Goal: Information Seeking & Learning: Learn about a topic

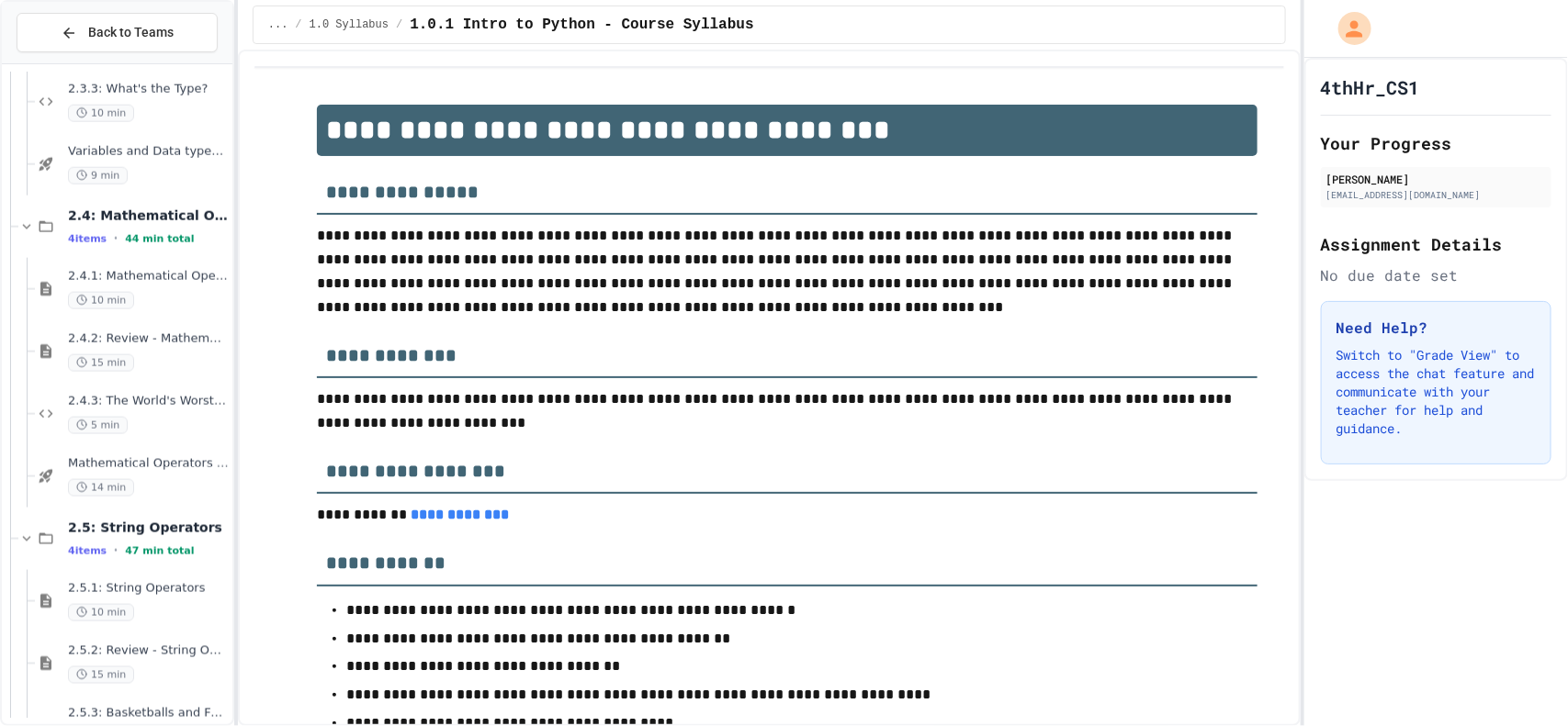
scroll to position [1042, 0]
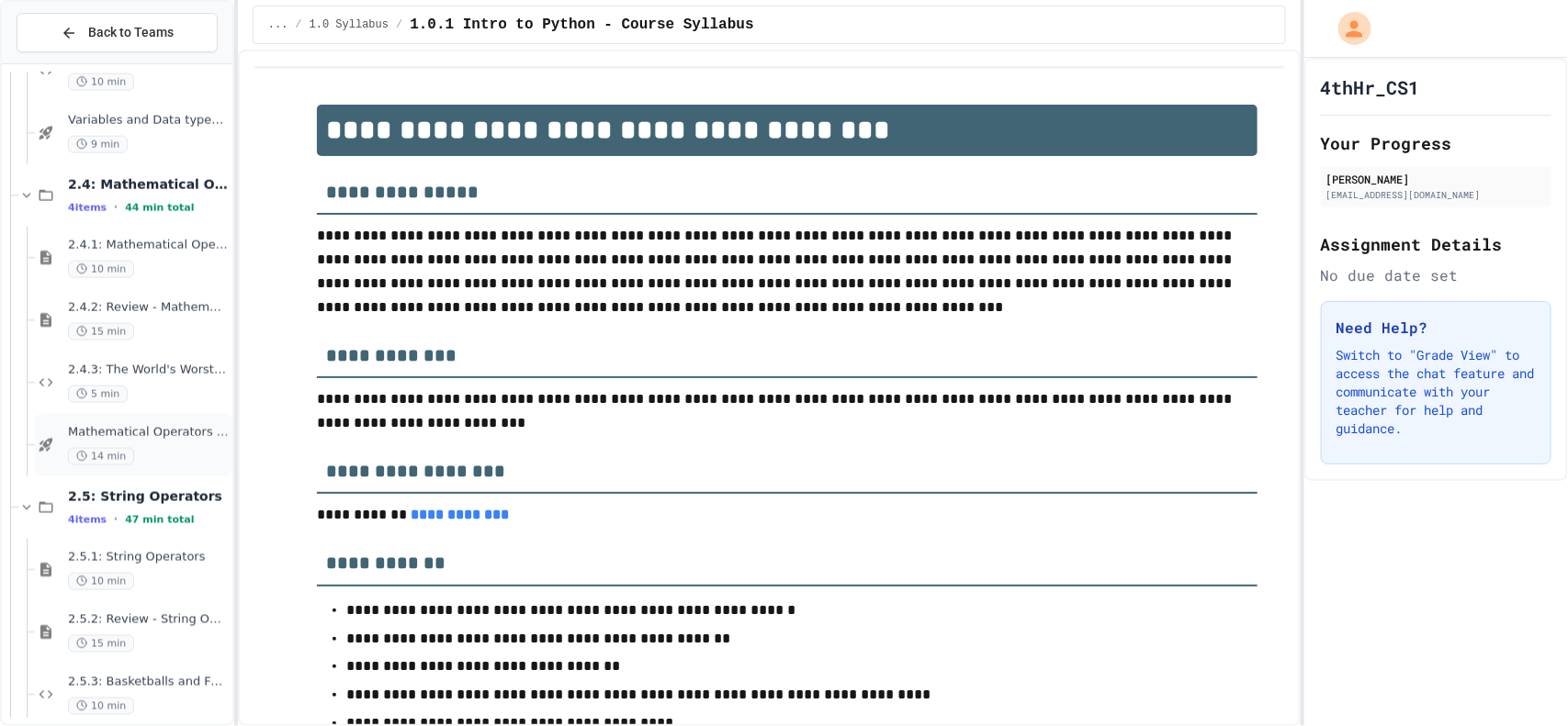
click at [97, 436] on span "Mathematical Operators - Quiz" at bounding box center [148, 433] width 161 height 16
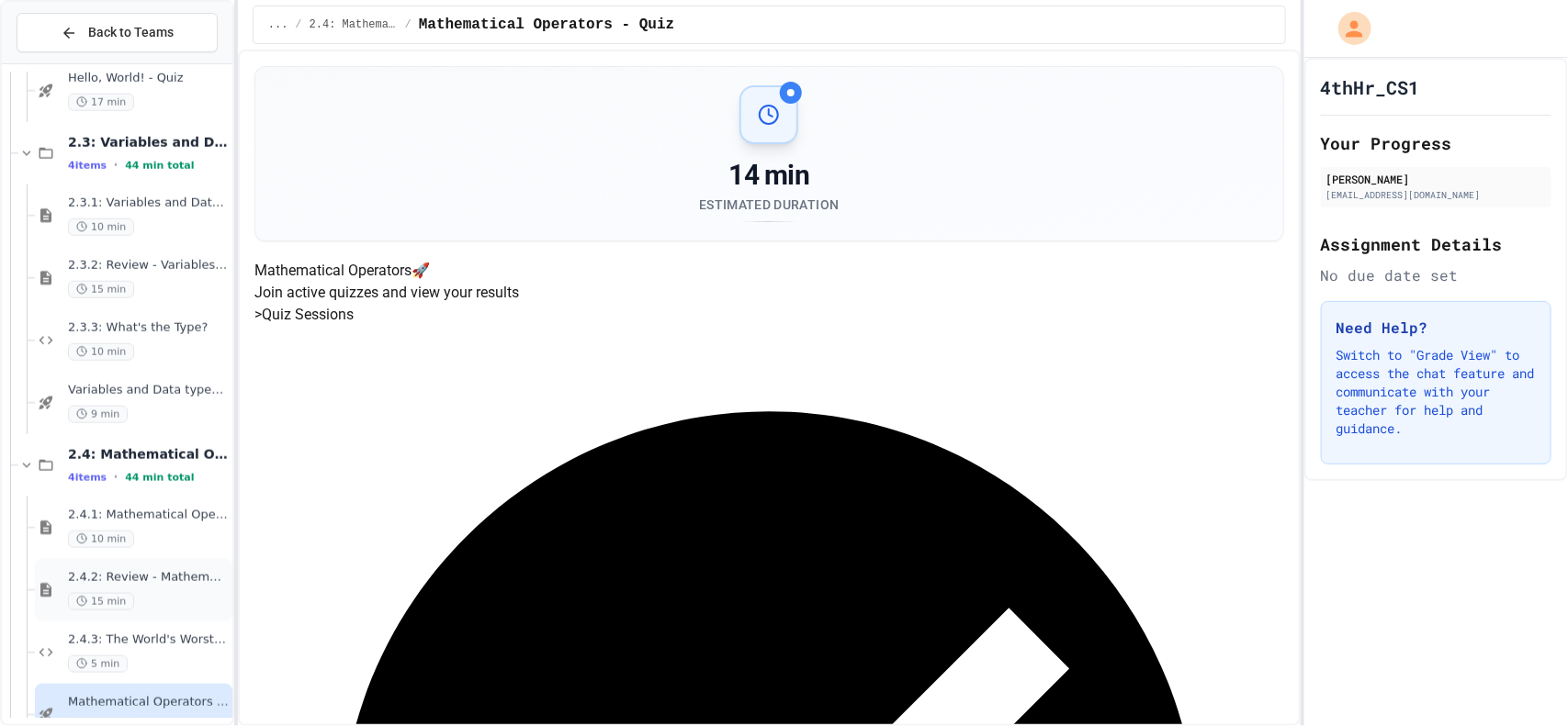
scroll to position [769, 0]
click at [161, 389] on span "Variables and Data types - Quiz" at bounding box center [148, 393] width 161 height 16
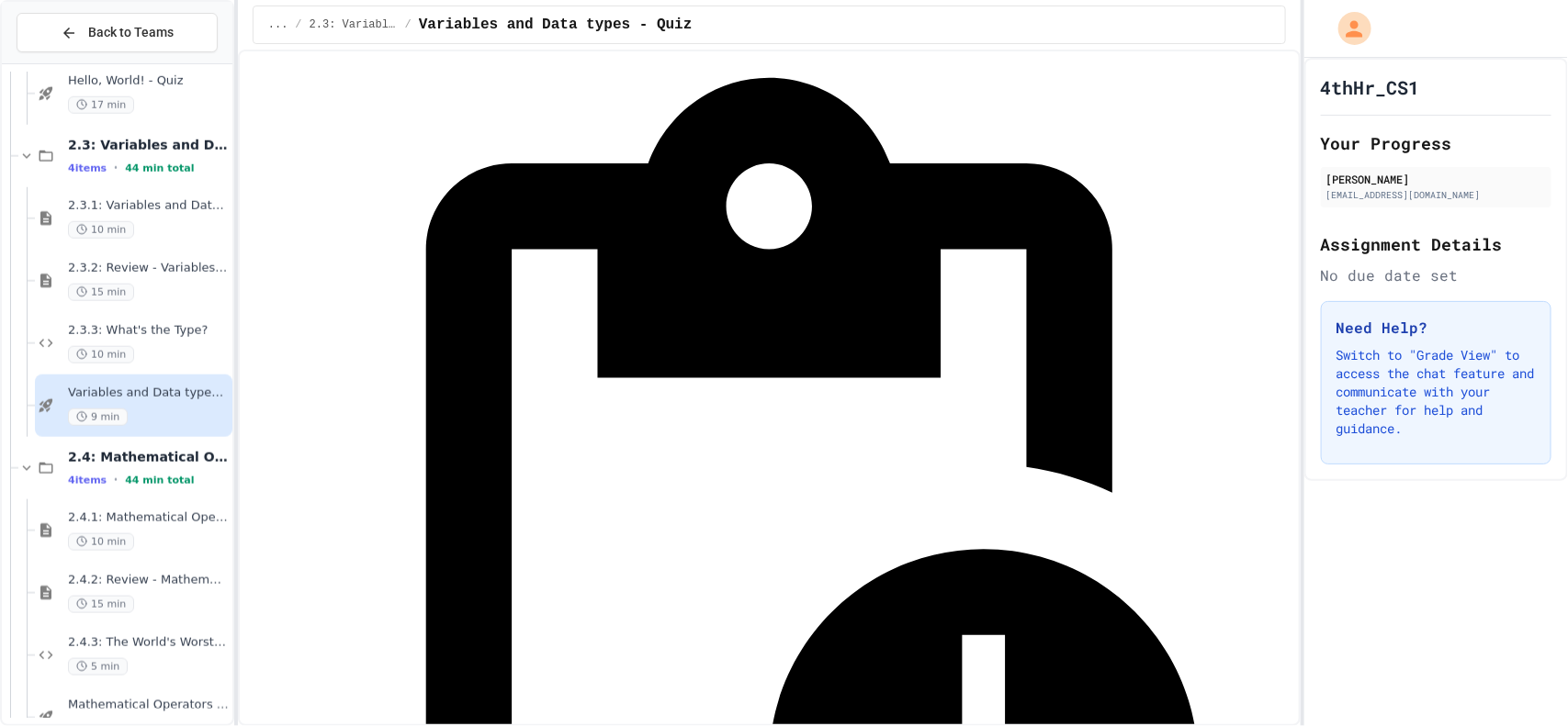
scroll to position [276, 0]
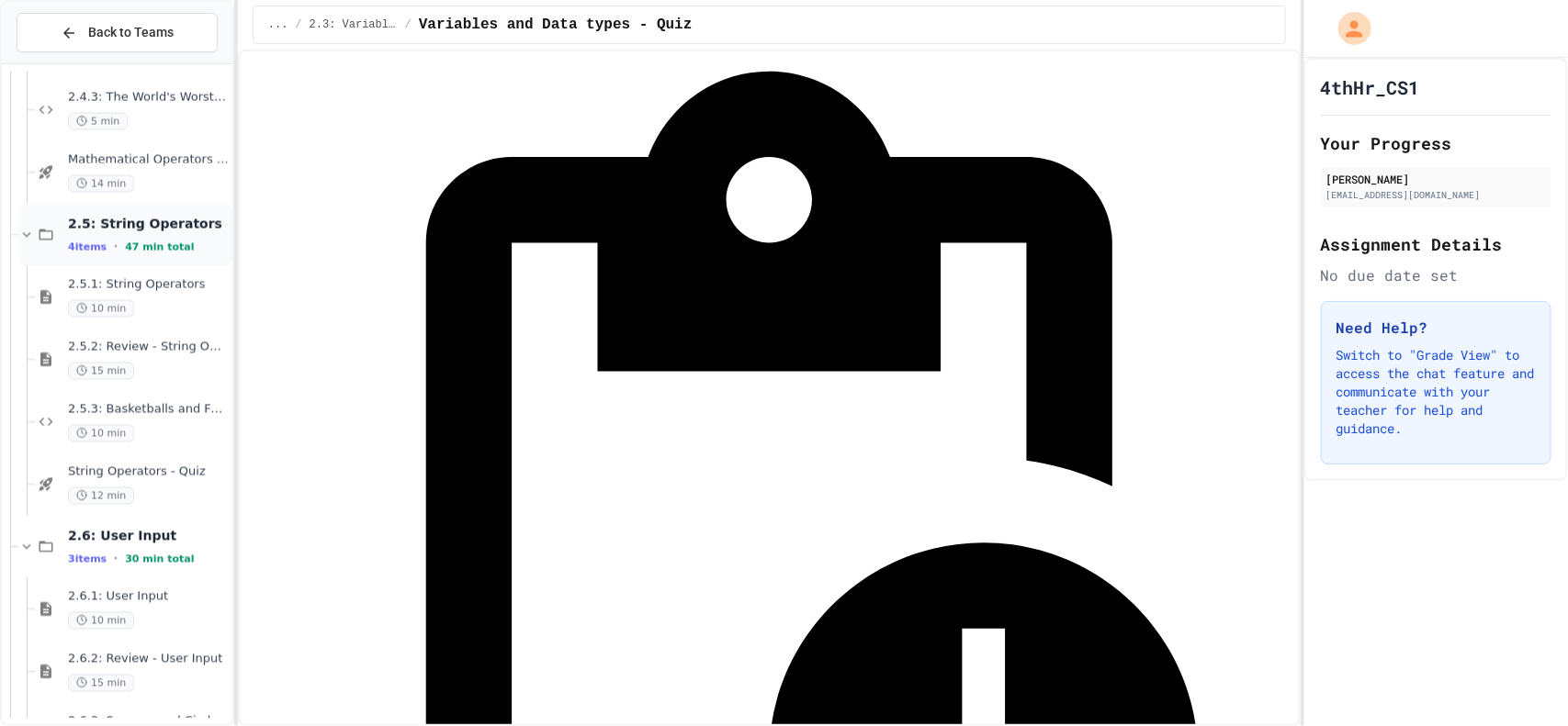
scroll to position [1319, 0]
click at [163, 472] on span "String Operators - Quiz" at bounding box center [148, 468] width 161 height 16
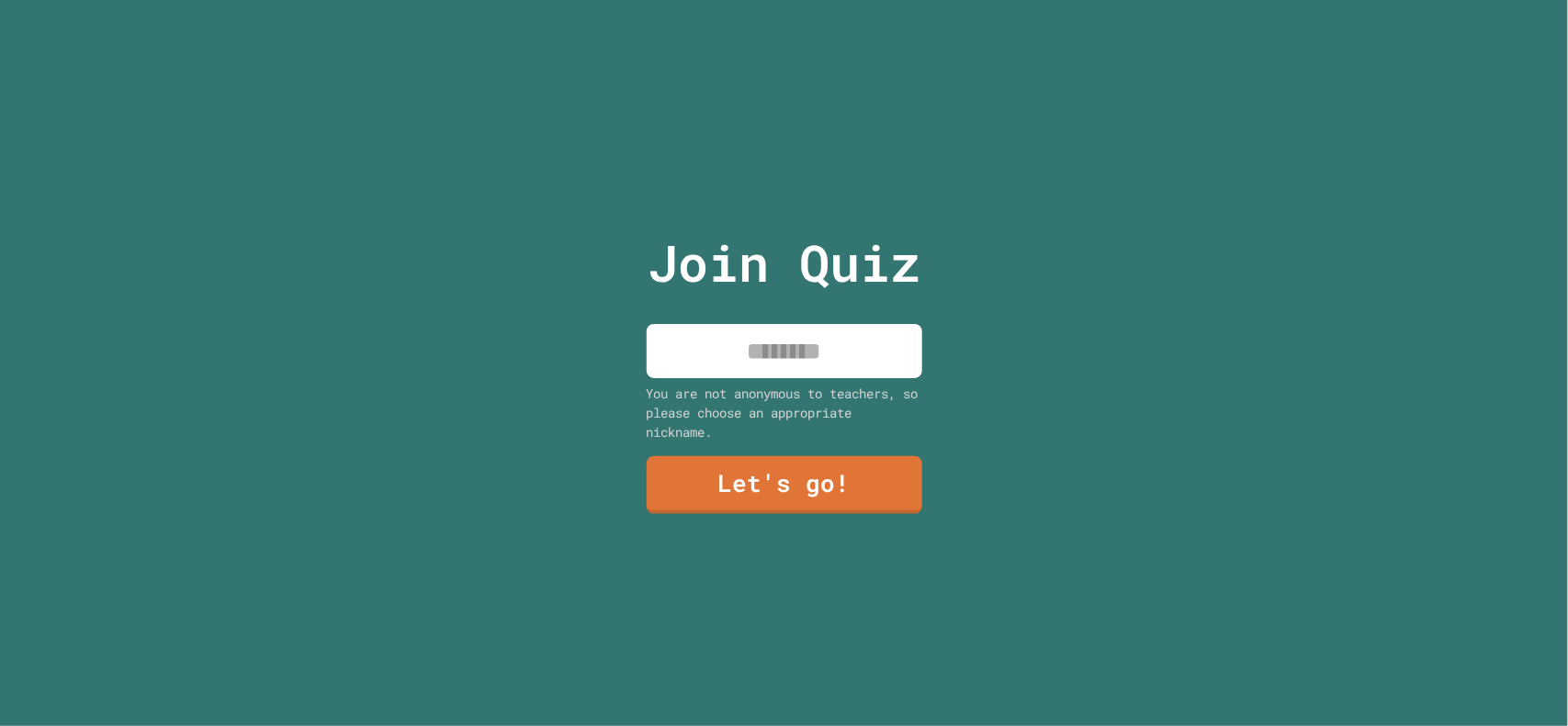
click at [871, 362] on input at bounding box center [784, 351] width 276 height 55
type input "******"
click at [886, 477] on link "Let's go!" at bounding box center [784, 484] width 272 height 61
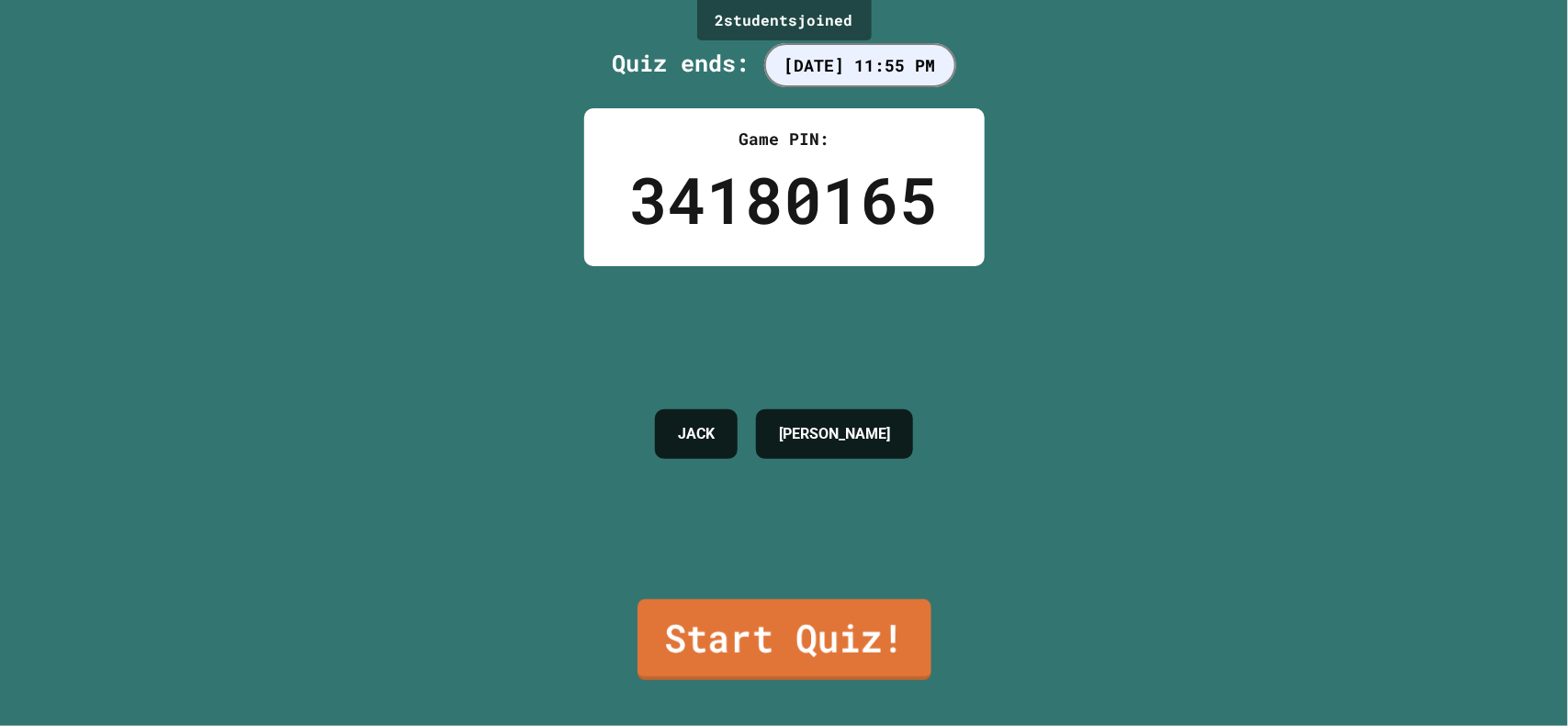
click at [823, 620] on link "Start Quiz!" at bounding box center [784, 639] width 294 height 80
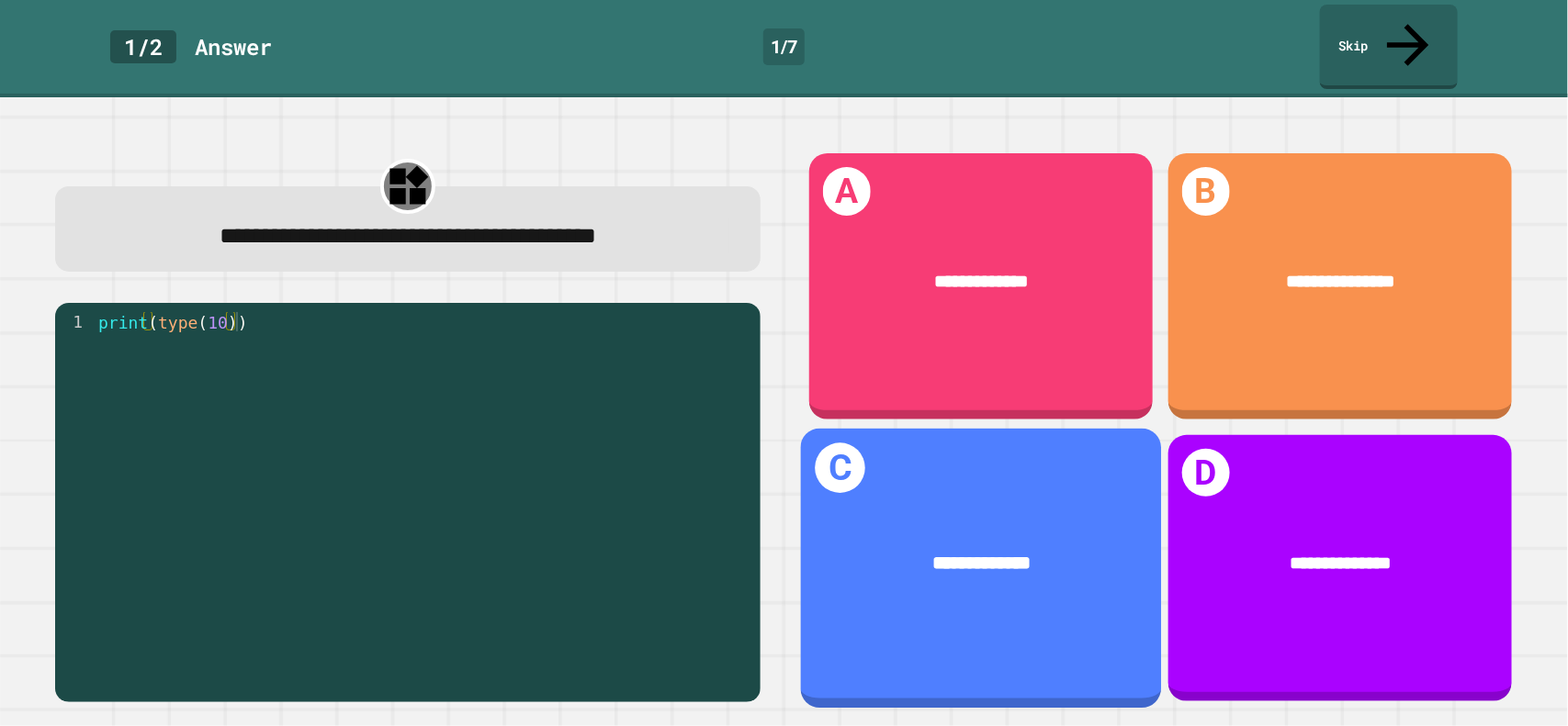
click at [1031, 468] on div "**********" at bounding box center [981, 569] width 361 height 279
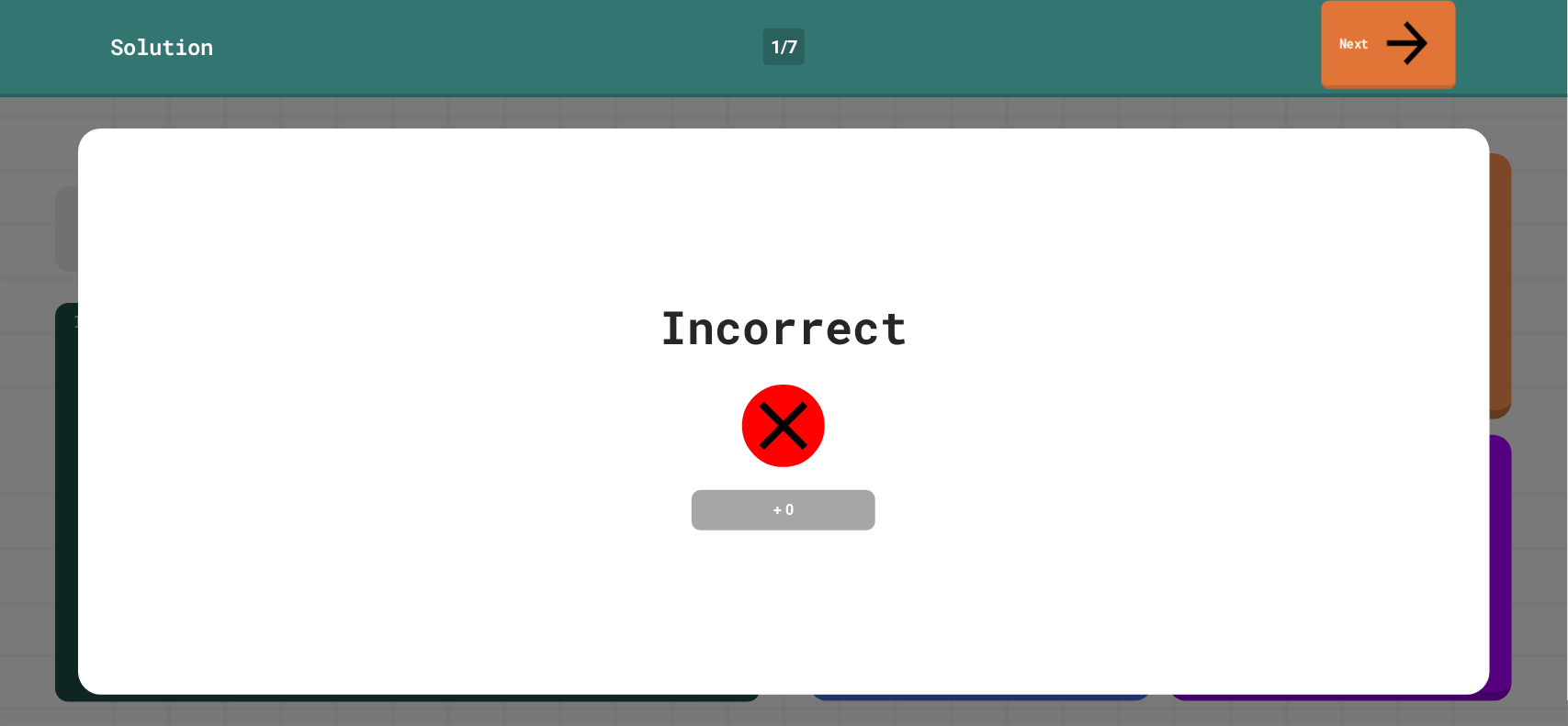
click at [1405, 30] on icon at bounding box center [1407, 43] width 61 height 65
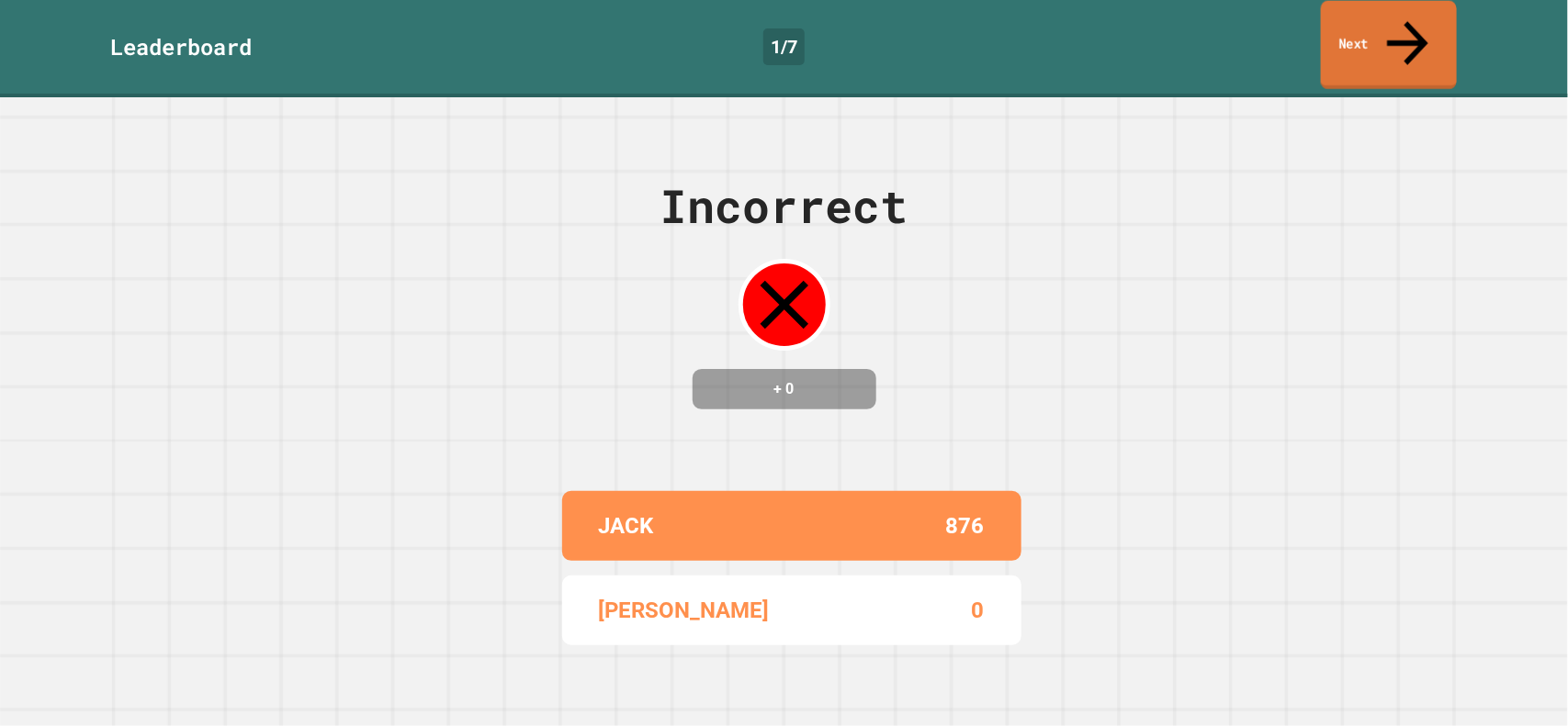
click at [1361, 11] on link "Next" at bounding box center [1389, 45] width 136 height 89
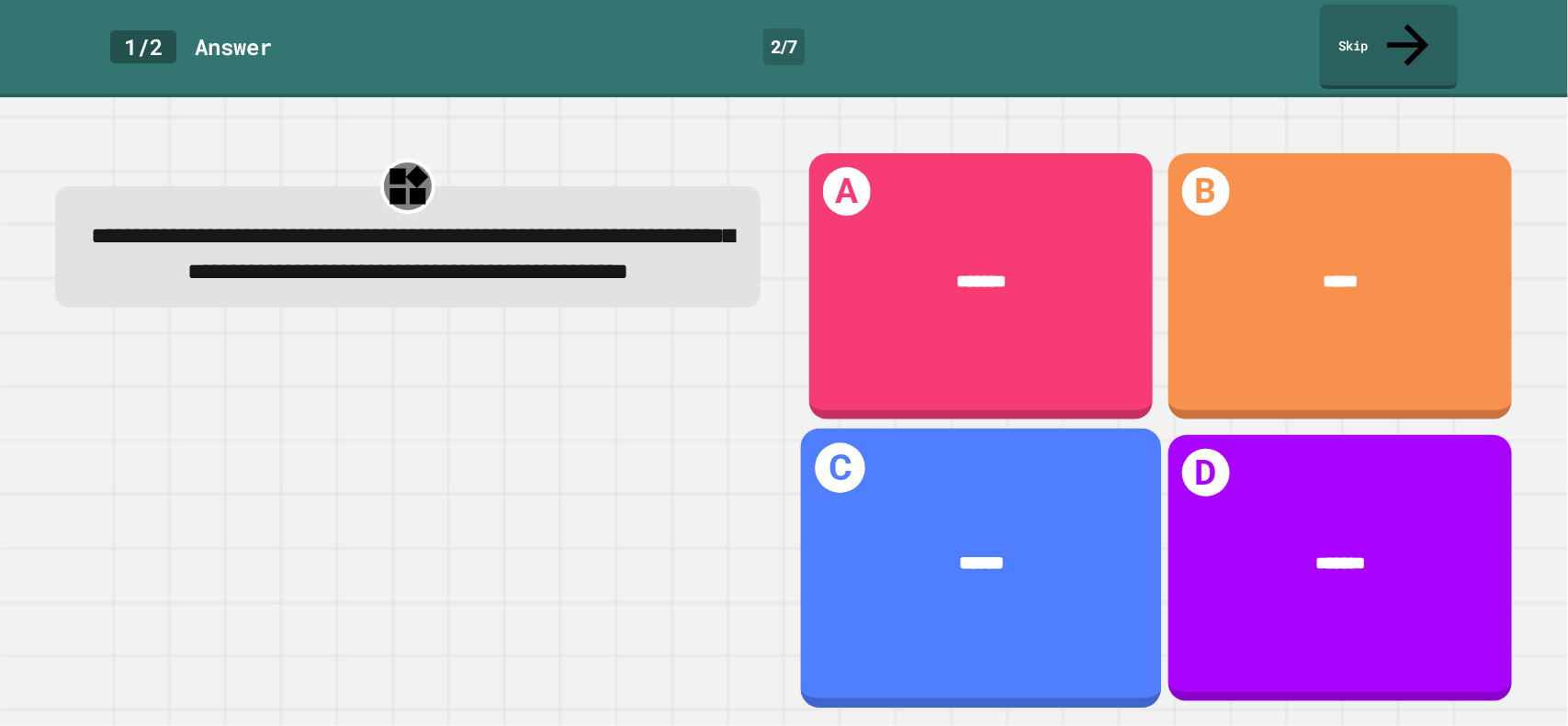
click at [1026, 479] on div "C ******" at bounding box center [981, 569] width 361 height 279
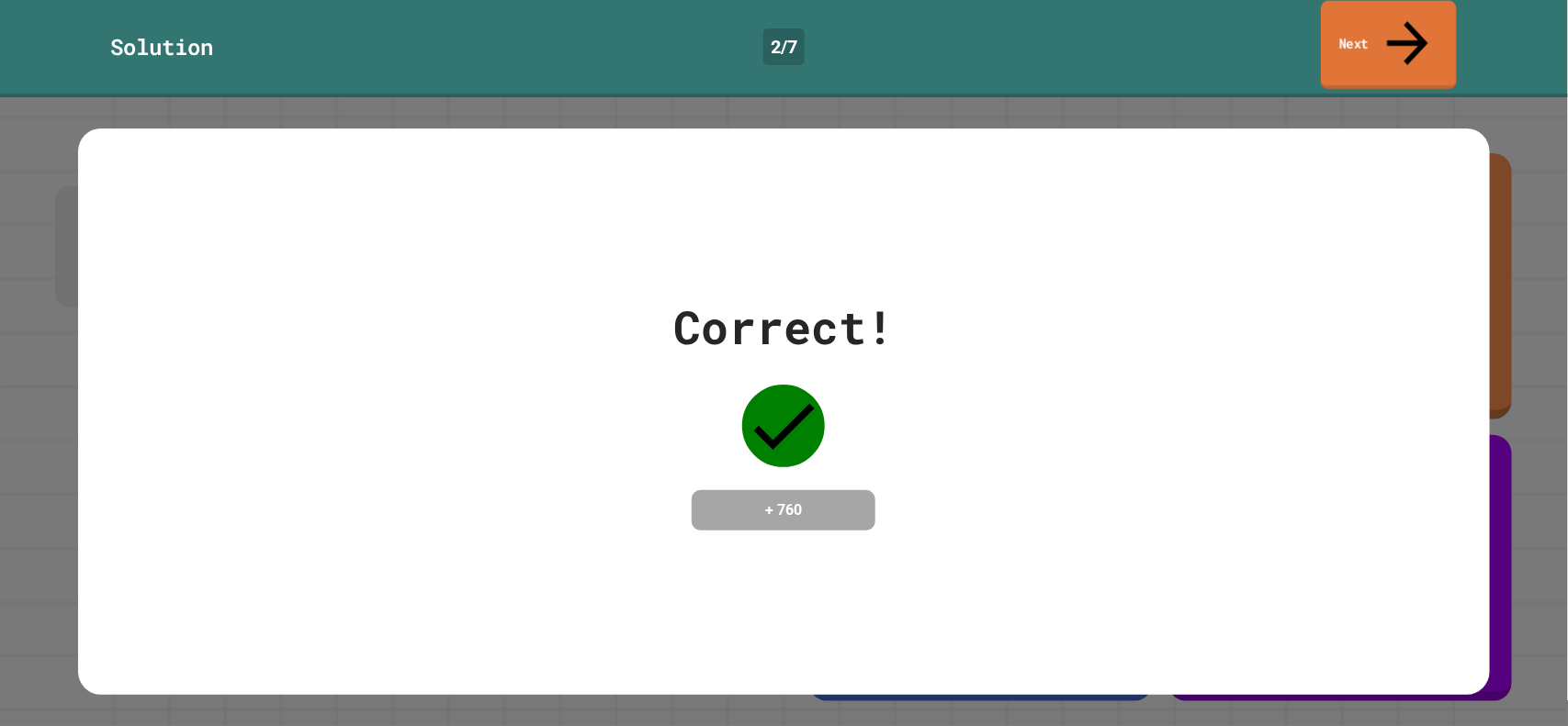
click at [1335, 11] on link "Next" at bounding box center [1389, 45] width 135 height 89
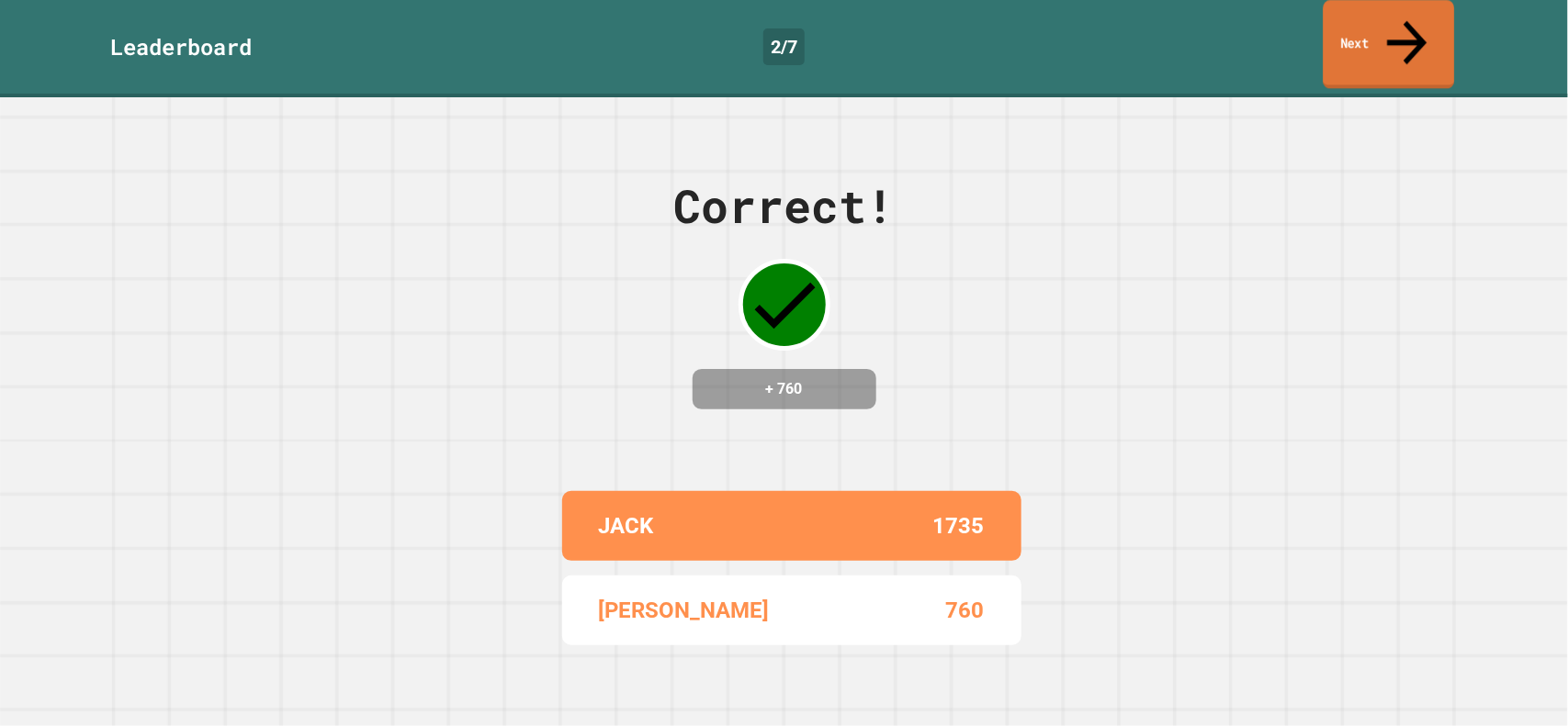
click at [1349, 18] on link "Next" at bounding box center [1389, 44] width 131 height 89
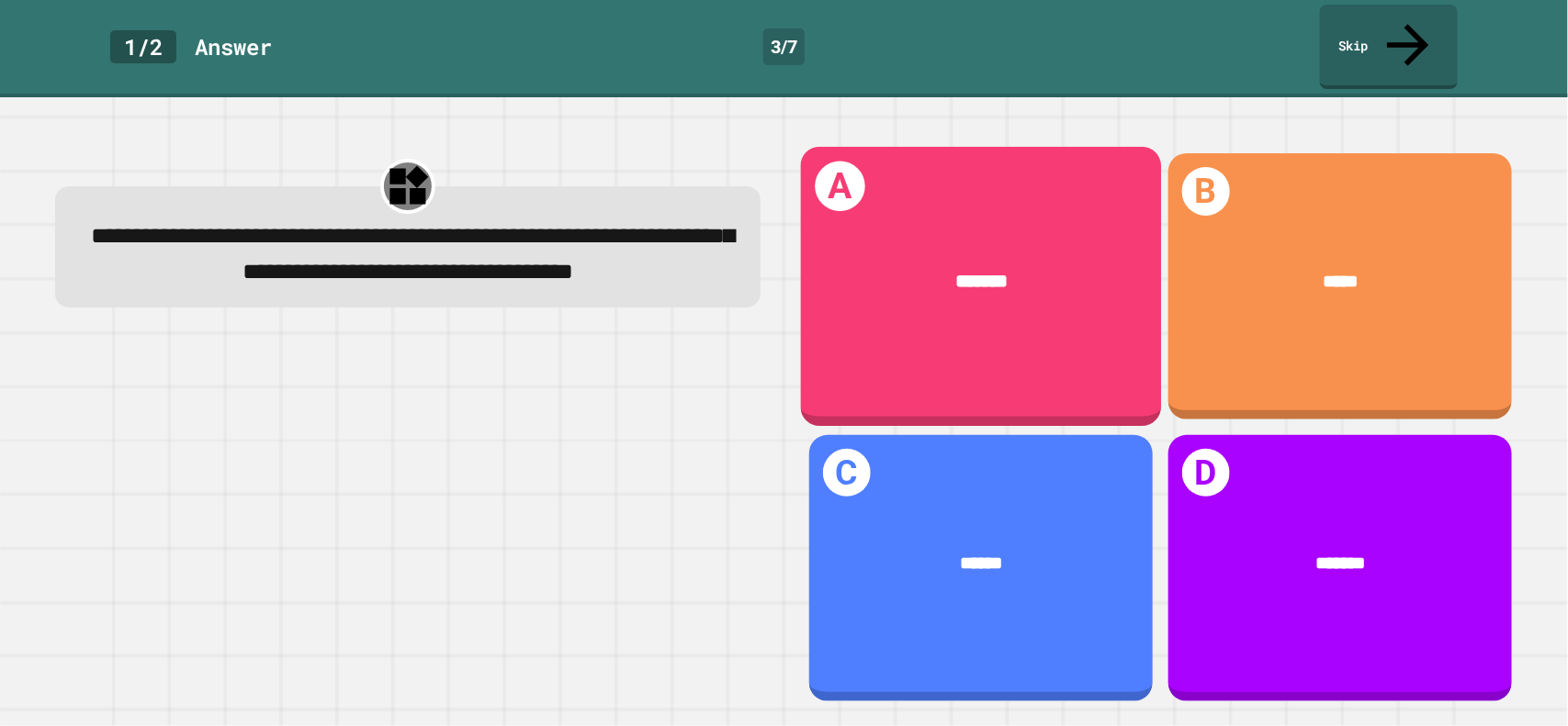
click at [933, 267] on div "*******" at bounding box center [980, 281] width 284 height 29
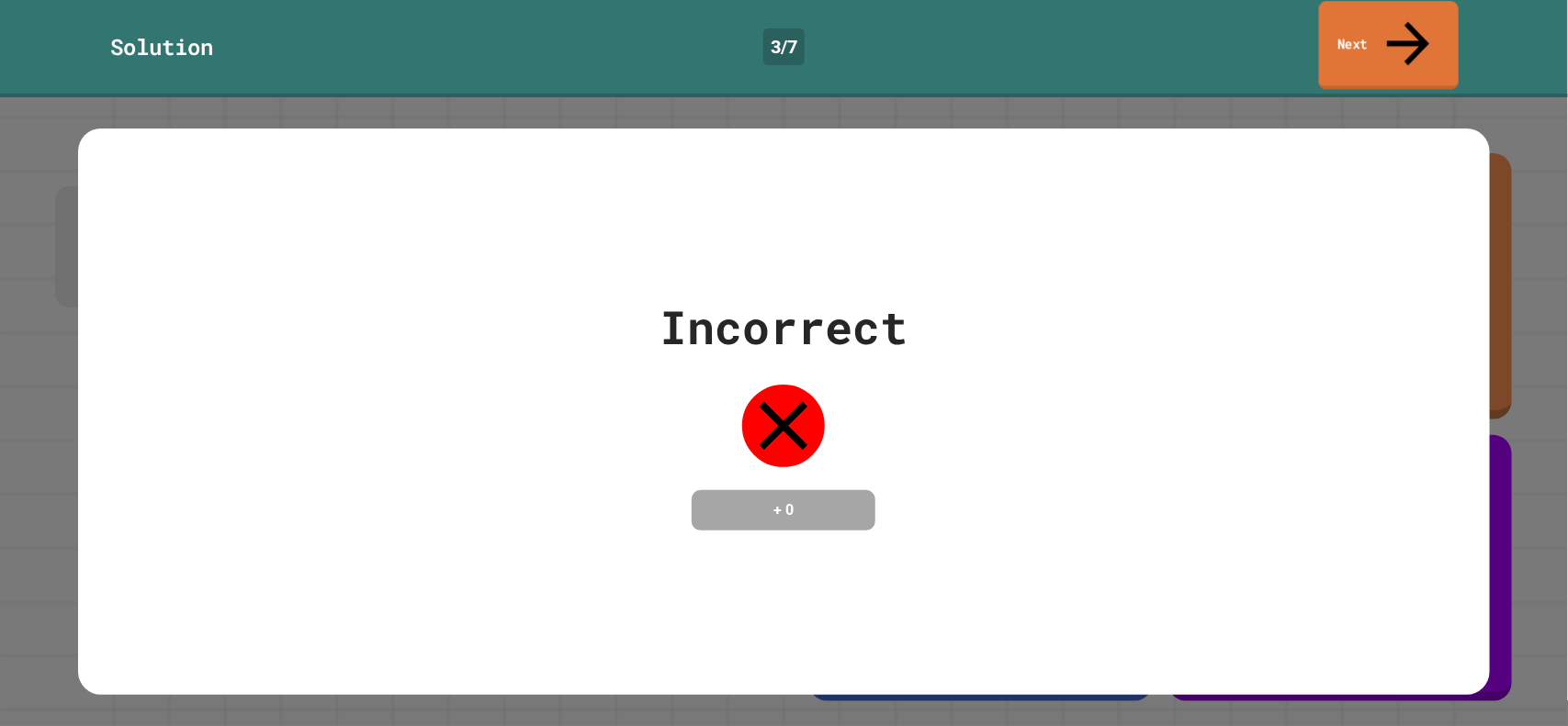
click at [1399, 31] on icon at bounding box center [1408, 43] width 63 height 65
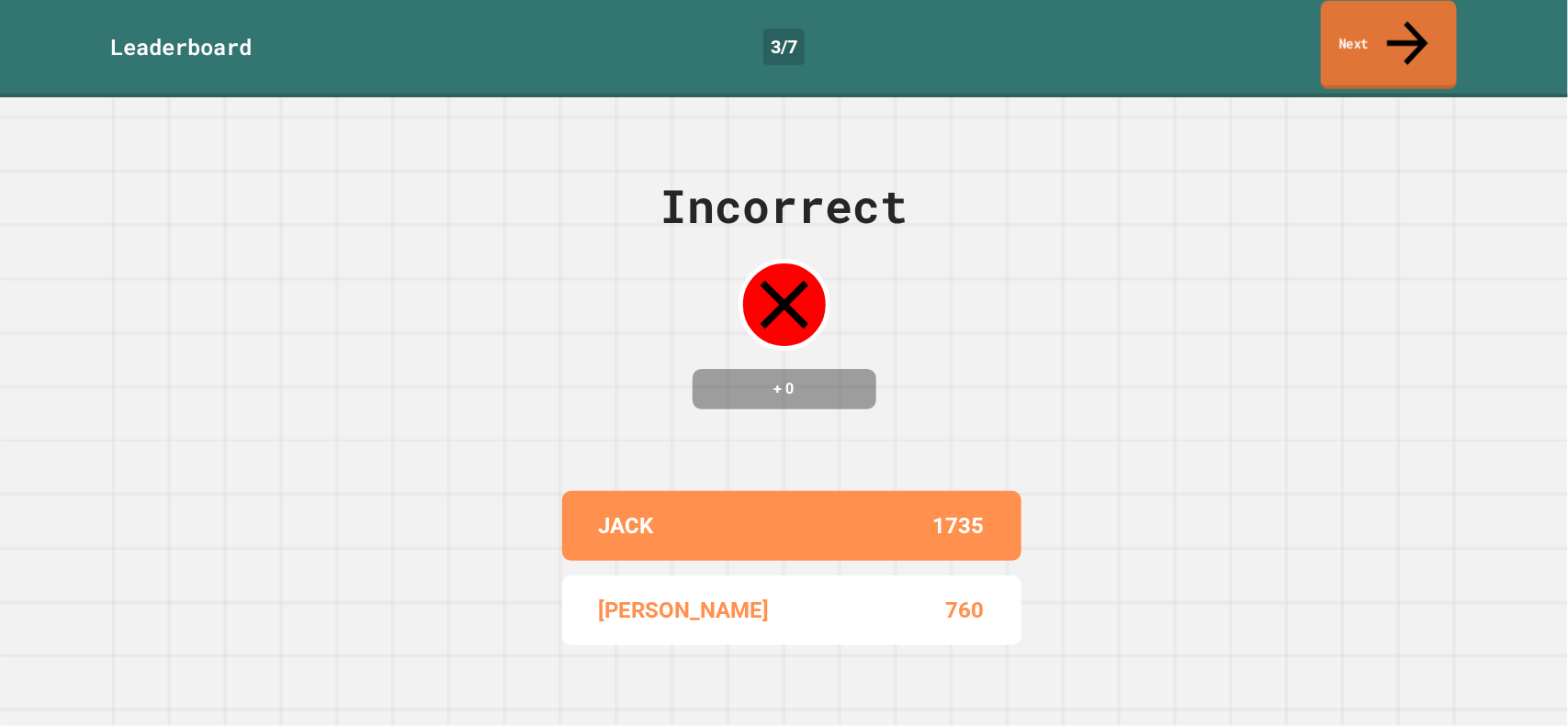
click at [1393, 17] on link "Next" at bounding box center [1389, 45] width 136 height 89
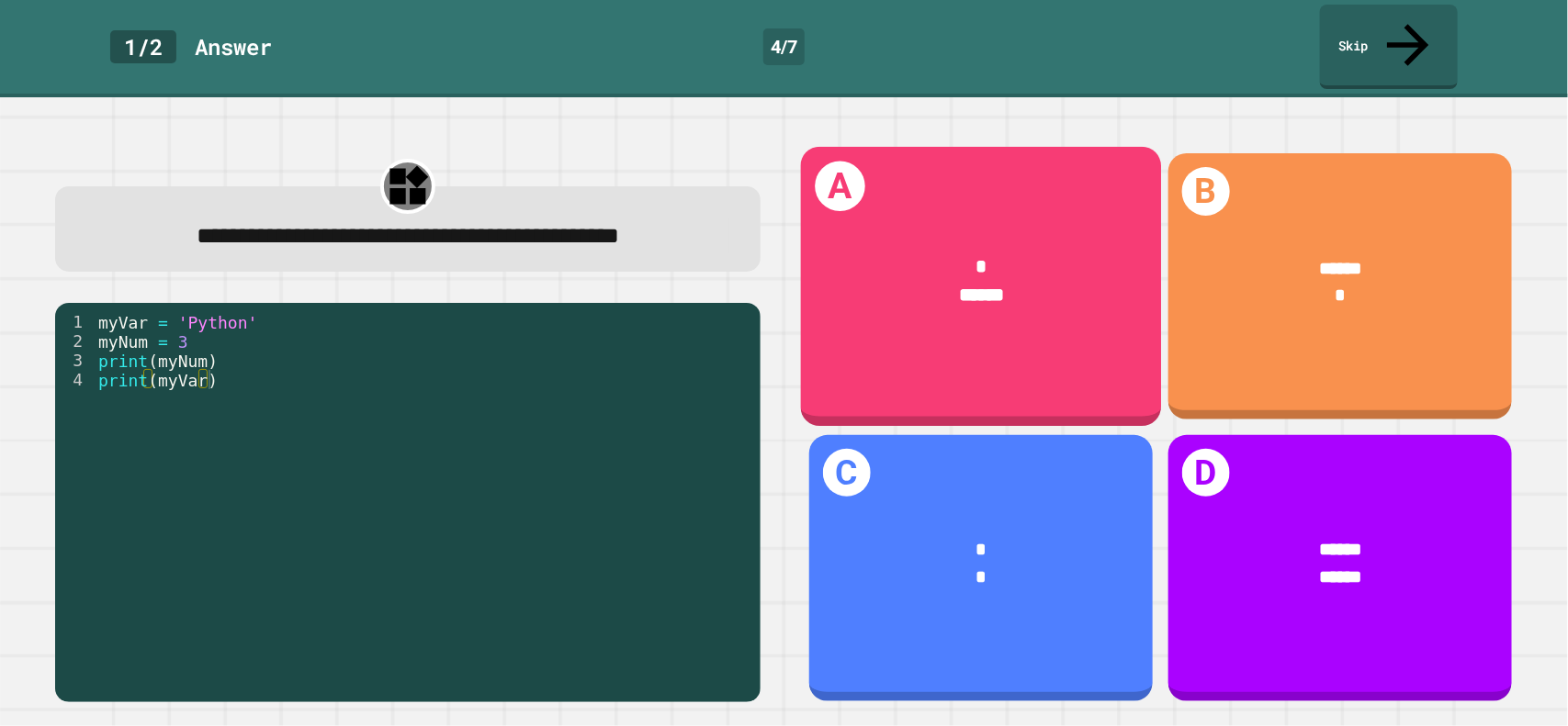
click at [924, 253] on div "*" at bounding box center [980, 267] width 284 height 29
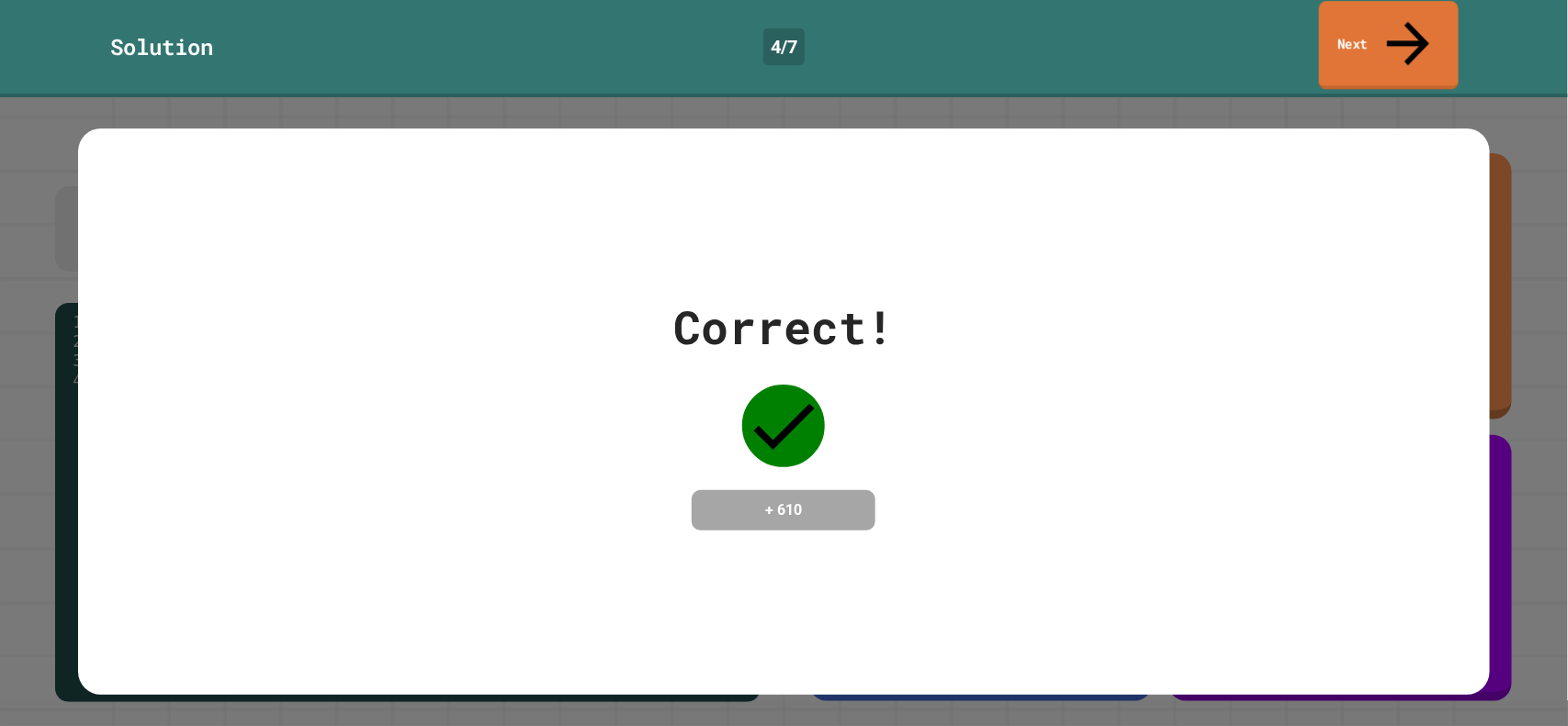
click at [1433, 26] on link "Next" at bounding box center [1389, 45] width 140 height 89
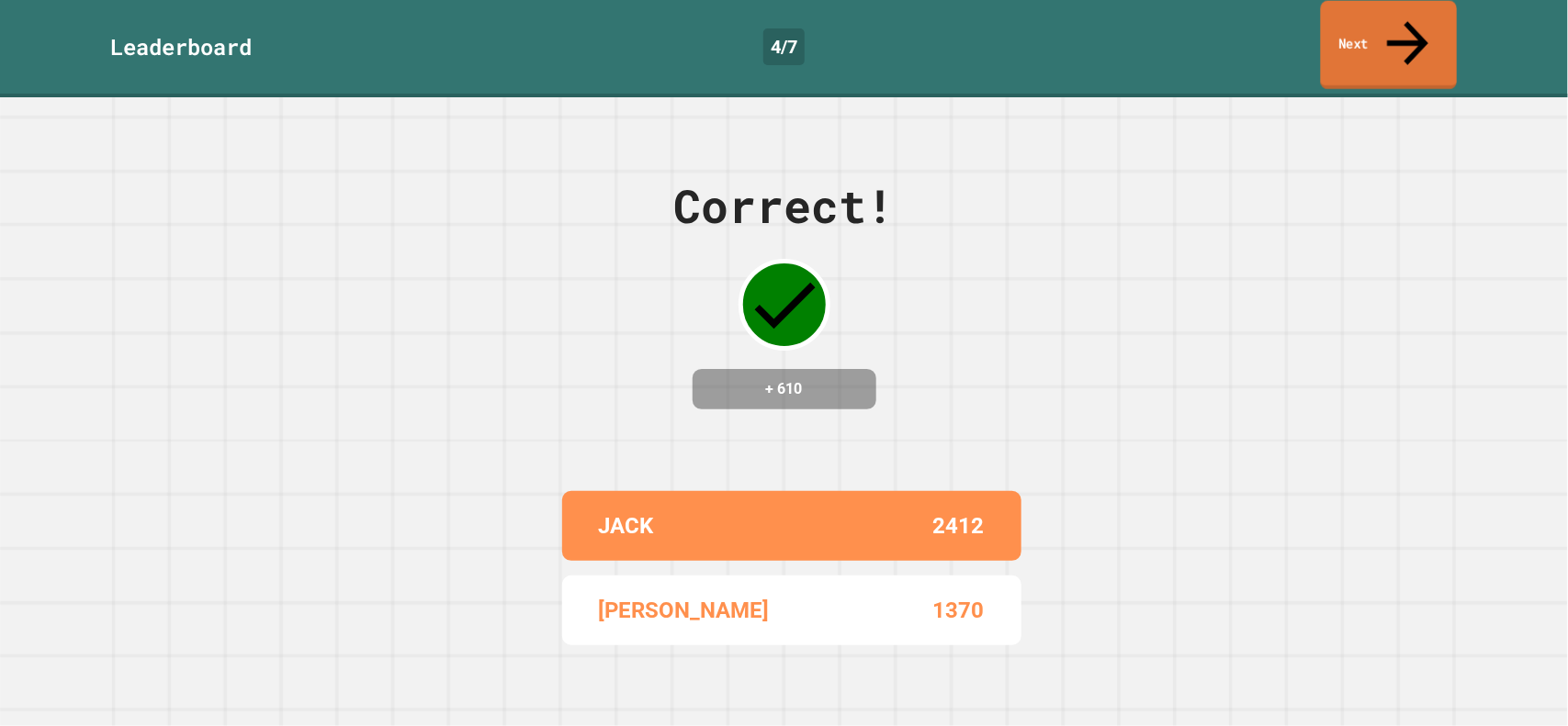
click at [1433, 26] on link "Next" at bounding box center [1389, 45] width 137 height 89
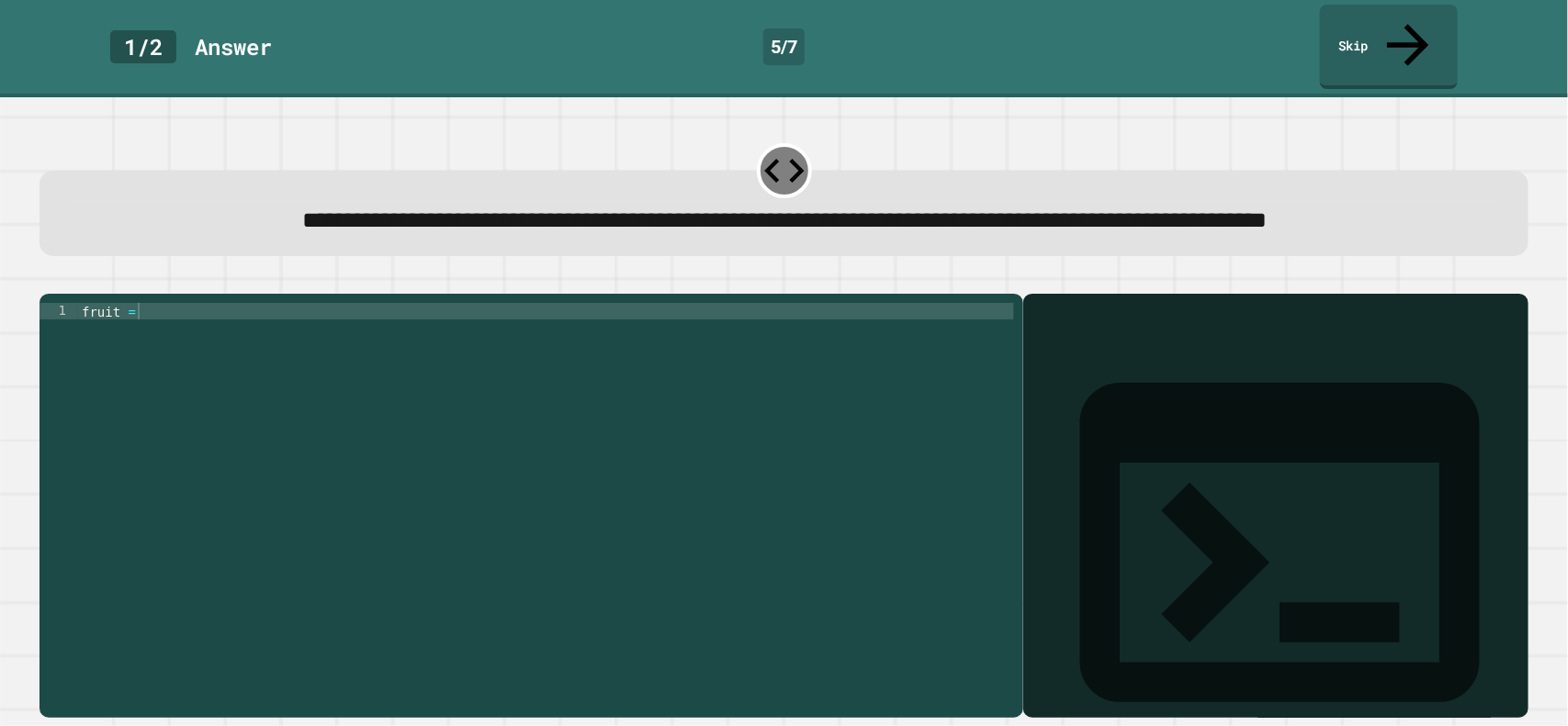
click at [745, 406] on div "fruit =" at bounding box center [546, 501] width 936 height 397
click at [589, 336] on div "fruit =" at bounding box center [546, 501] width 936 height 397
click at [67, 265] on div "**********" at bounding box center [784, 495] width 1505 height 461
click at [49, 279] on button "button" at bounding box center [49, 279] width 0 height 0
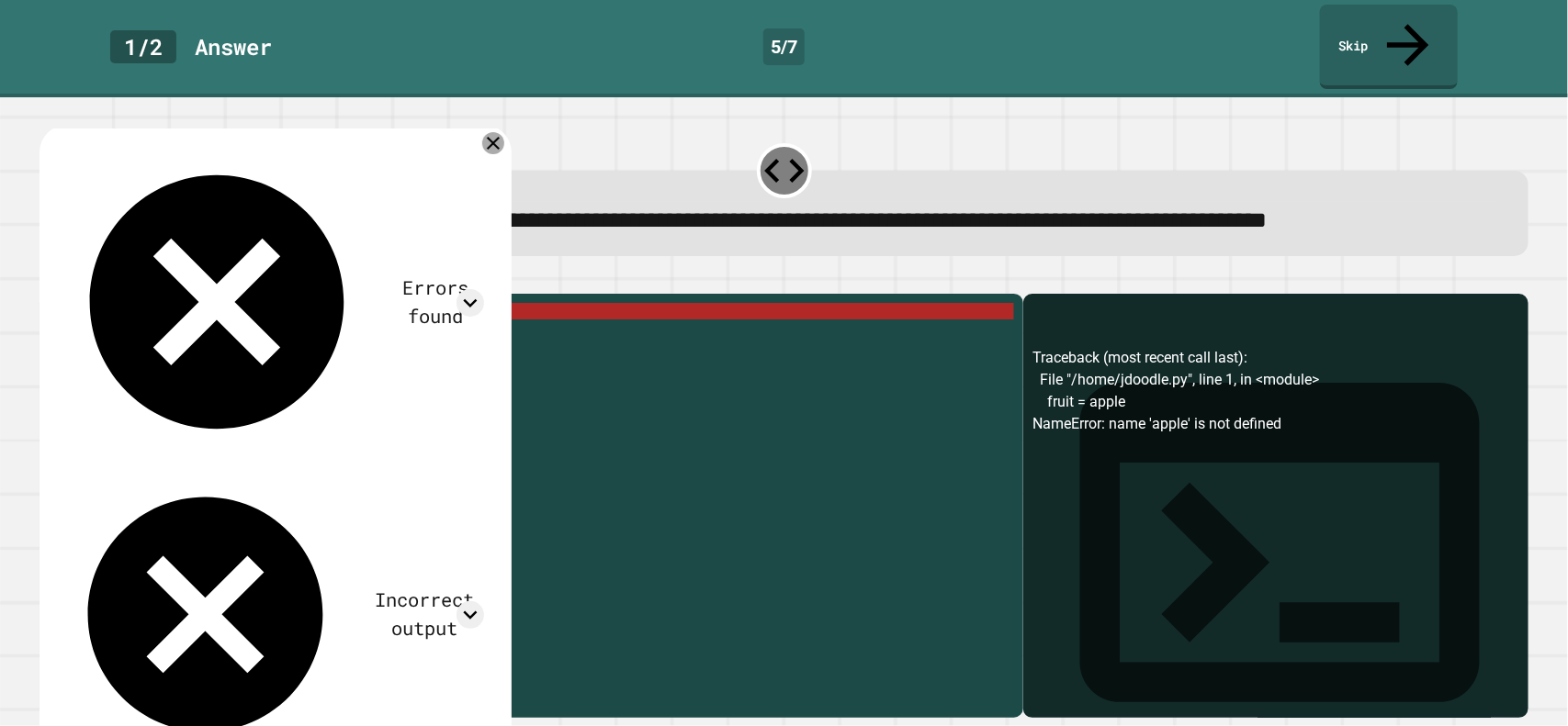
click at [500, 137] on icon at bounding box center [493, 143] width 13 height 13
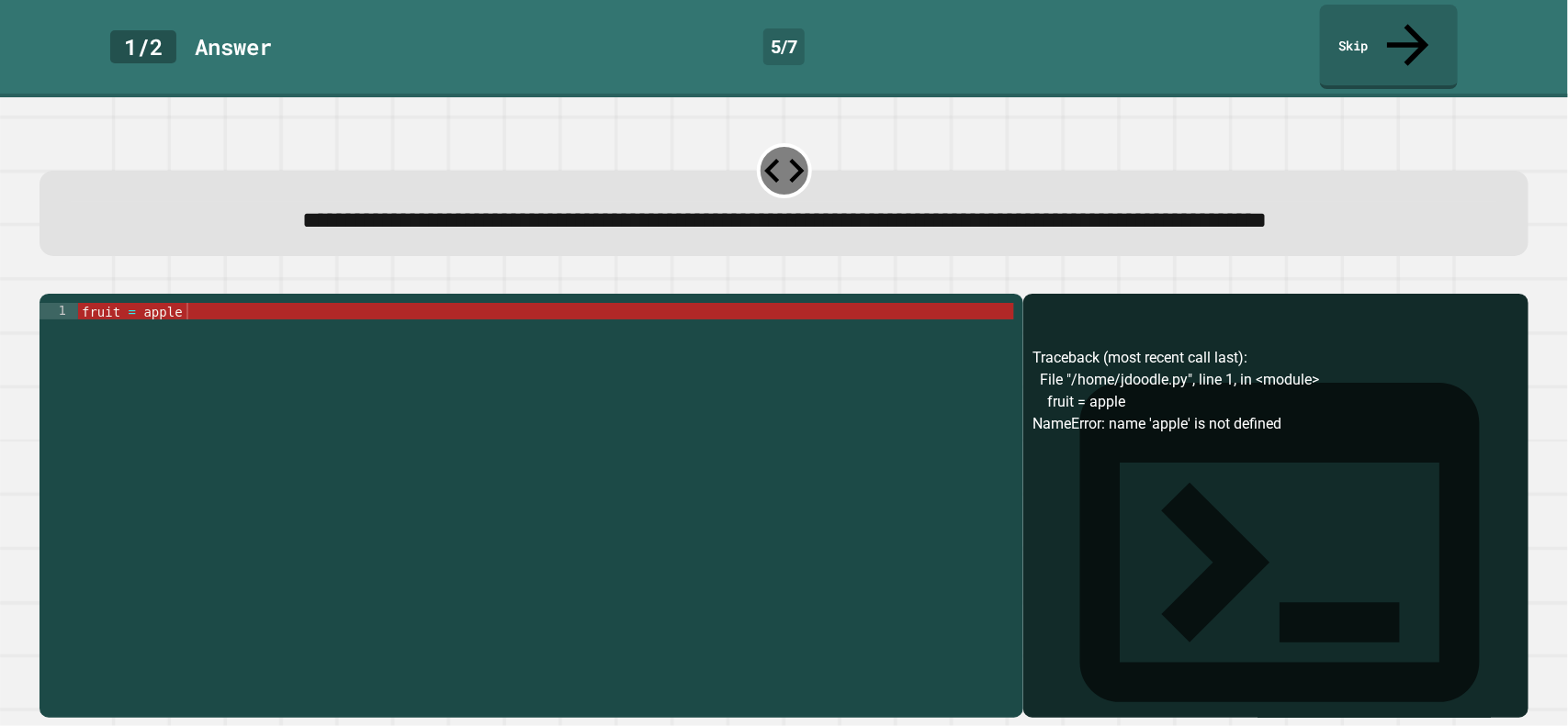
click at [353, 327] on div "fruit = apple" at bounding box center [546, 501] width 936 height 397
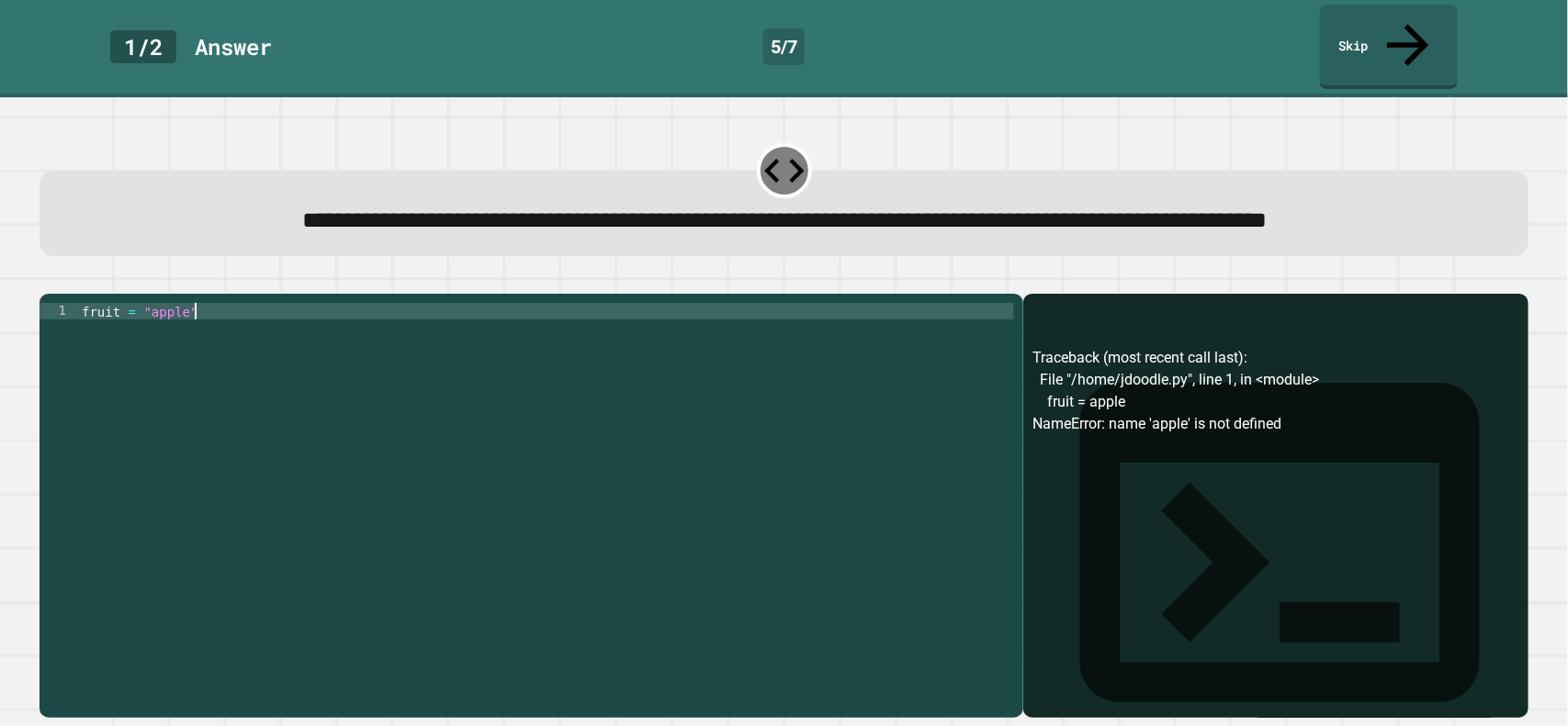
click at [141, 319] on div "**********" at bounding box center [531, 506] width 983 height 425
click at [142, 328] on div "fruit = "apple"" at bounding box center [546, 501] width 936 height 397
click at [236, 334] on div "fruit = ( "apple"" at bounding box center [546, 501] width 936 height 397
type textarea "**********"
click at [66, 288] on icon "button" at bounding box center [61, 290] width 10 height 13
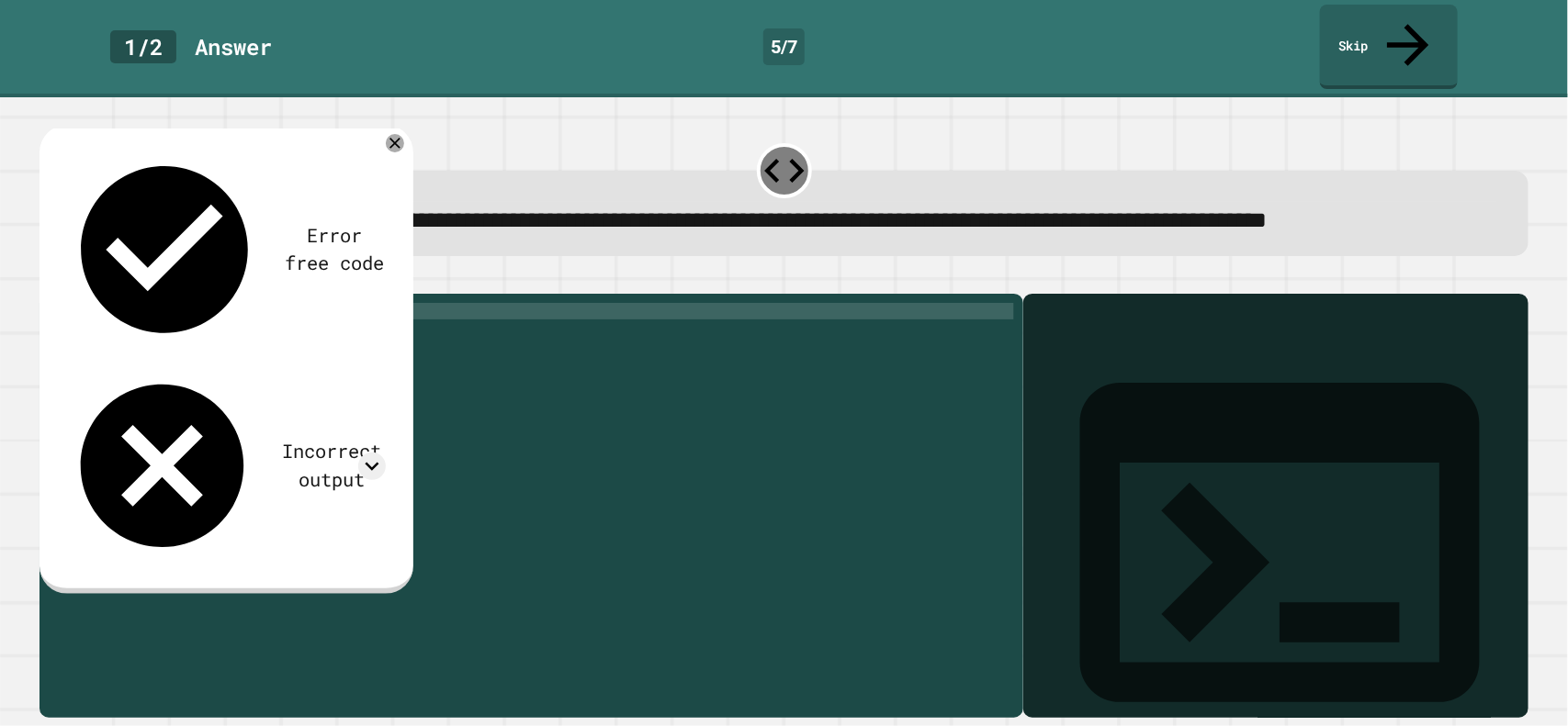
click at [197, 341] on div "fruit = ( "apple" )" at bounding box center [546, 501] width 936 height 397
click at [198, 339] on div "fruit = ( "apple" )" at bounding box center [546, 501] width 936 height 397
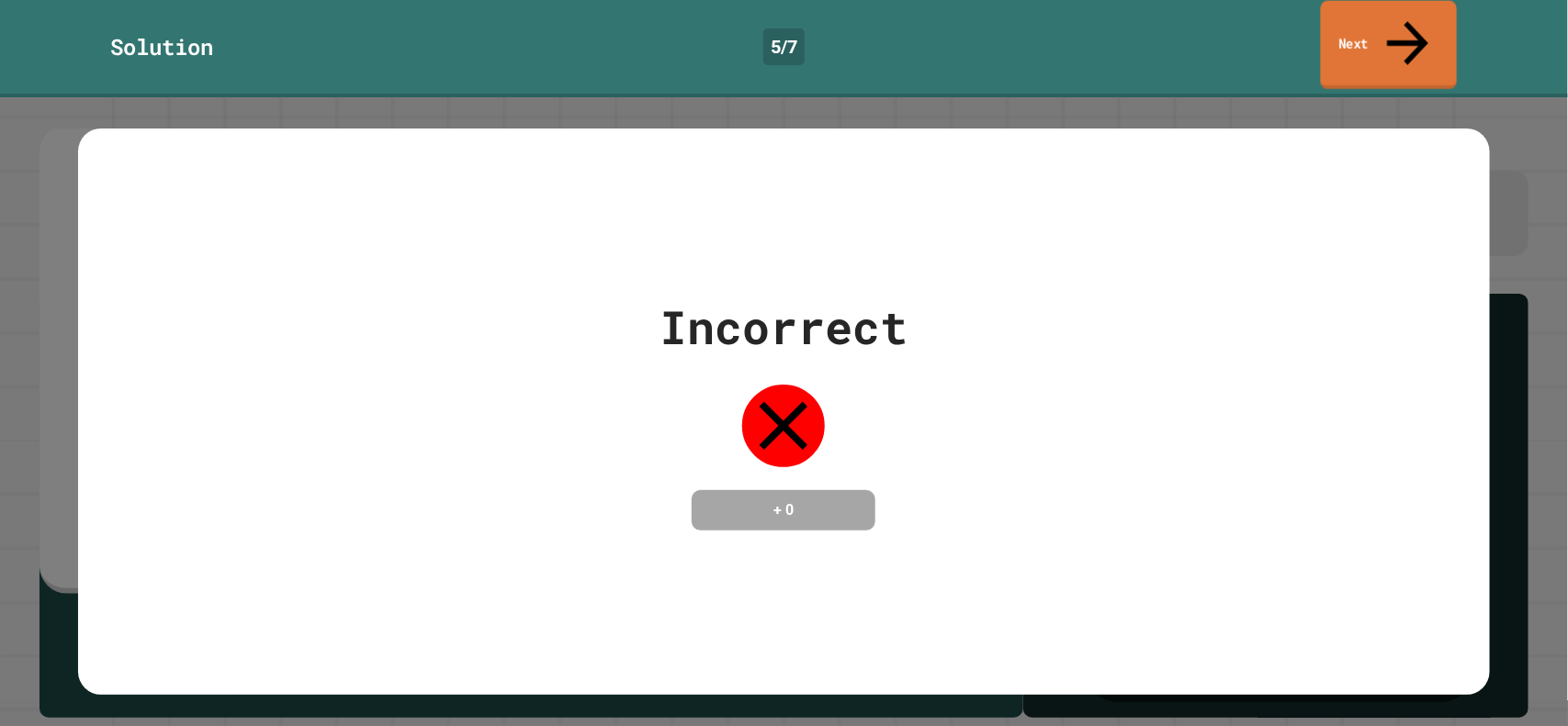
click at [1362, 14] on link "Next" at bounding box center [1389, 45] width 136 height 89
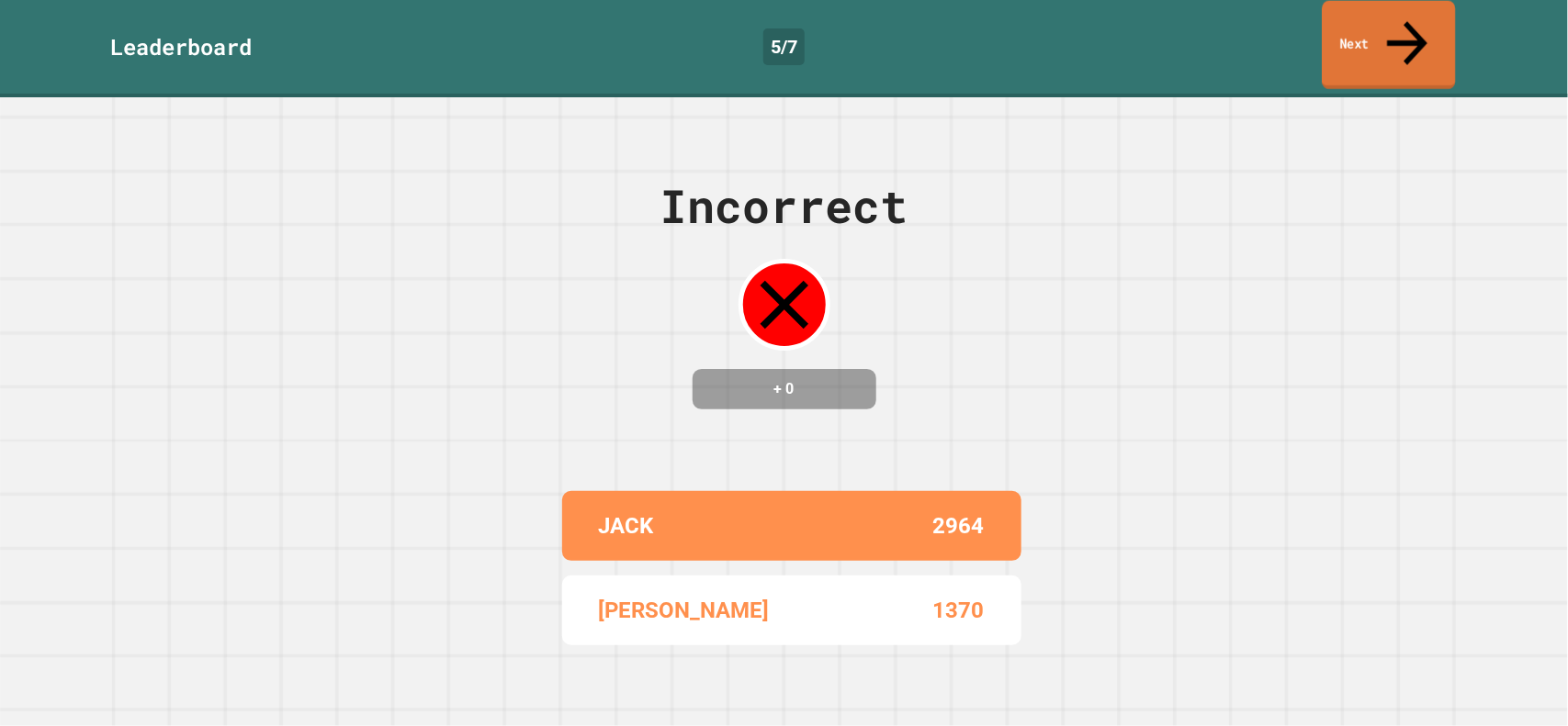
click at [1361, 24] on link "Next" at bounding box center [1389, 45] width 133 height 89
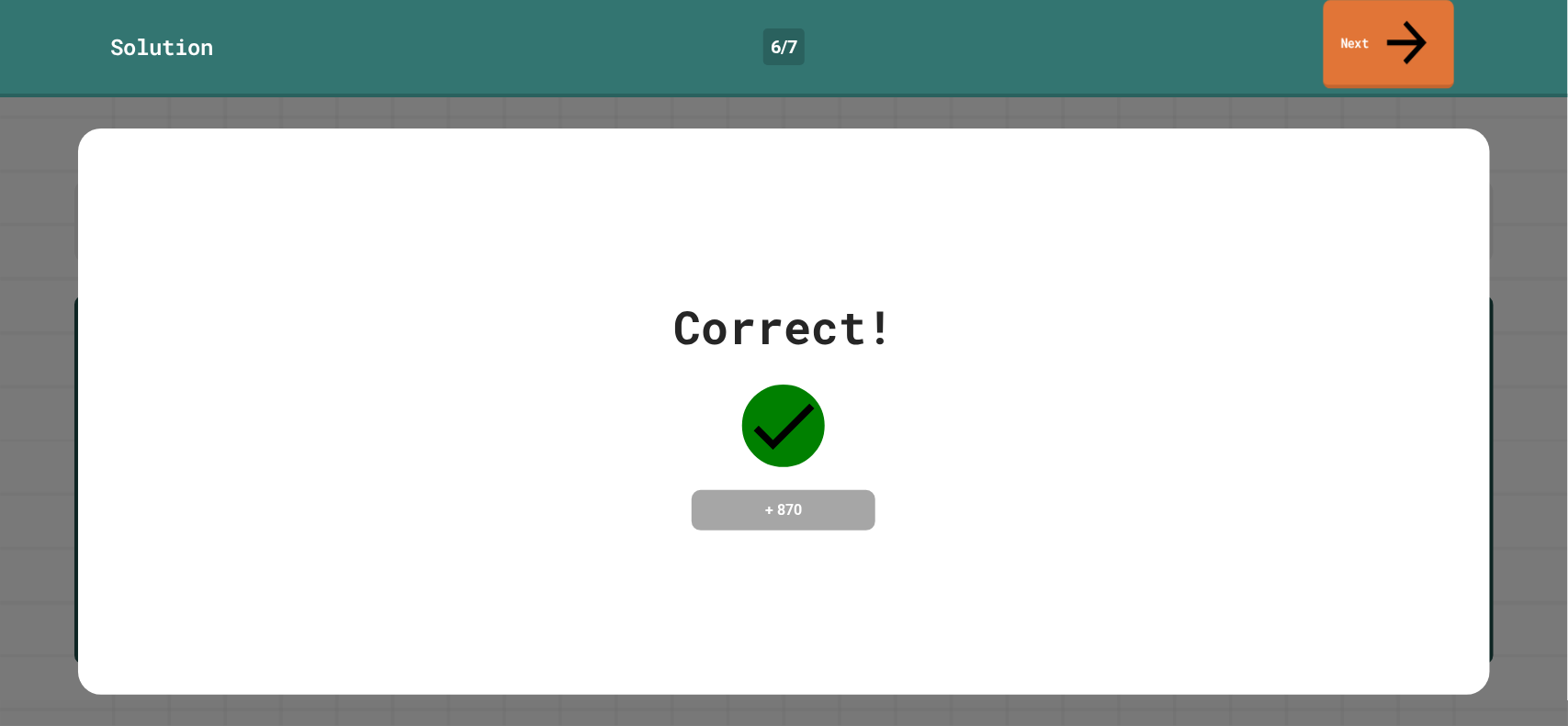
click at [1412, 33] on link "Next" at bounding box center [1389, 44] width 130 height 89
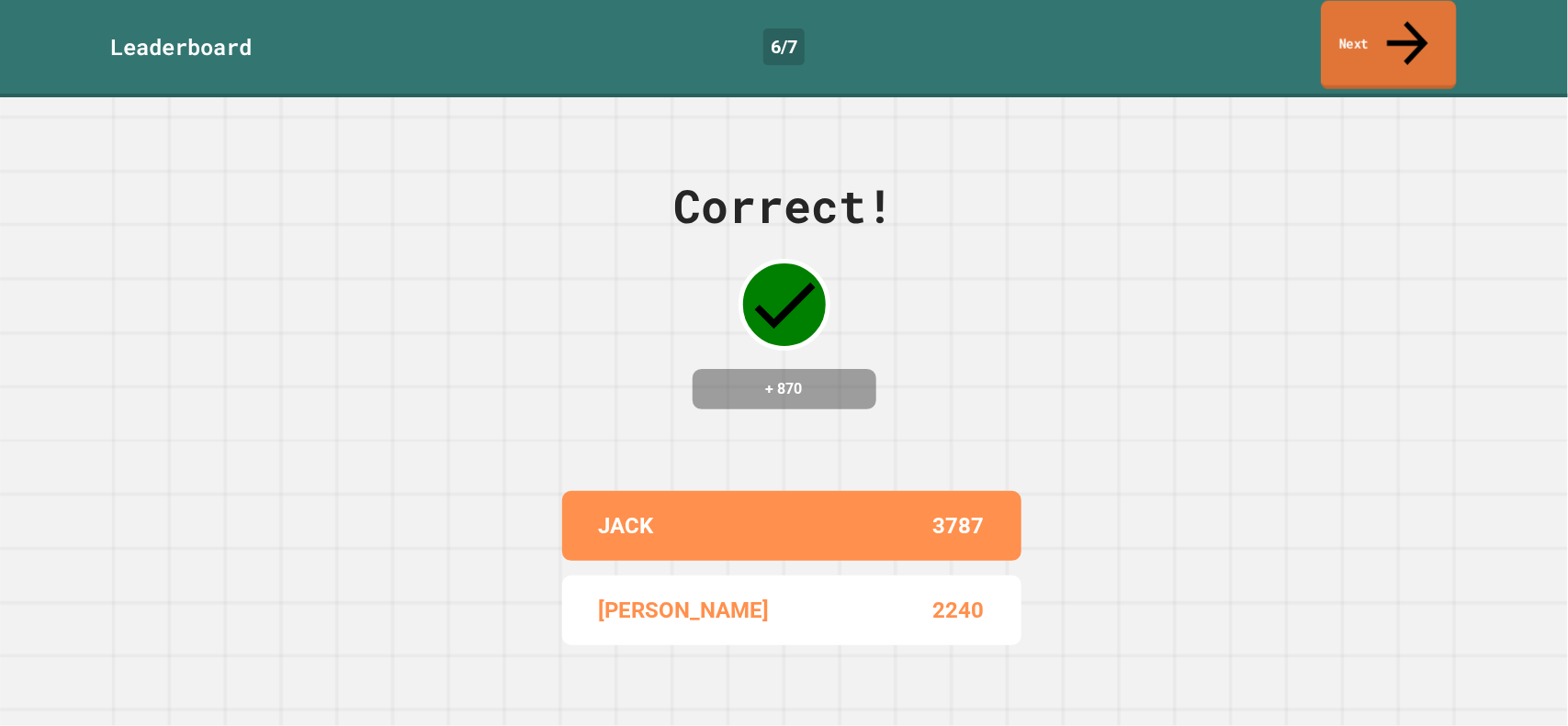
click at [1412, 33] on link "Next" at bounding box center [1389, 45] width 135 height 89
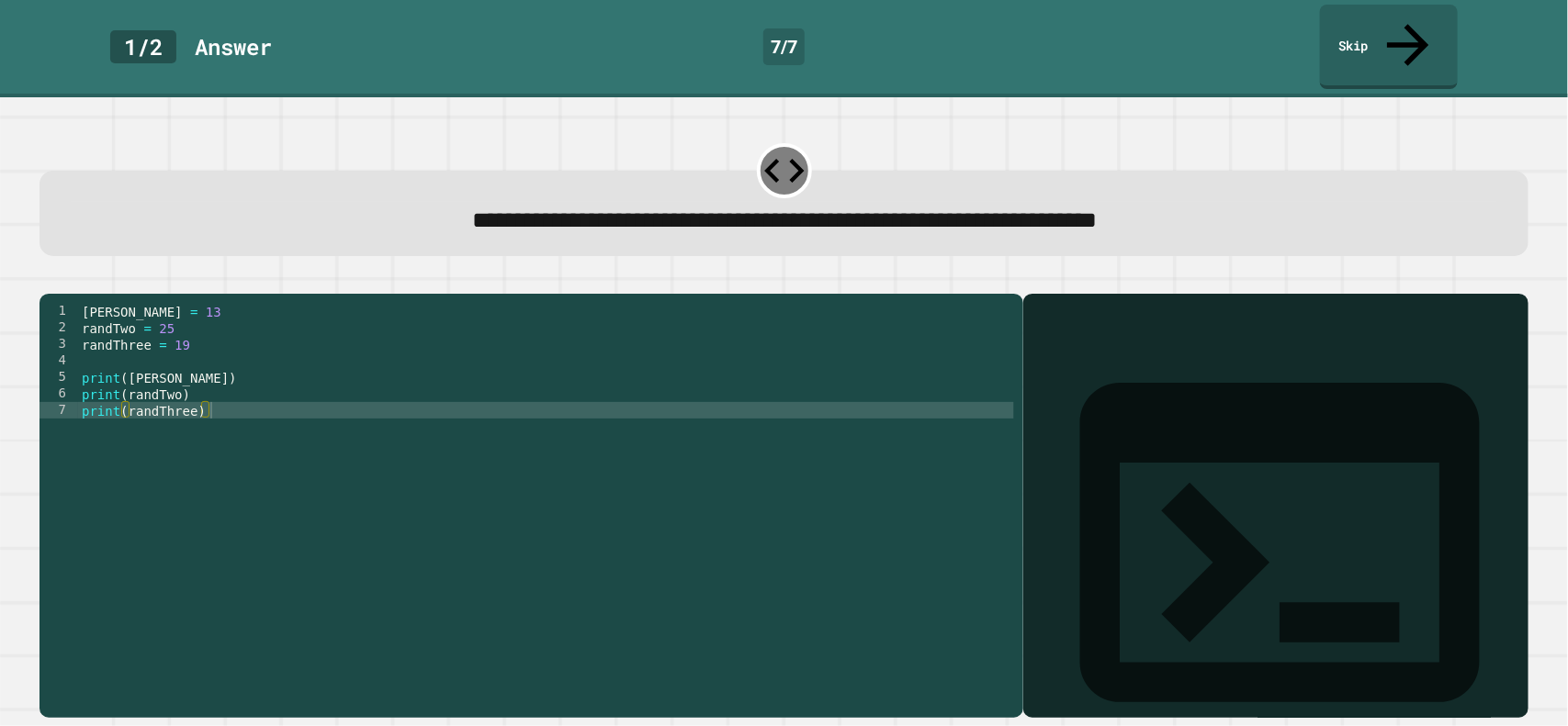
click at [875, 359] on div "[PERSON_NAME] = 13 randTwo = 25 randThree = 19 print ( [PERSON_NAME] ) print ( …" at bounding box center [546, 526] width 936 height 446
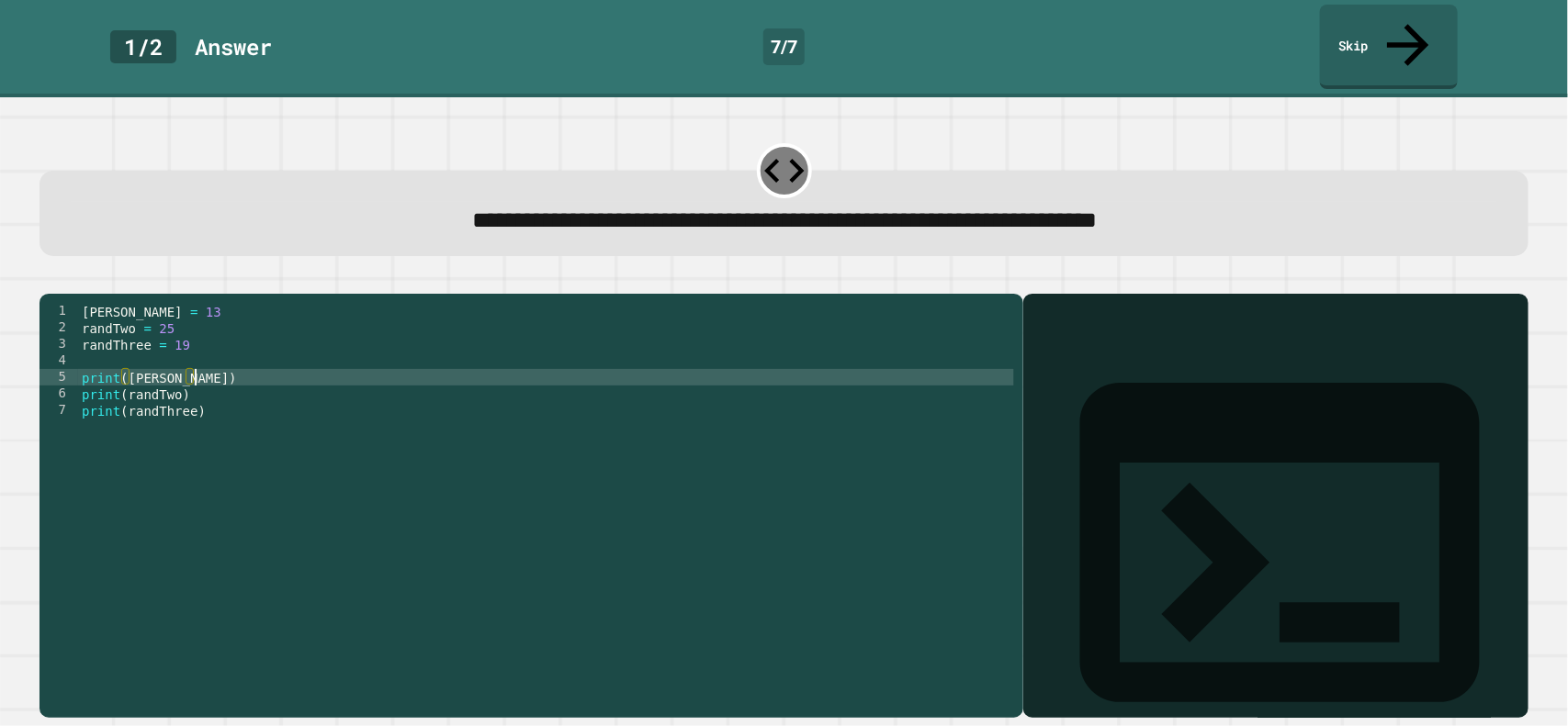
click at [185, 331] on div "[PERSON_NAME] = 13 randTwo = 25 randThree = 19 print ( [PERSON_NAME] ) print ( …" at bounding box center [546, 526] width 936 height 446
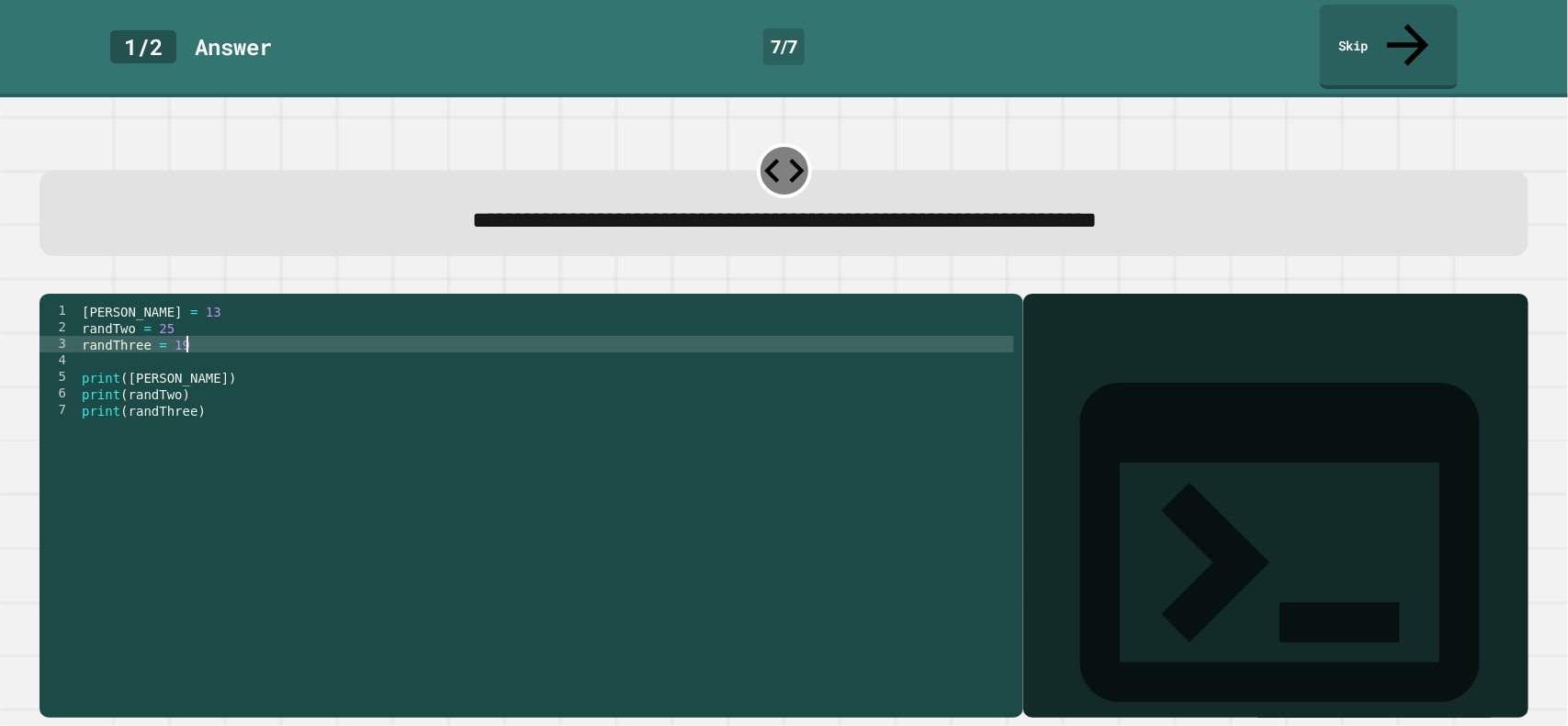
click at [189, 303] on div "[PERSON_NAME] = 13 randTwo = 25 randThree = 19 print ( [PERSON_NAME] ) print ( …" at bounding box center [546, 526] width 936 height 446
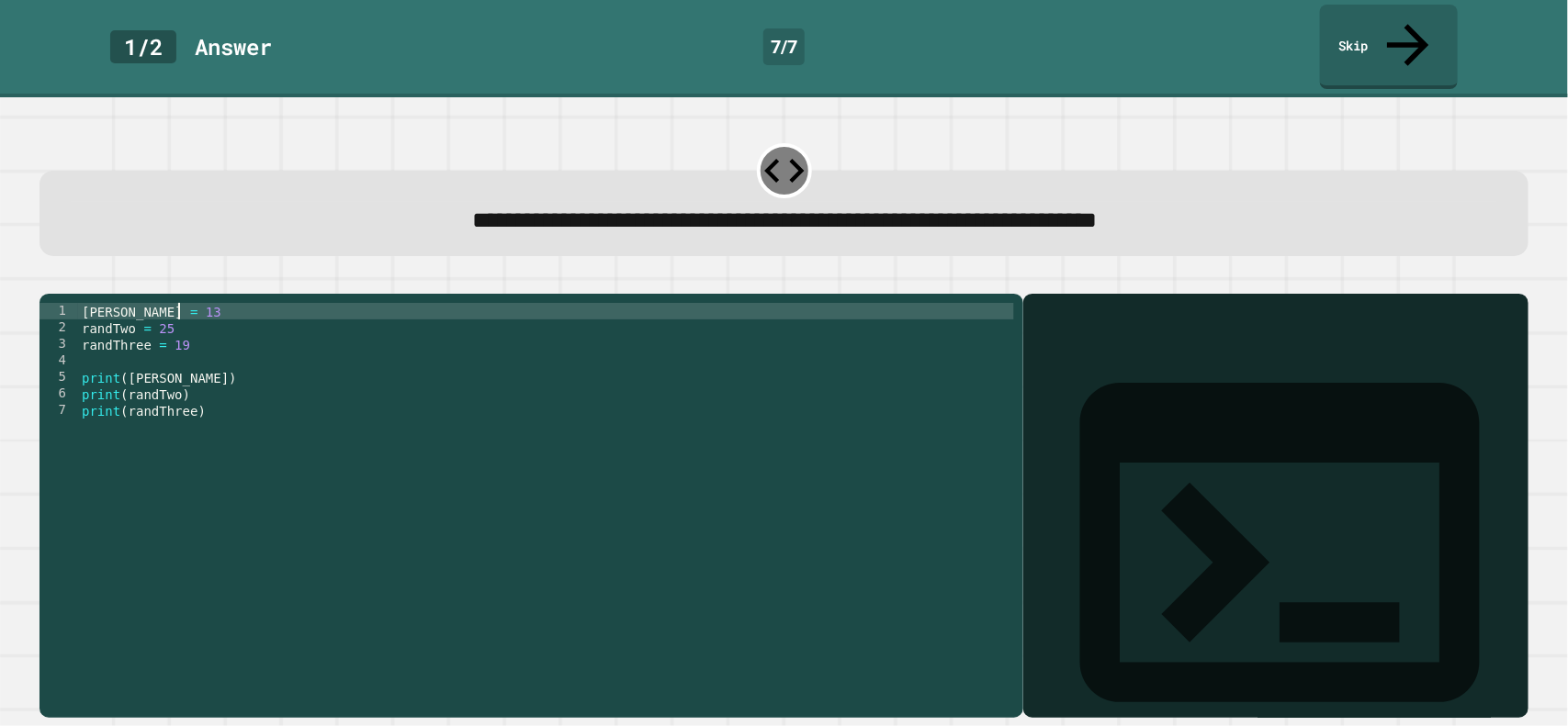
click at [193, 311] on div "[PERSON_NAME] = 13 randTwo = 25 randThree = 19 print ( [PERSON_NAME] ) print ( …" at bounding box center [546, 526] width 936 height 446
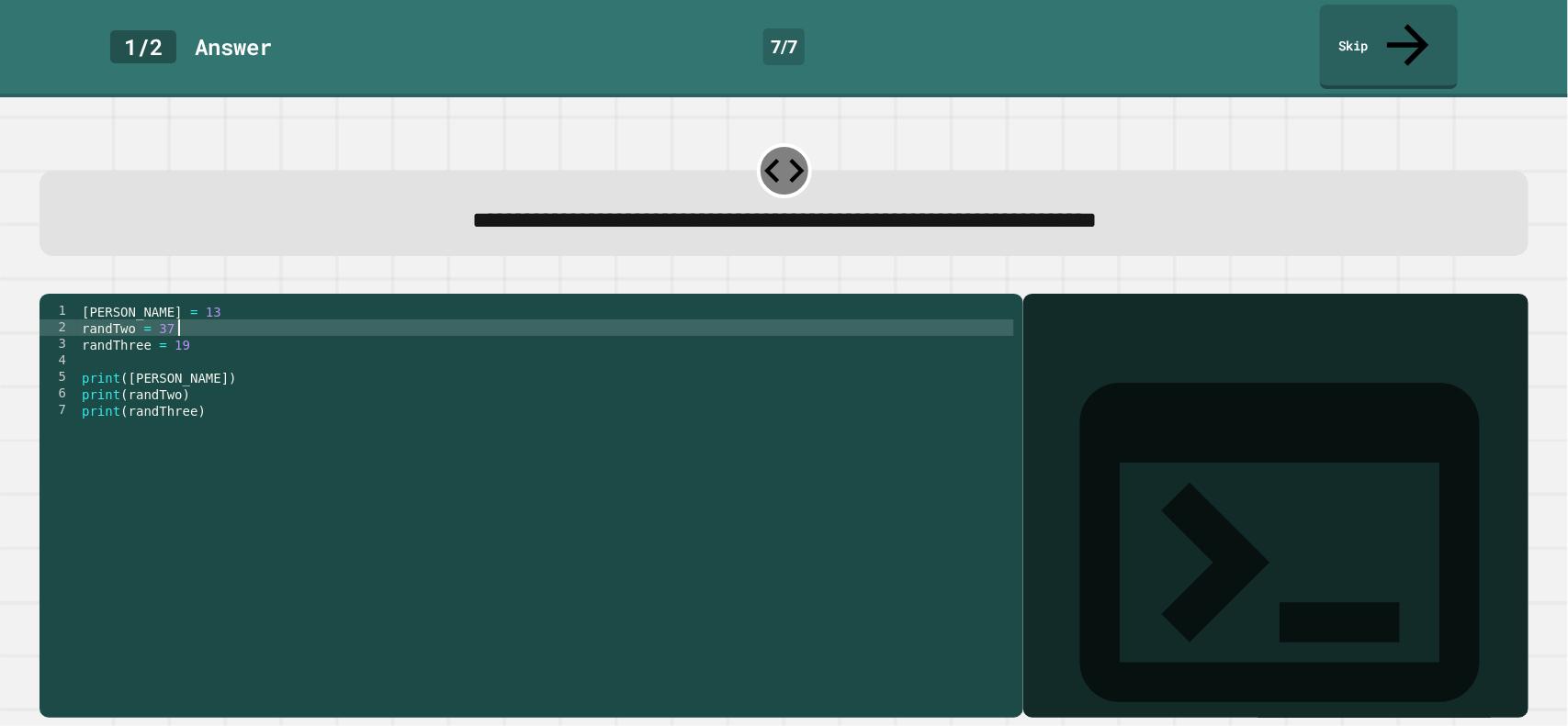
type textarea "**********"
click at [49, 279] on icon "button" at bounding box center [49, 279] width 0 height 0
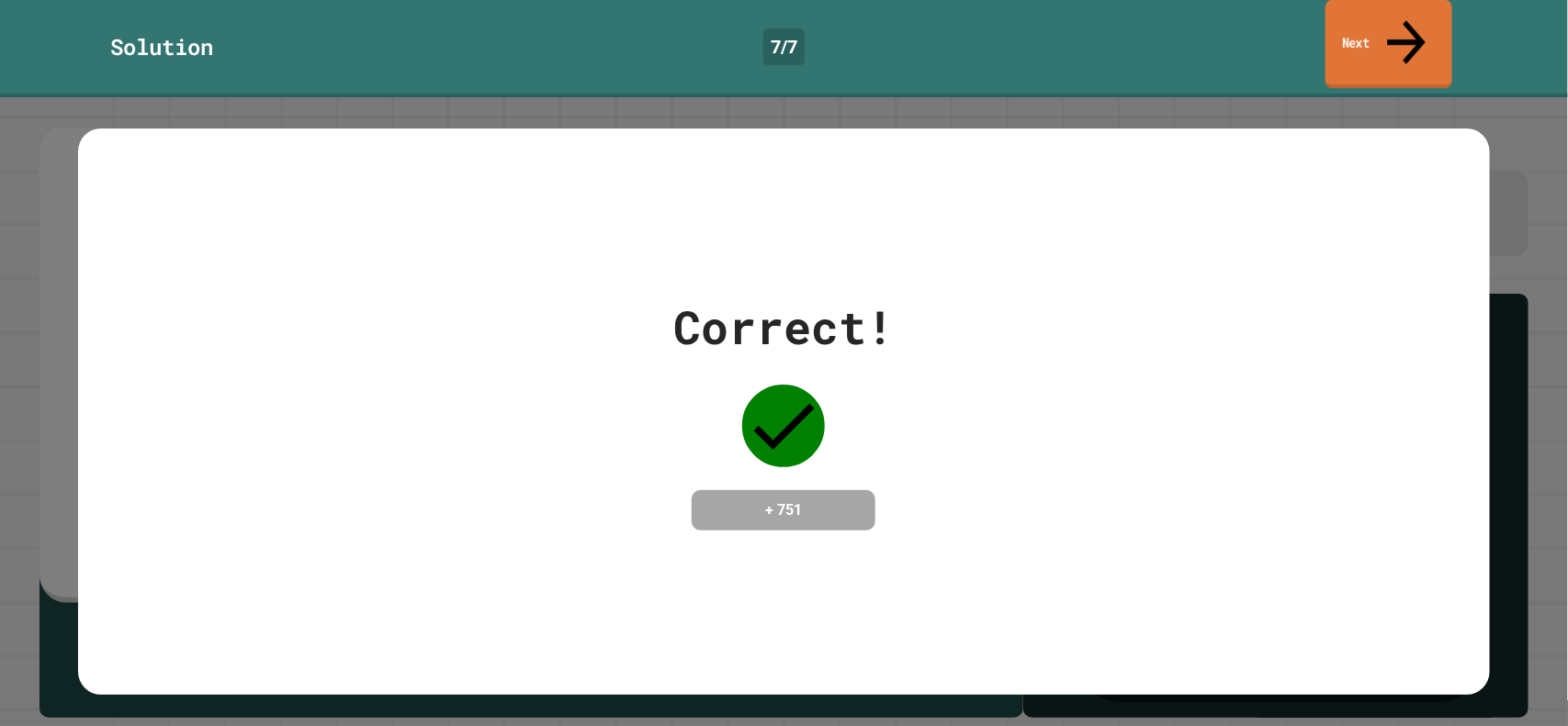
click at [1369, 13] on link "Next" at bounding box center [1389, 44] width 127 height 89
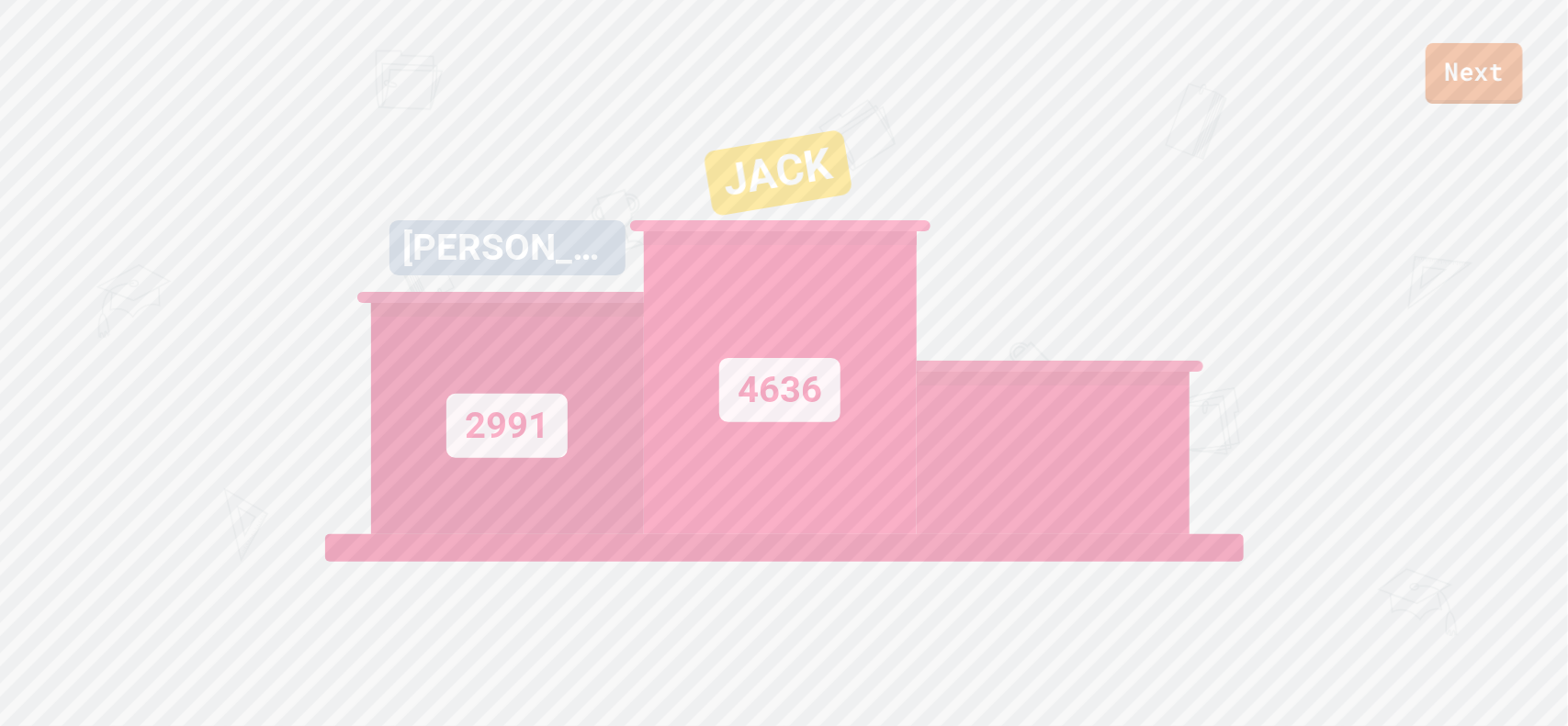
click at [1468, 71] on link "Next" at bounding box center [1474, 74] width 97 height 61
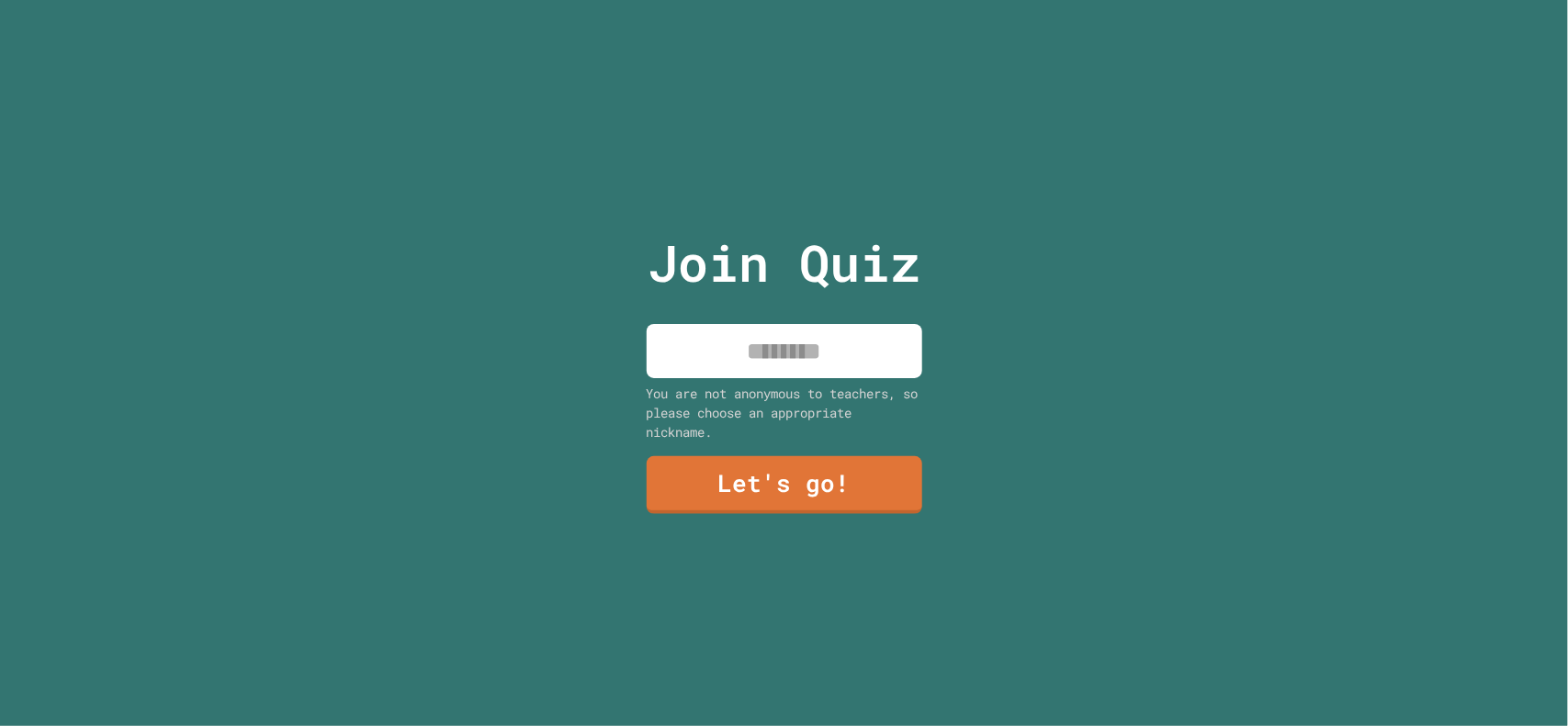
click at [833, 363] on input at bounding box center [784, 351] width 276 height 55
type input "******"
click at [847, 492] on link "Let's go!" at bounding box center [784, 484] width 271 height 61
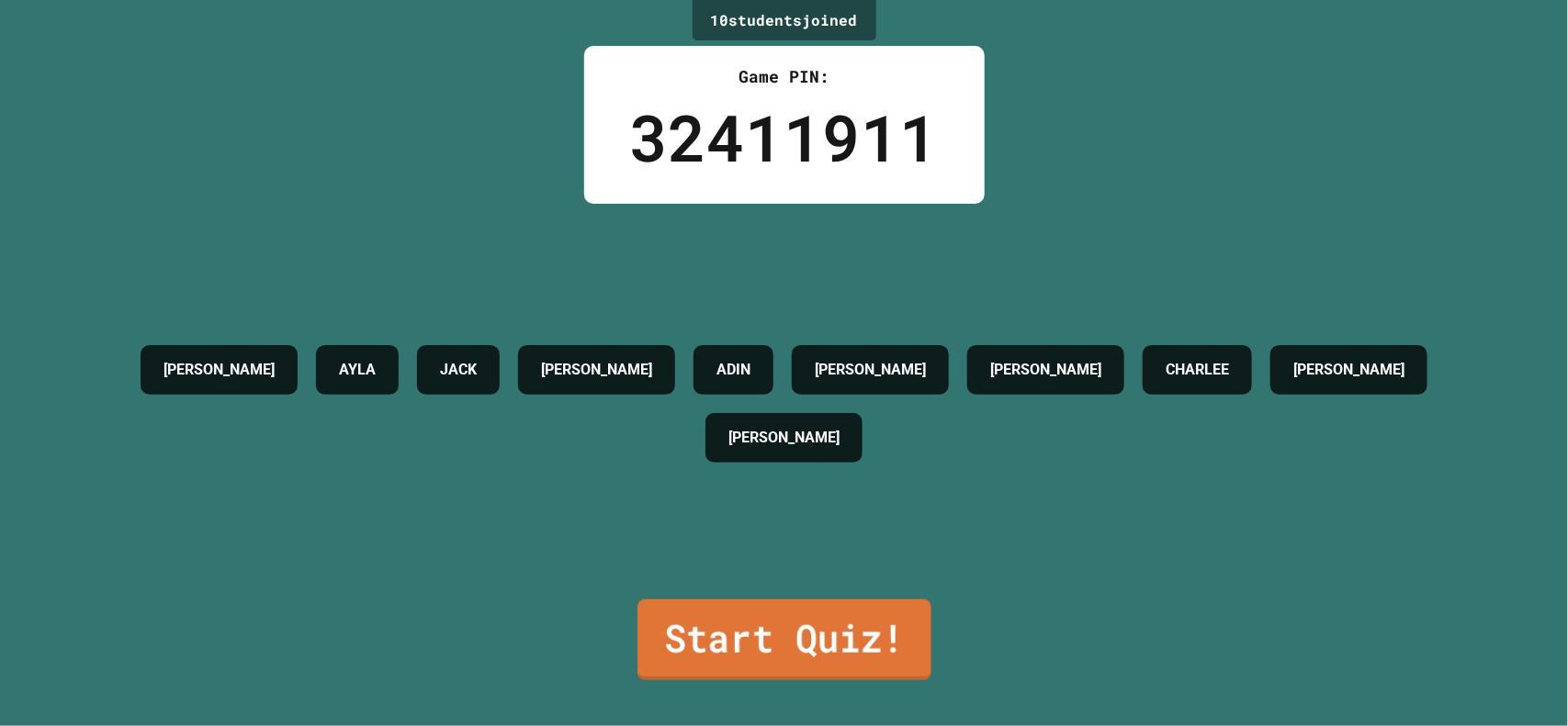
click at [804, 651] on link "Start Quiz!" at bounding box center [784, 639] width 294 height 80
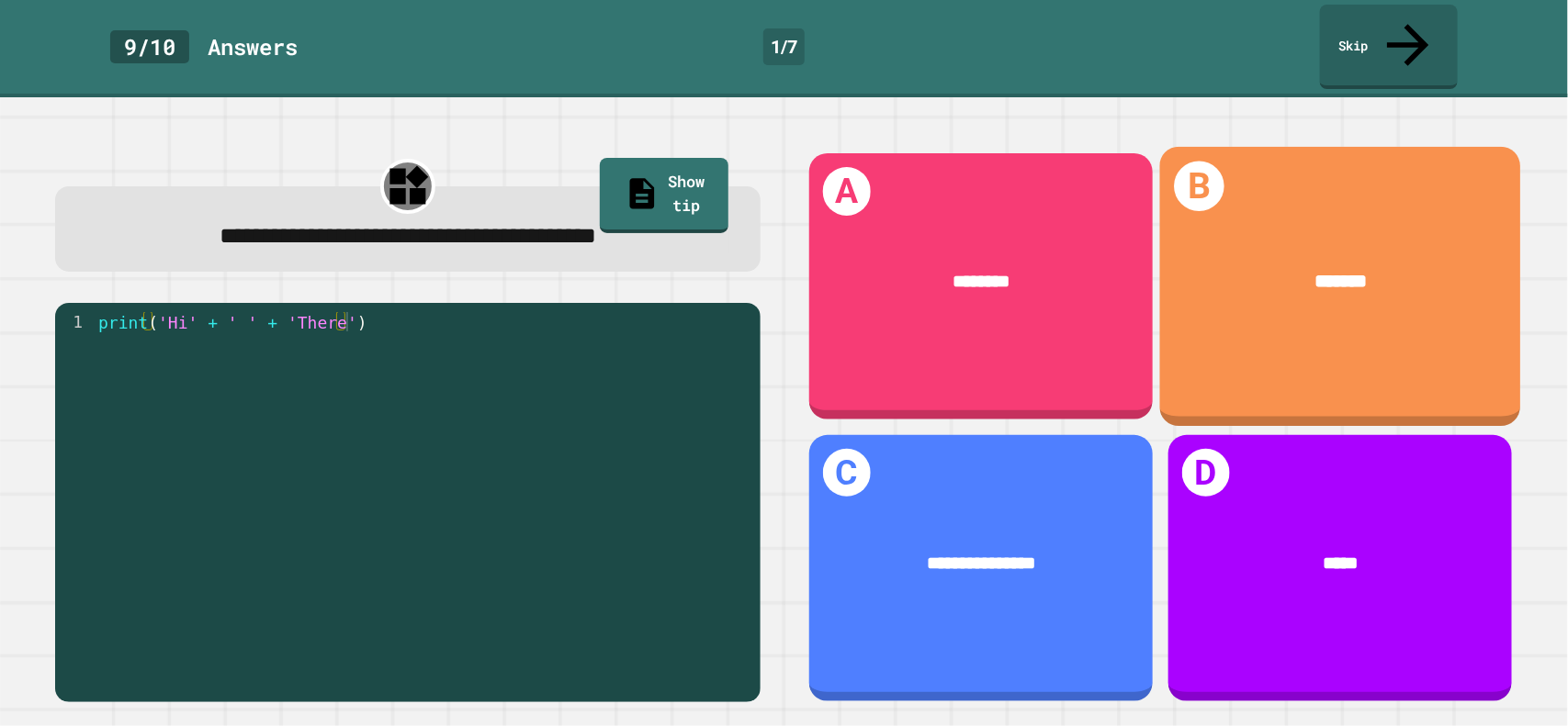
click at [1261, 229] on div "*******" at bounding box center [1340, 281] width 361 height 105
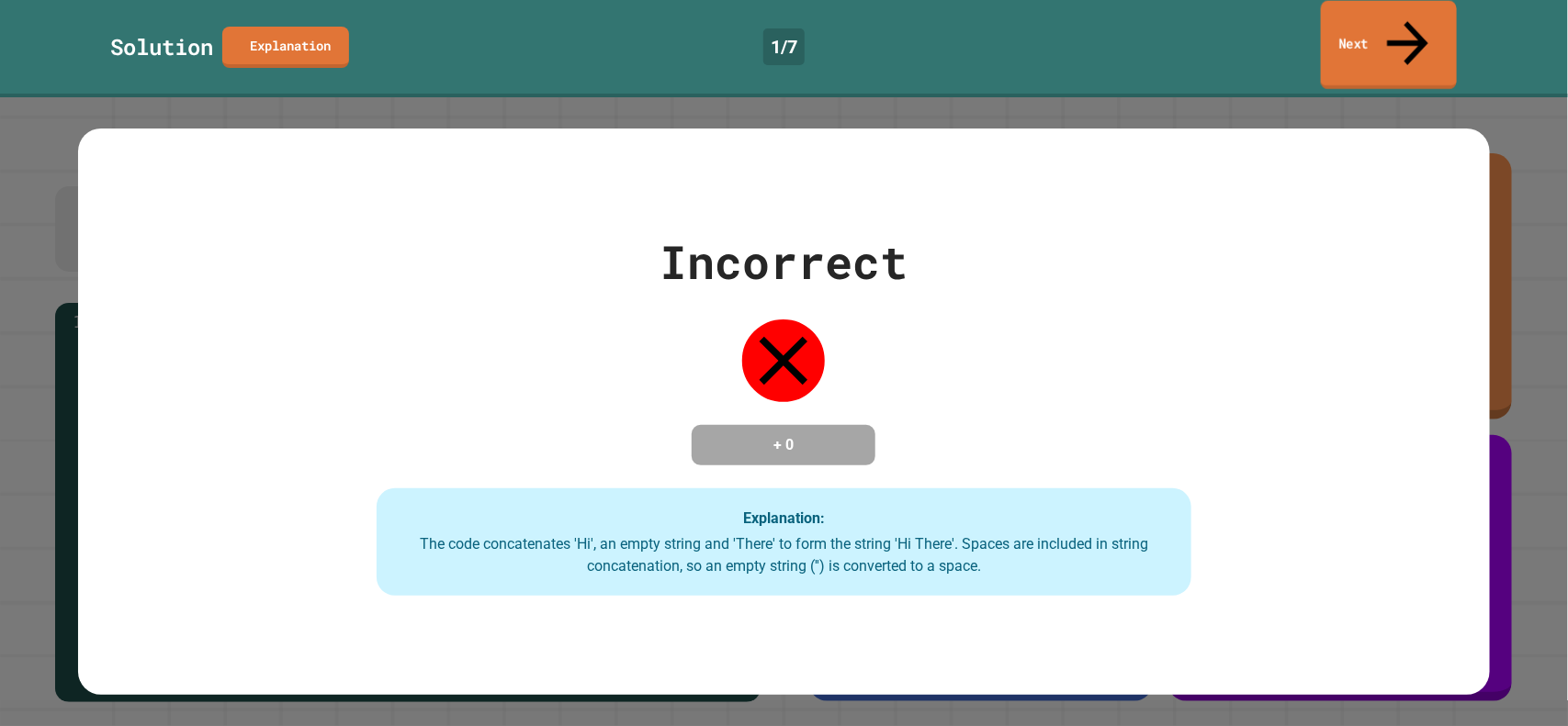
click at [1339, 16] on link "Next" at bounding box center [1389, 45] width 136 height 89
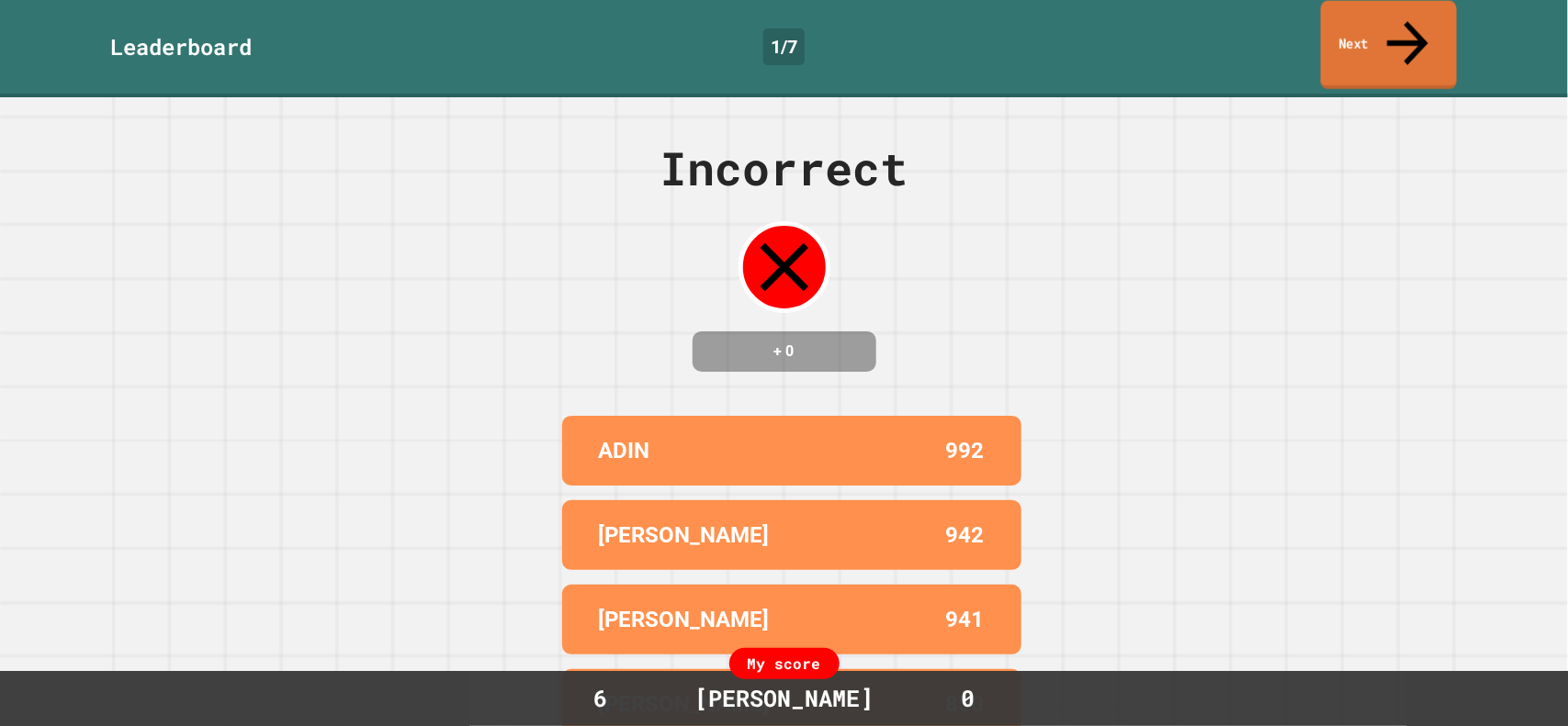
click at [1340, 19] on link "Next" at bounding box center [1389, 45] width 136 height 89
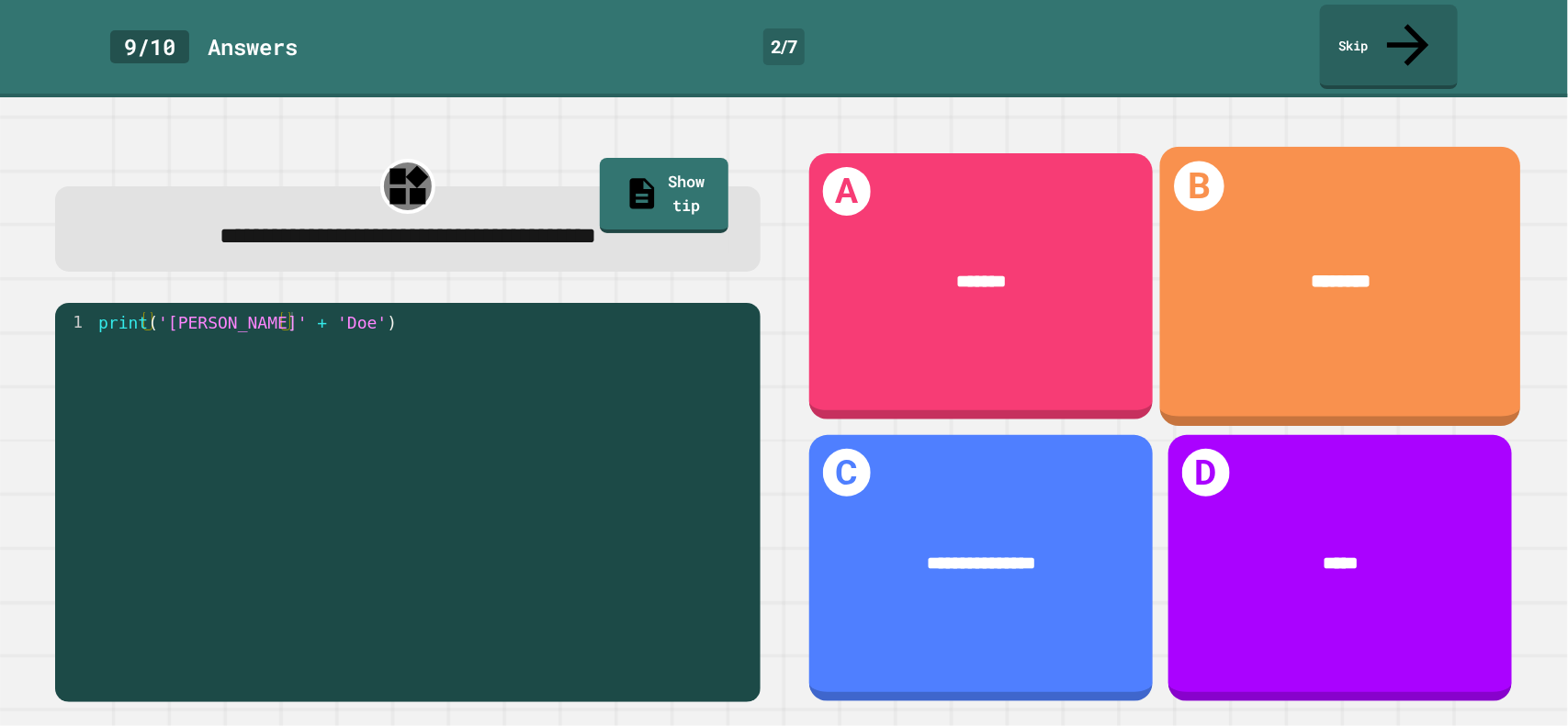
click at [1299, 166] on div "B ********" at bounding box center [1340, 287] width 361 height 279
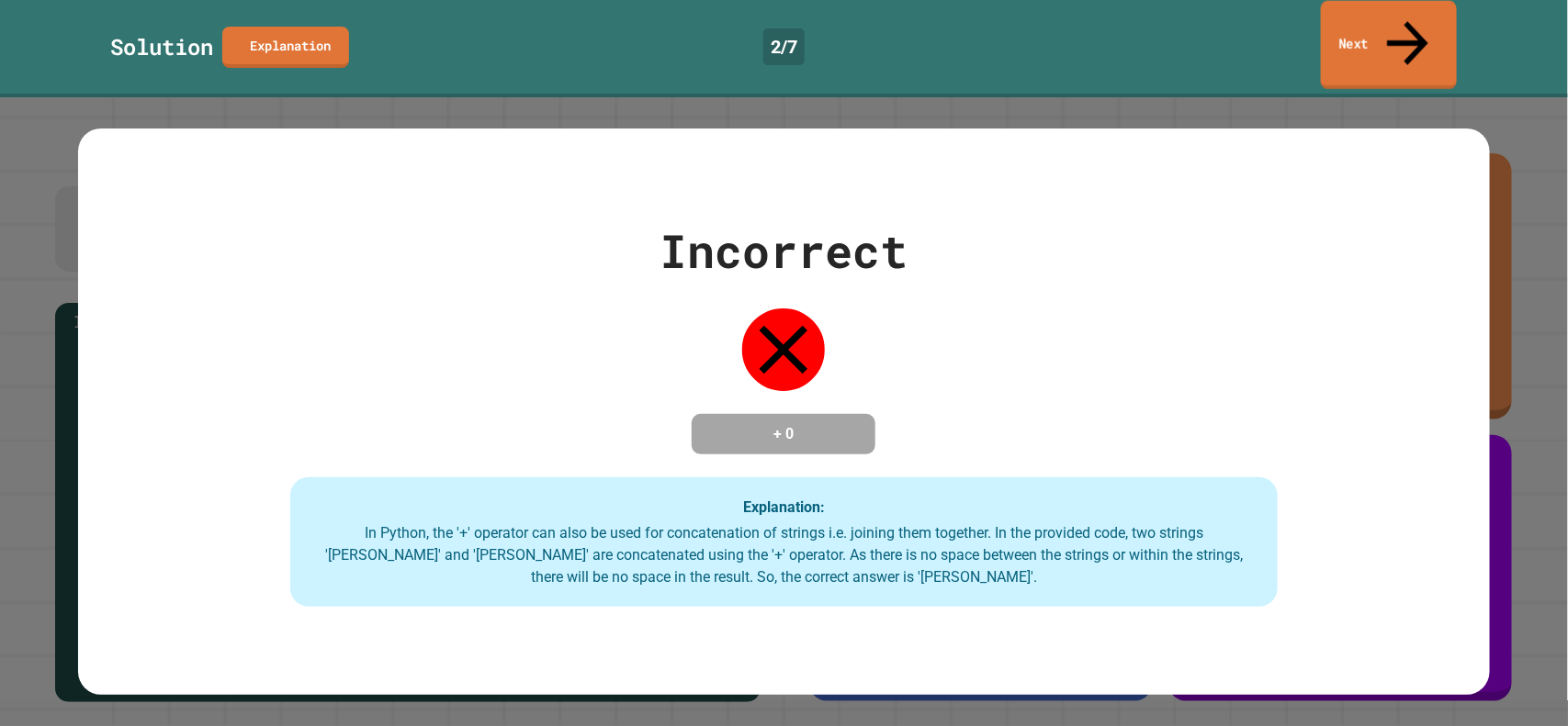
click at [1377, 41] on link "Next" at bounding box center [1389, 45] width 136 height 89
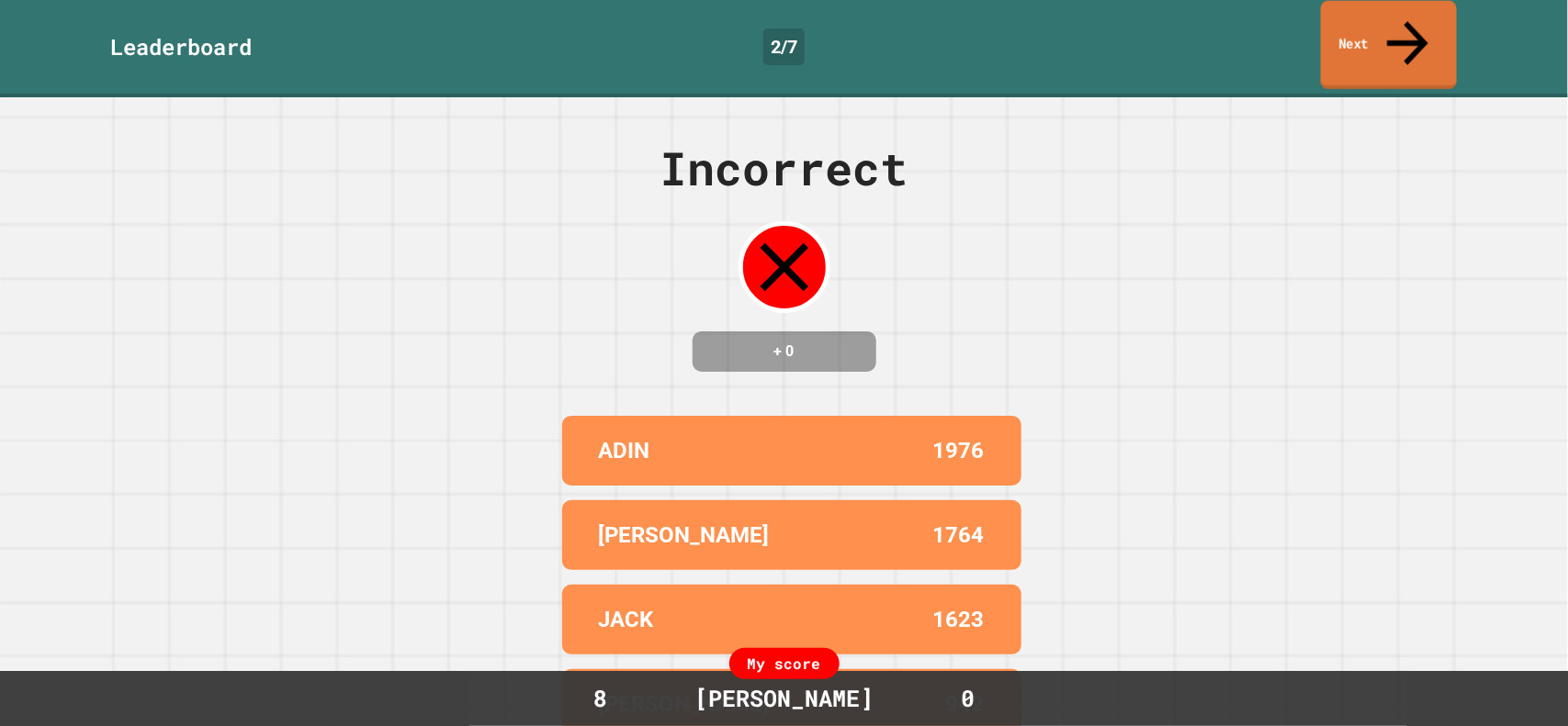
click at [1361, 26] on link "Next" at bounding box center [1389, 45] width 136 height 89
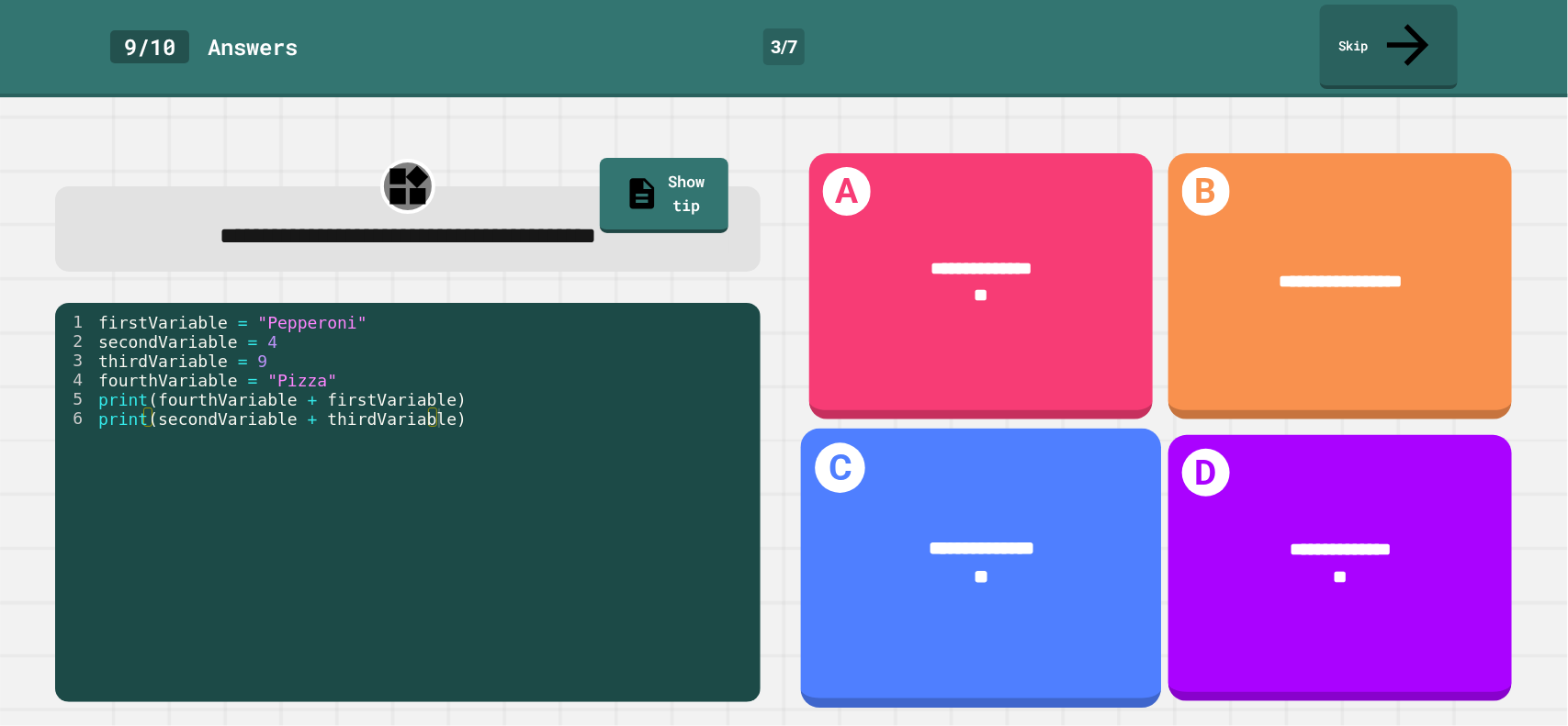
click at [1110, 474] on div "**********" at bounding box center [981, 569] width 361 height 279
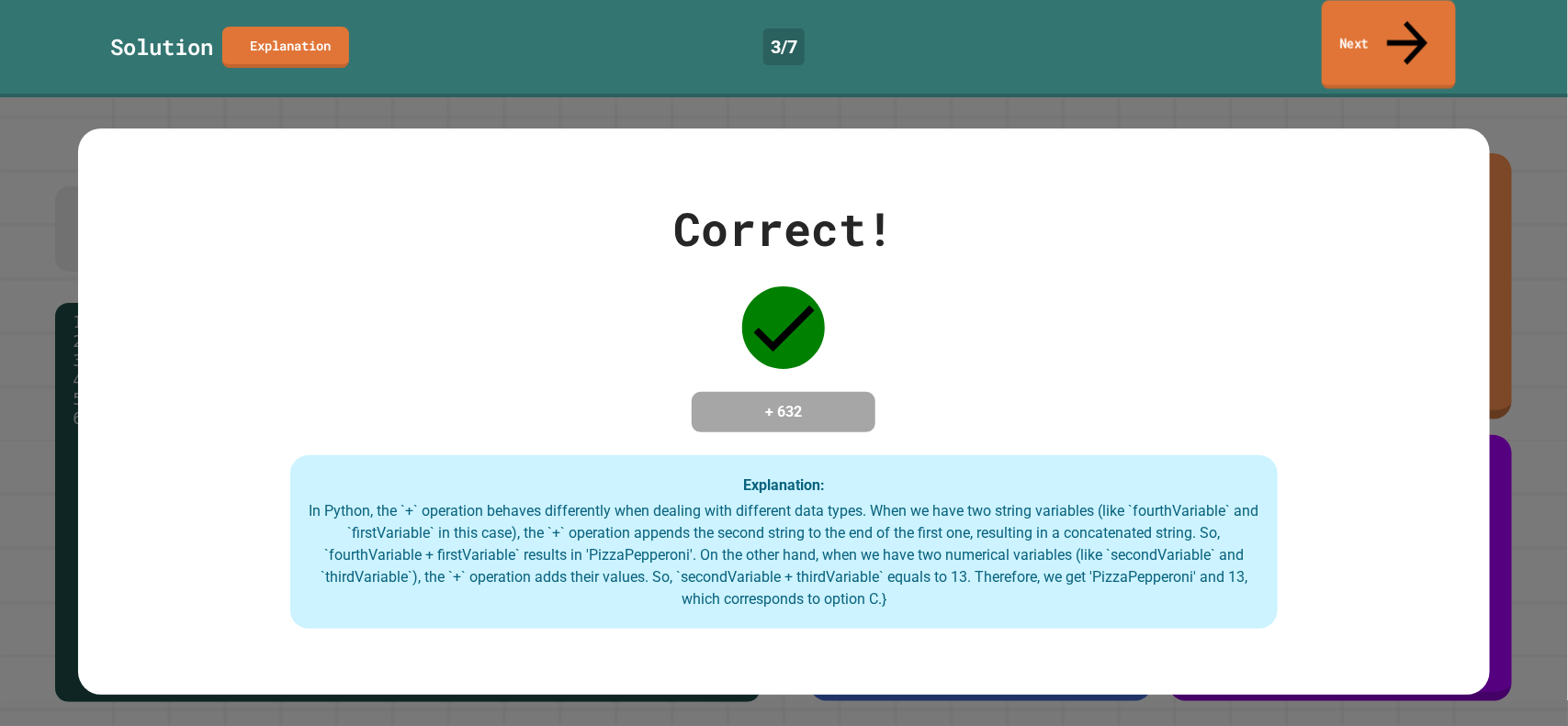
click at [1402, 17] on icon at bounding box center [1407, 43] width 61 height 65
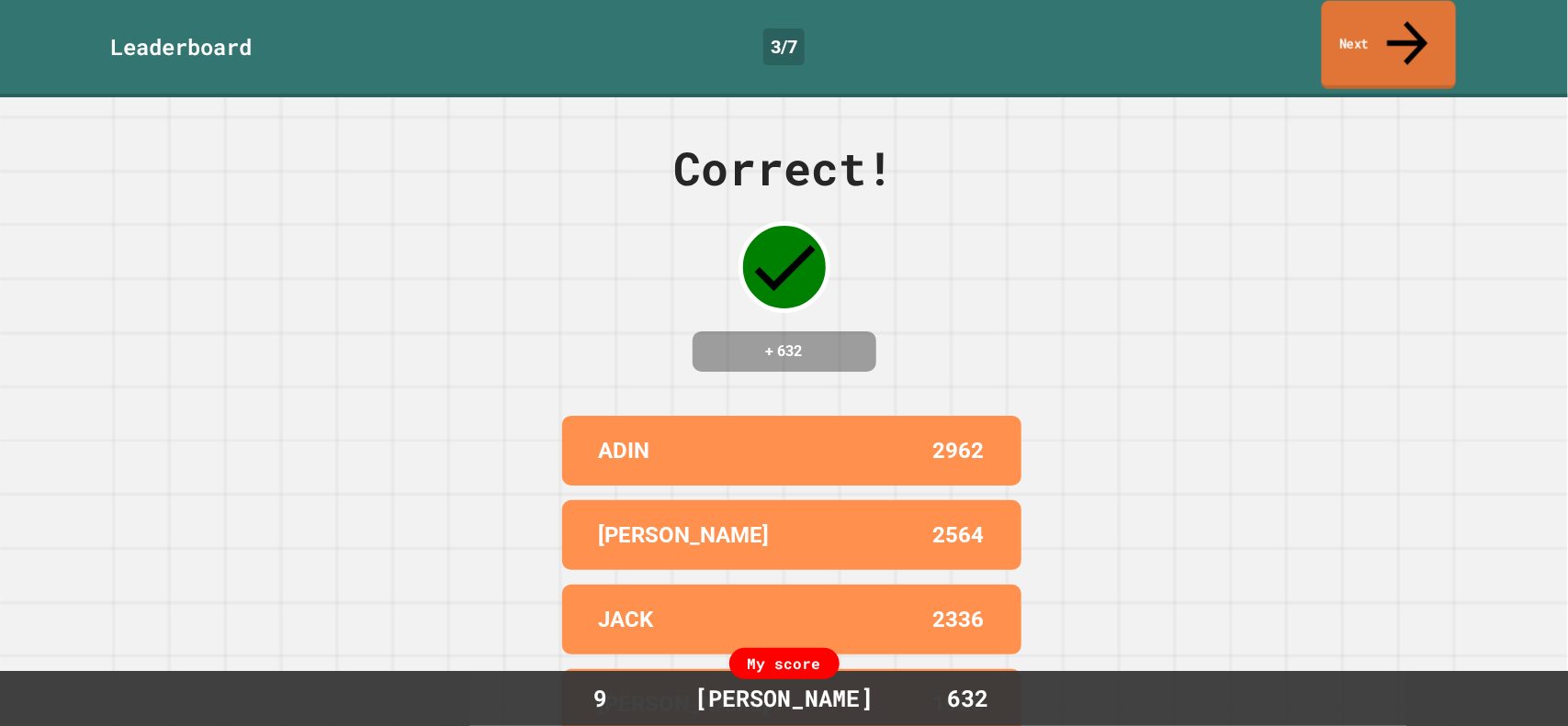
click at [1357, 21] on link "Next" at bounding box center [1389, 45] width 134 height 89
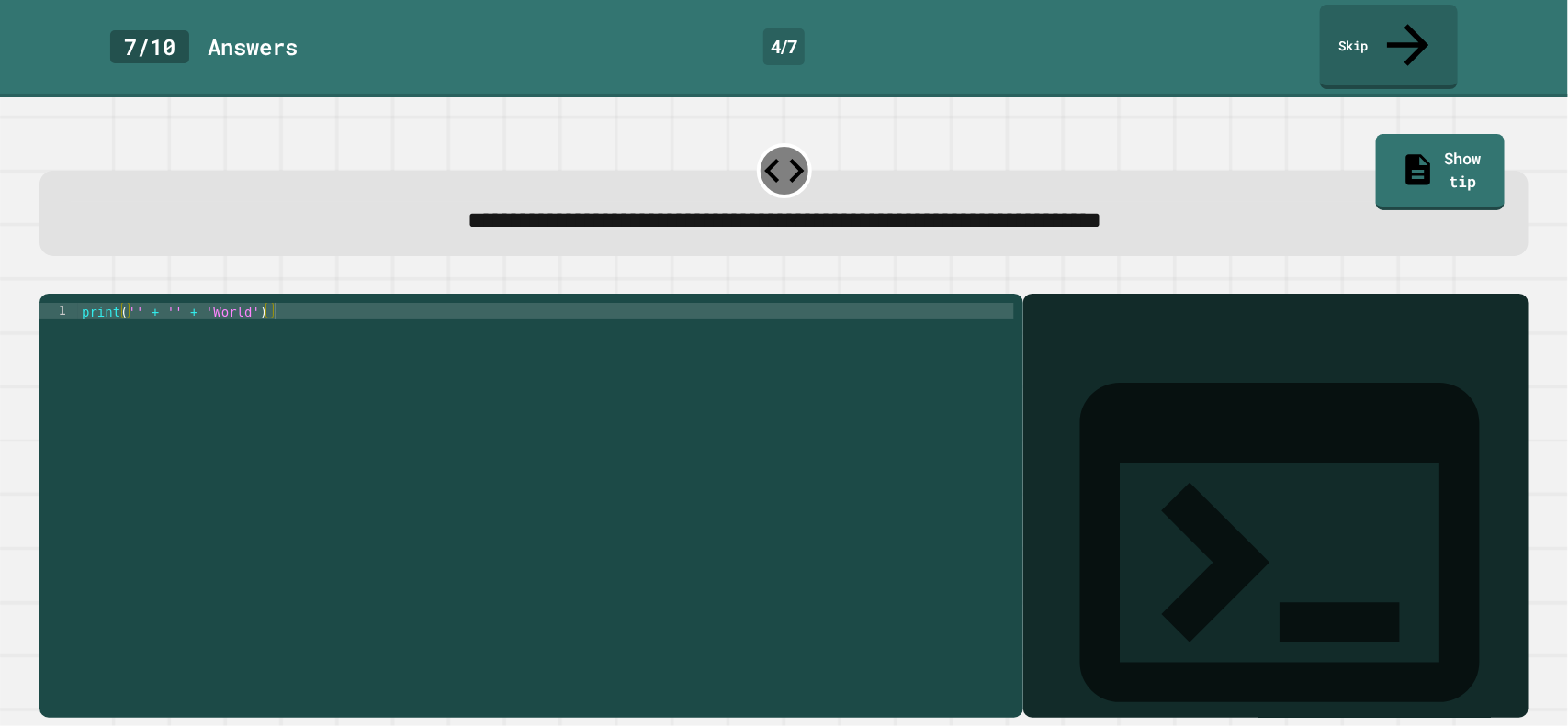
click at [885, 303] on div "print ( '' + '' + 'World' )" at bounding box center [546, 526] width 936 height 446
click at [175, 303] on div "print ( '' + '' + 'World' )" at bounding box center [546, 526] width 936 height 446
click at [135, 303] on div "print ( '' + '' + 'World' )" at bounding box center [546, 526] width 936 height 446
click at [201, 303] on div "print ( 'str' + '' + 'World' )" at bounding box center [546, 526] width 936 height 446
click at [49, 279] on icon "button" at bounding box center [49, 279] width 0 height 0
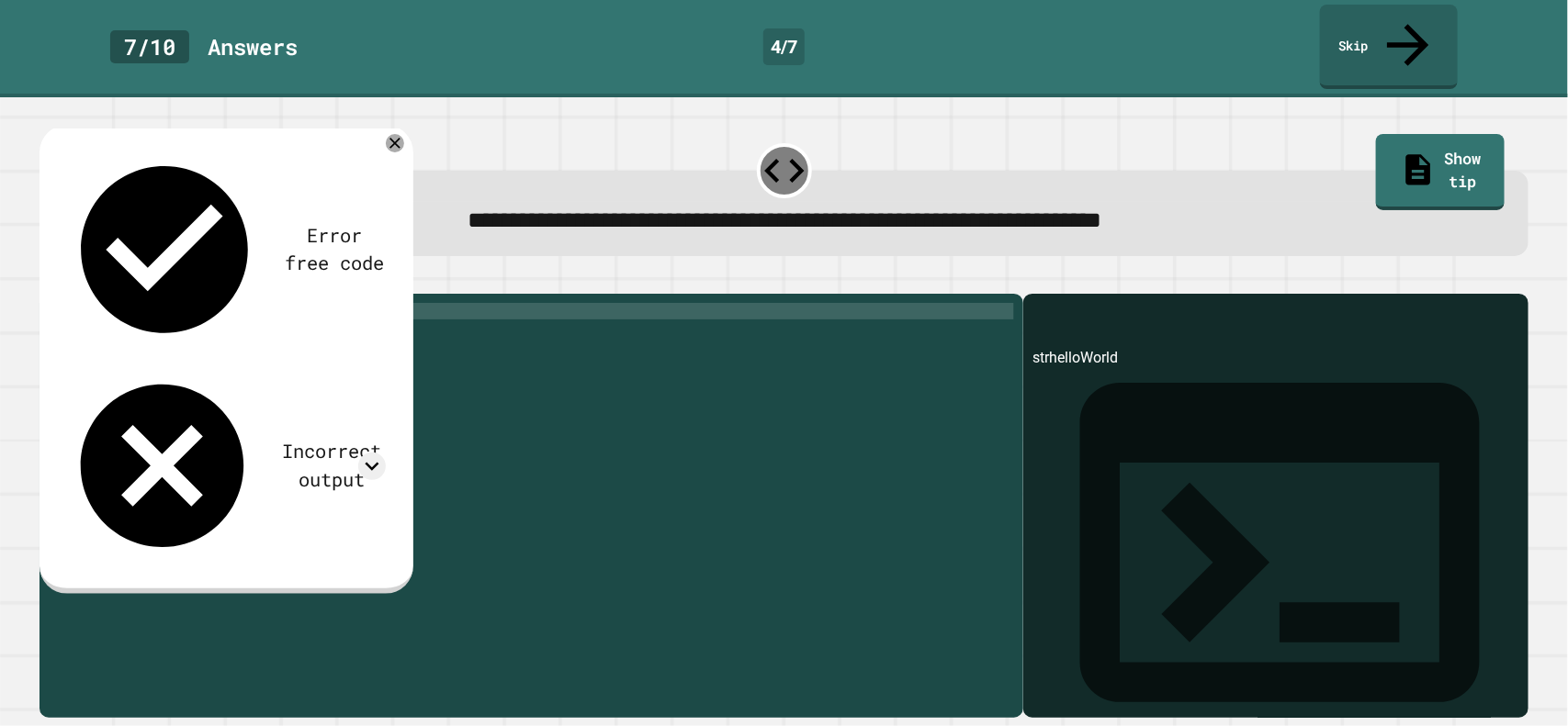
click at [159, 303] on div "print ( 'str' + 'hello' + 'World' )" at bounding box center [546, 526] width 936 height 446
click at [49, 279] on icon "button" at bounding box center [49, 279] width 0 height 0
click at [391, 132] on icon at bounding box center [395, 143] width 22 height 22
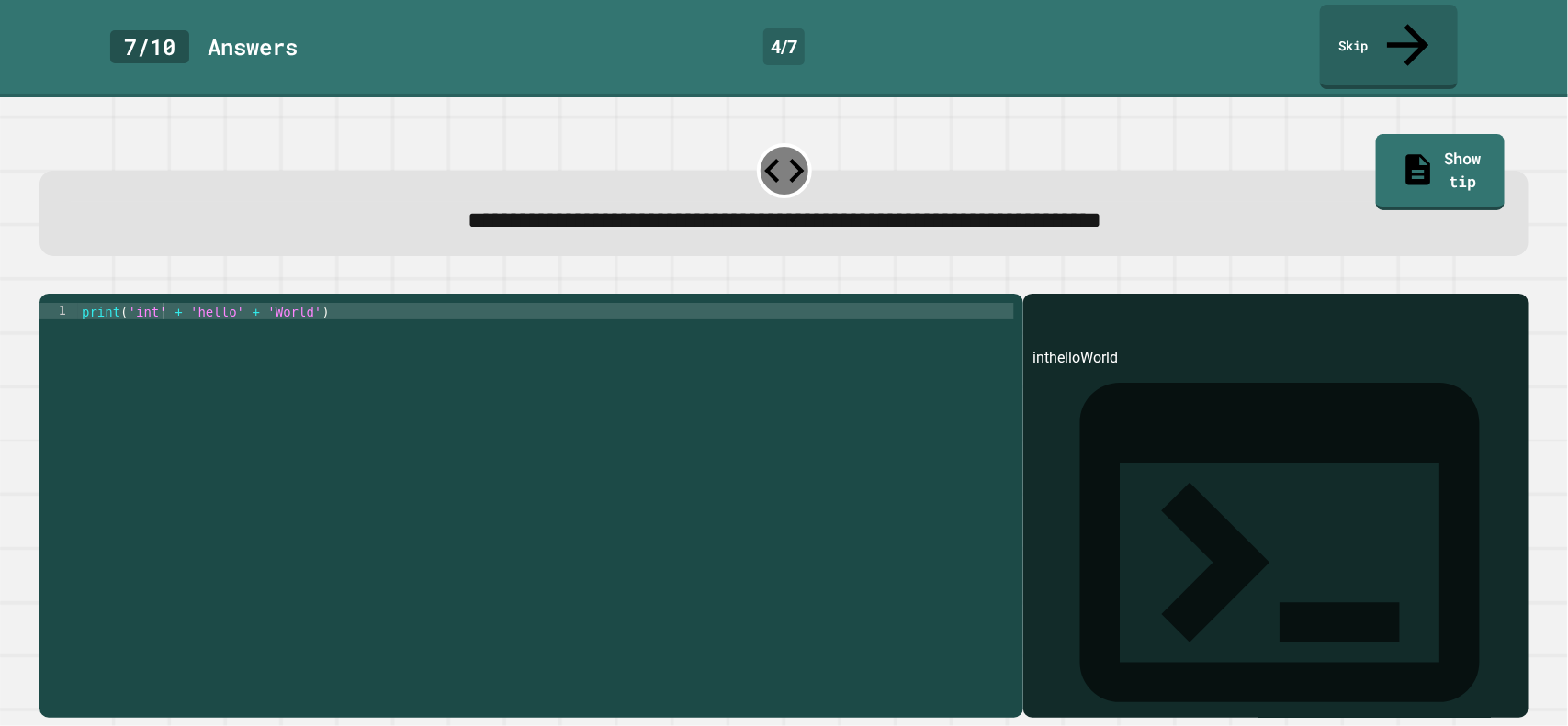
click at [190, 303] on div "print ( 'int' + 'hello' + 'World' )" at bounding box center [546, 526] width 936 height 446
click at [66, 284] on icon "button" at bounding box center [61, 290] width 10 height 13
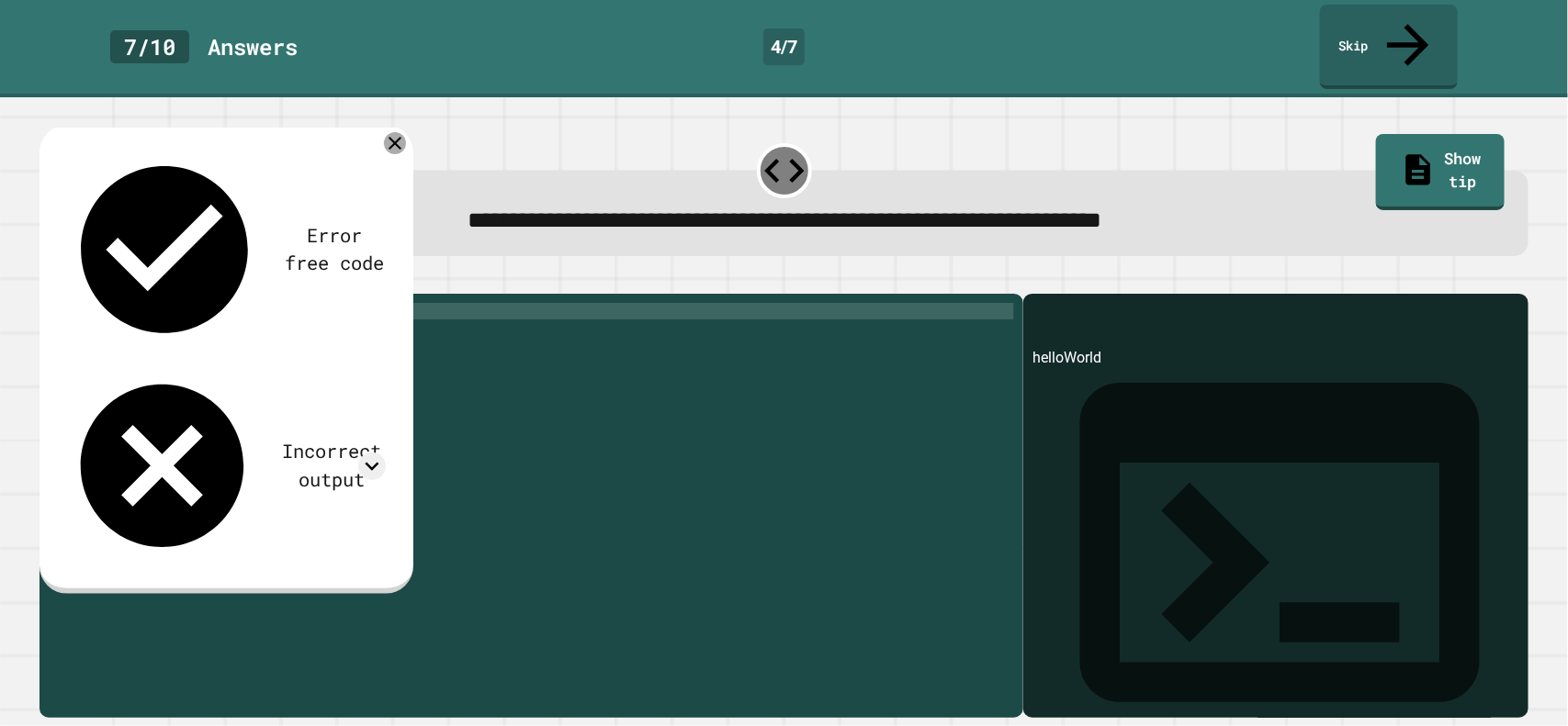
click at [397, 132] on icon at bounding box center [395, 143] width 22 height 22
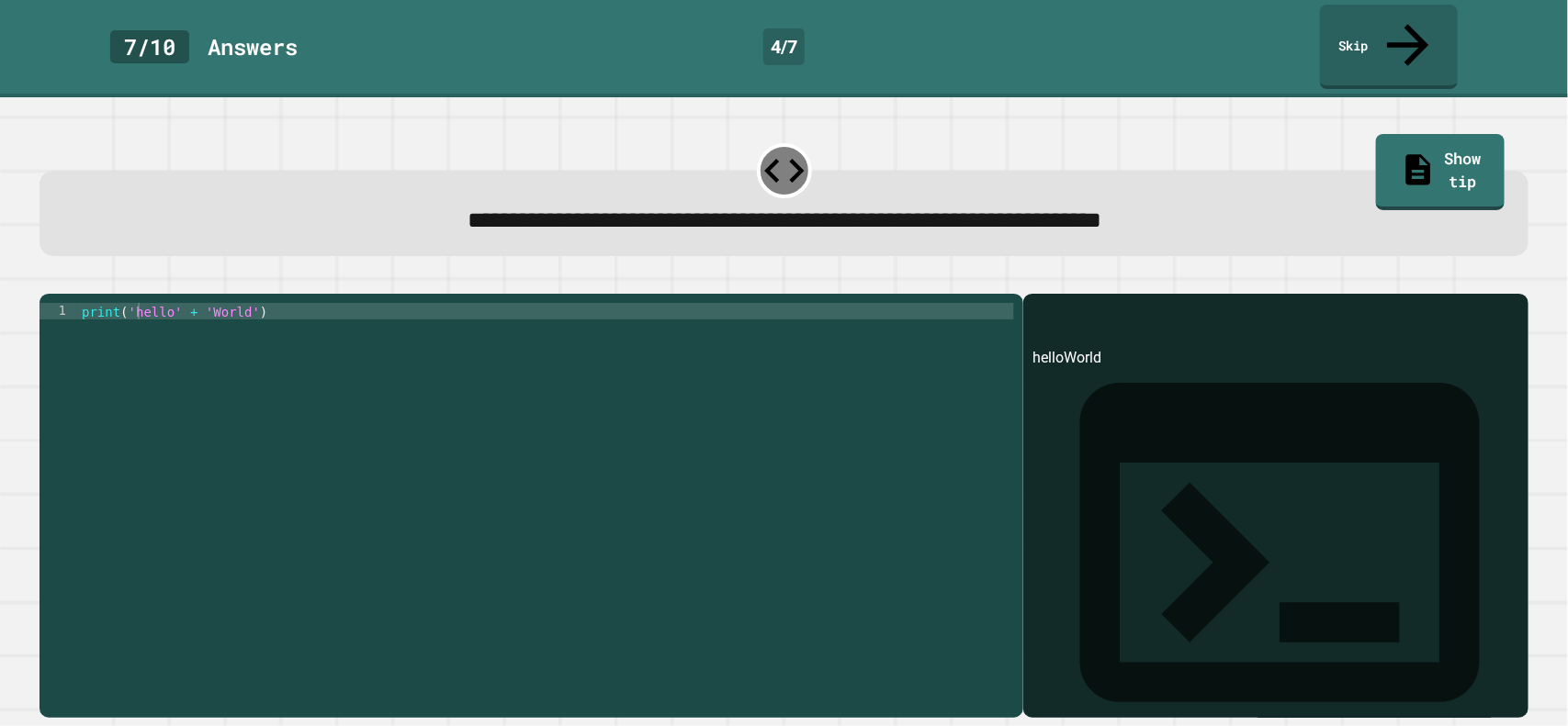
click at [131, 303] on div "print ( 'hello' + 'World' )" at bounding box center [546, 526] width 936 height 446
click at [132, 303] on div "print ( 'hello' + 'World' )" at bounding box center [546, 526] width 936 height 446
click at [167, 303] on div "print ( 'str''hello' + 'World' )" at bounding box center [546, 526] width 936 height 446
click at [346, 303] on div "print ( 'str' + ( 'hello' + 'World' )" at bounding box center [546, 526] width 936 height 446
type textarea "**********"
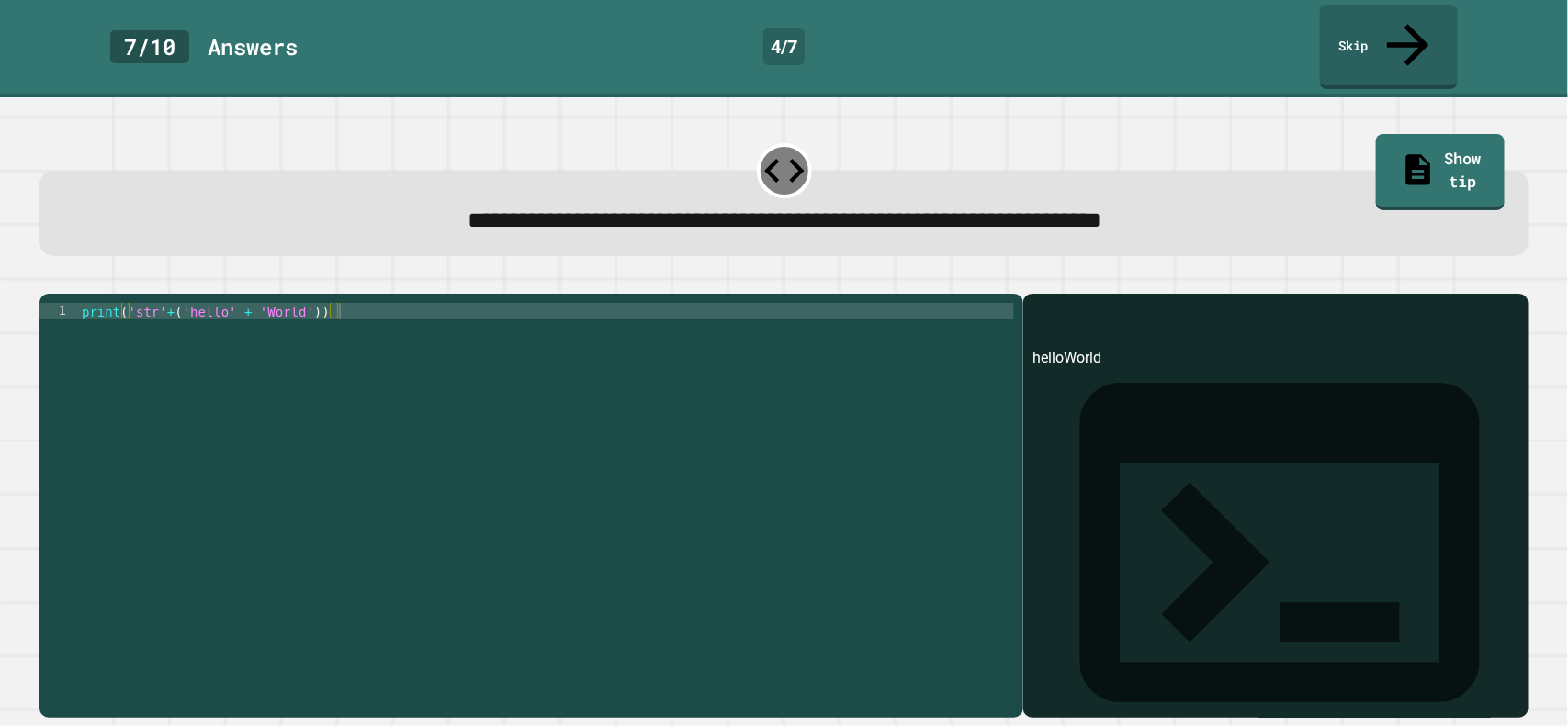
click at [49, 279] on button "button" at bounding box center [49, 279] width 0 height 0
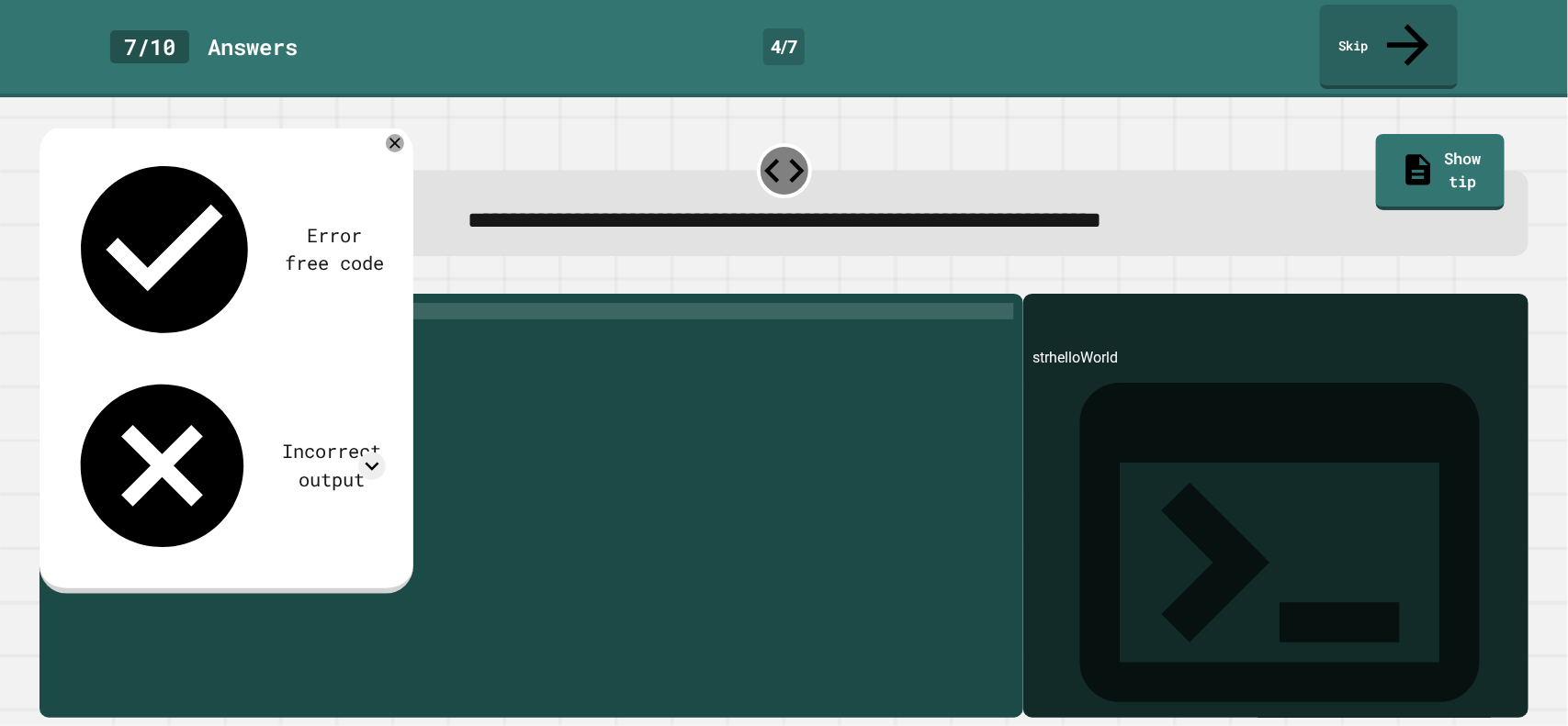
click at [391, 125] on div "Error free code strhelloWorld Incorrect output Expected output Hello World My o…" at bounding box center [227, 359] width 374 height 469
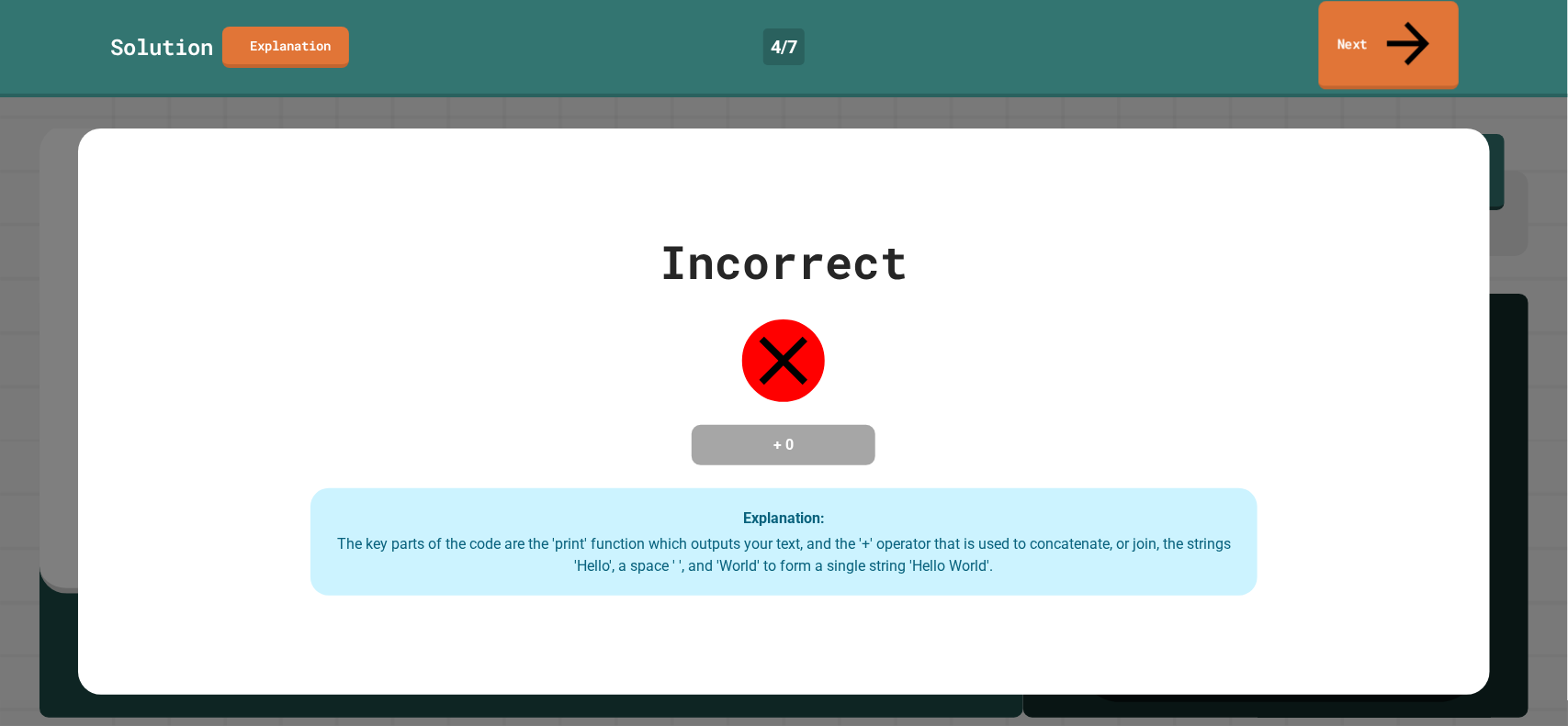
click at [1331, 9] on link "Next" at bounding box center [1389, 45] width 140 height 89
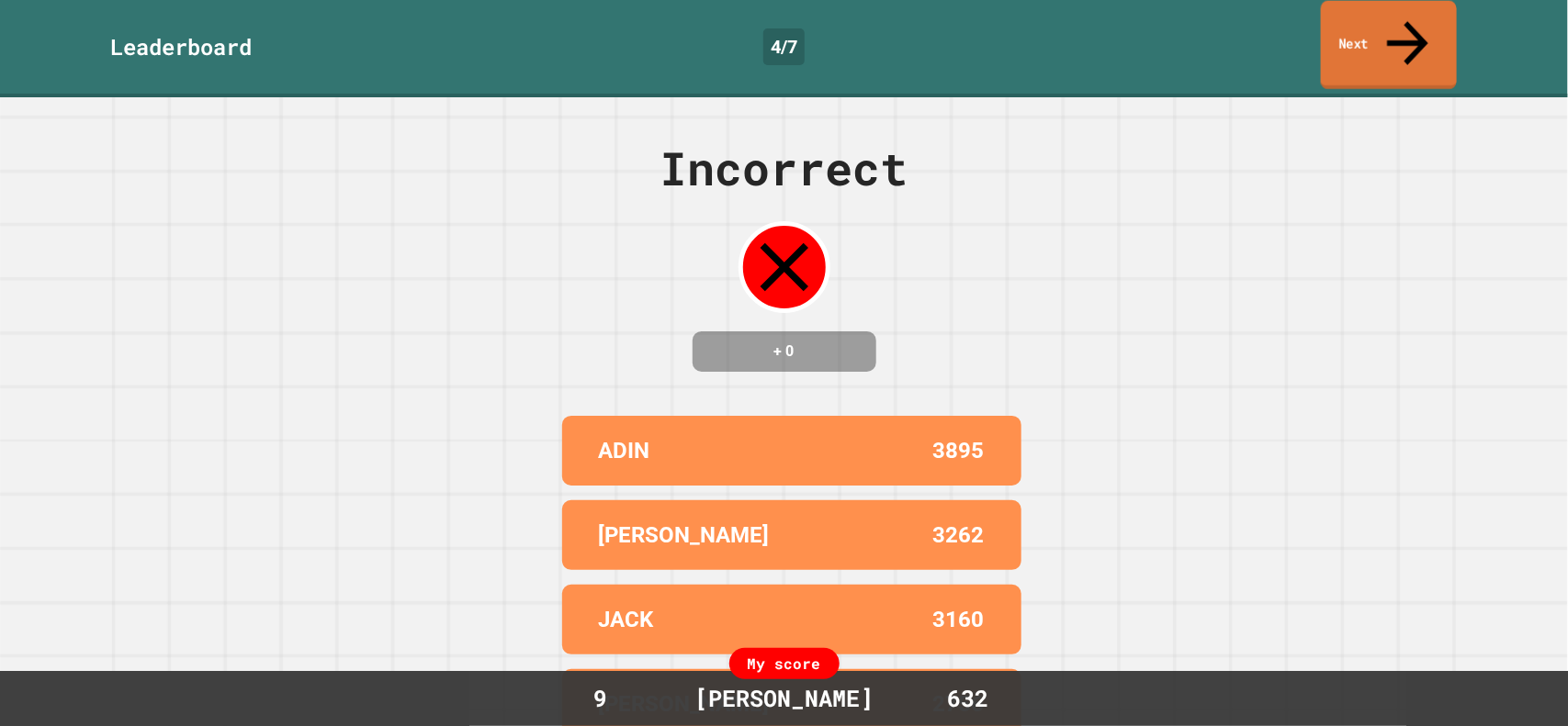
click at [1367, 22] on link "Next" at bounding box center [1389, 45] width 136 height 89
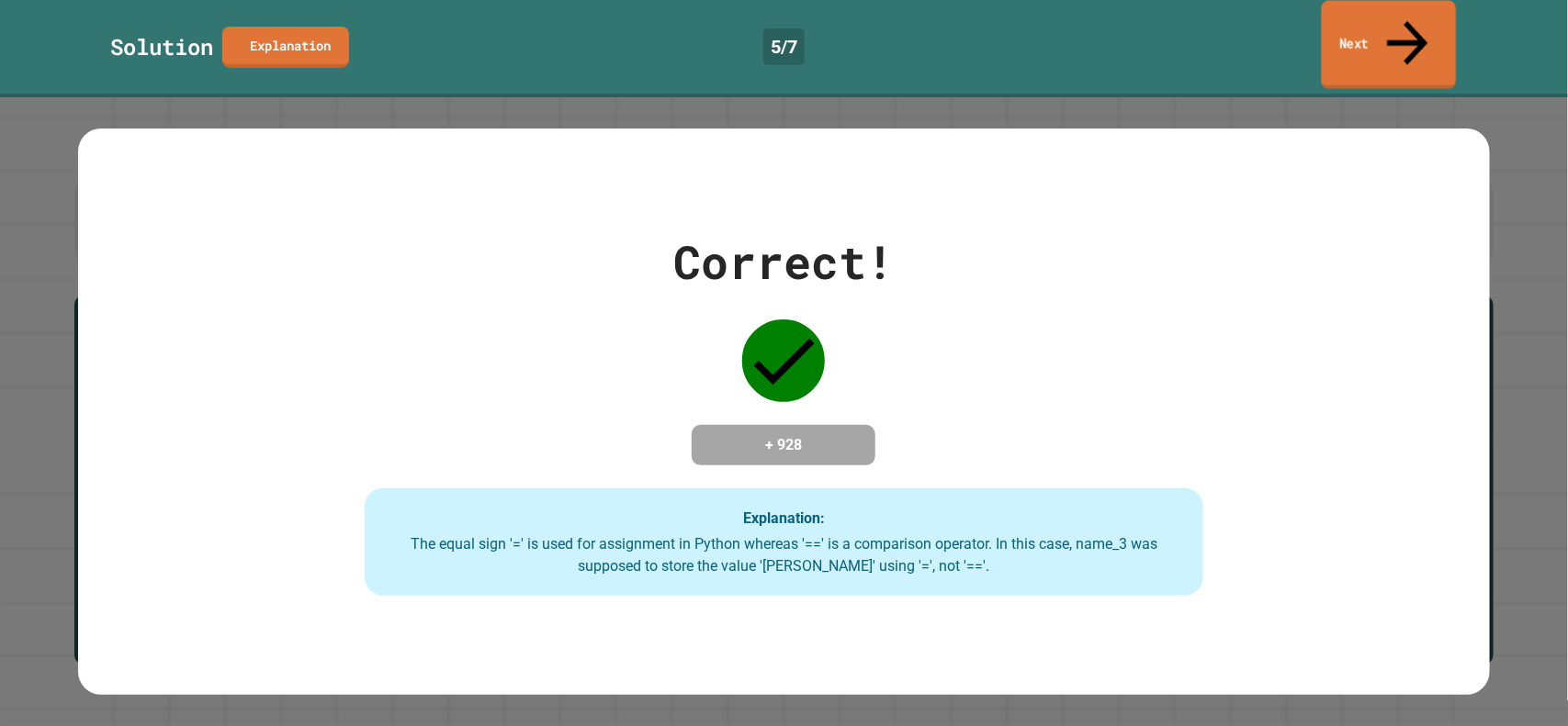
click at [1339, 12] on link "Next" at bounding box center [1389, 45] width 135 height 89
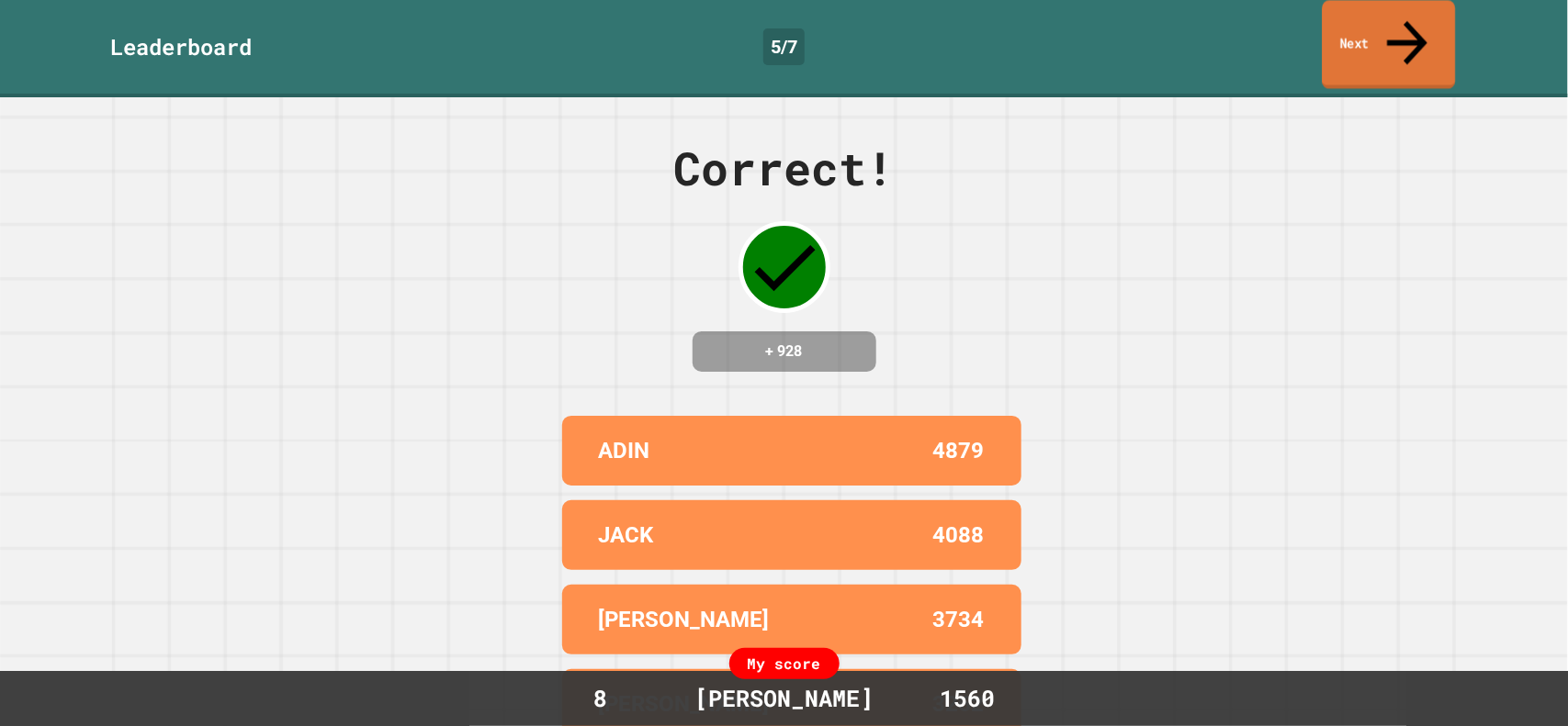
click at [1350, 27] on link "Next" at bounding box center [1389, 44] width 133 height 89
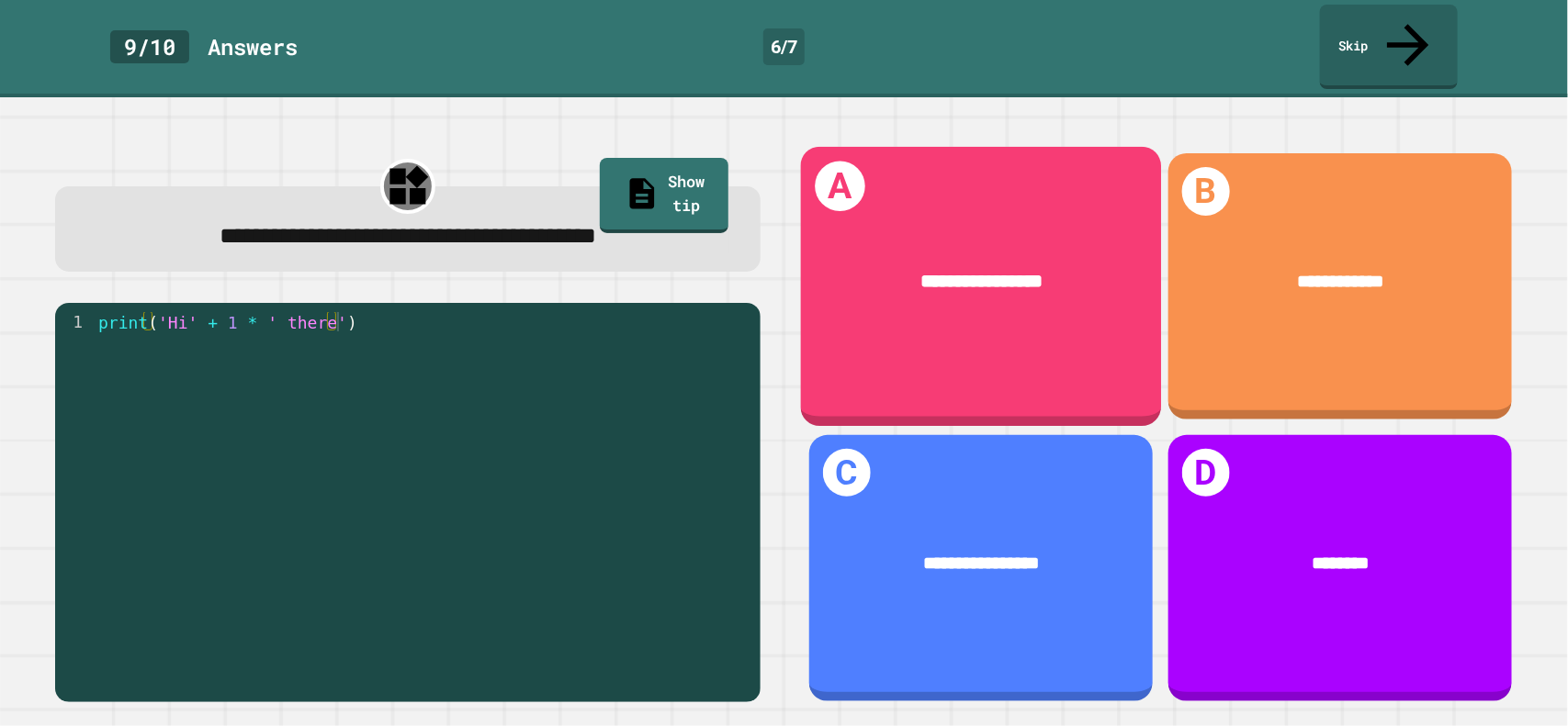
click at [1072, 309] on div "**********" at bounding box center [981, 287] width 361 height 279
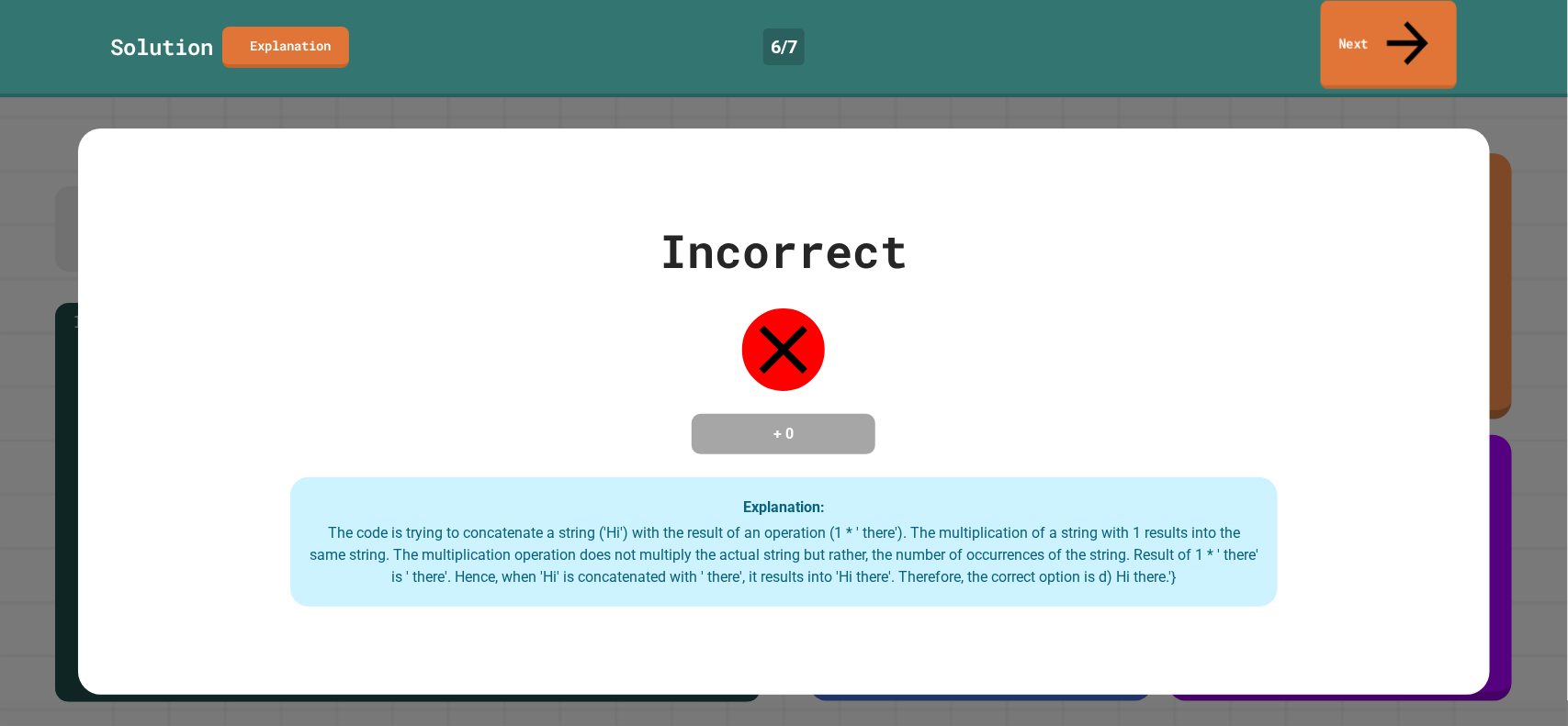
click at [1378, 19] on link "Next" at bounding box center [1389, 45] width 136 height 89
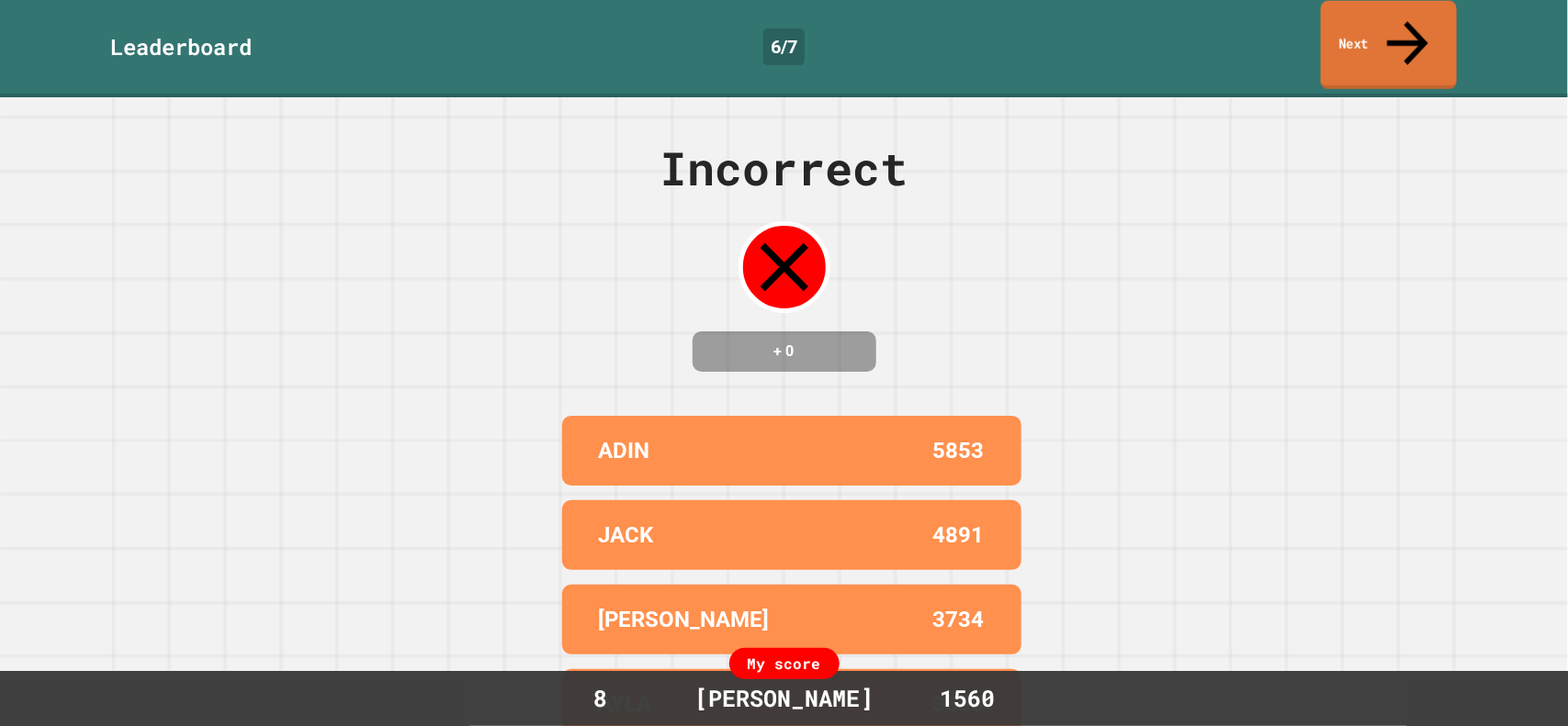
click at [1370, 26] on link "Next" at bounding box center [1389, 45] width 136 height 89
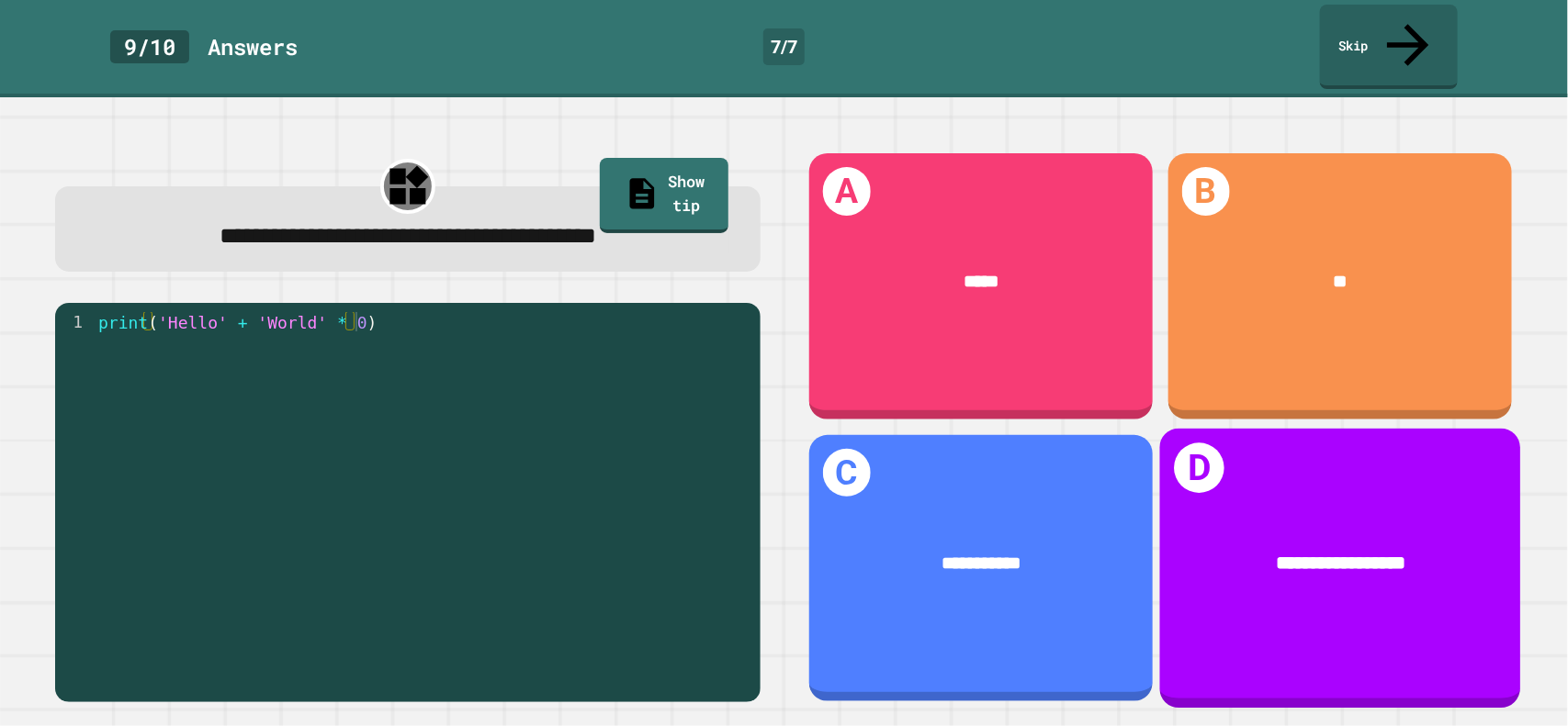
click at [1319, 483] on div "**********" at bounding box center [1340, 569] width 361 height 279
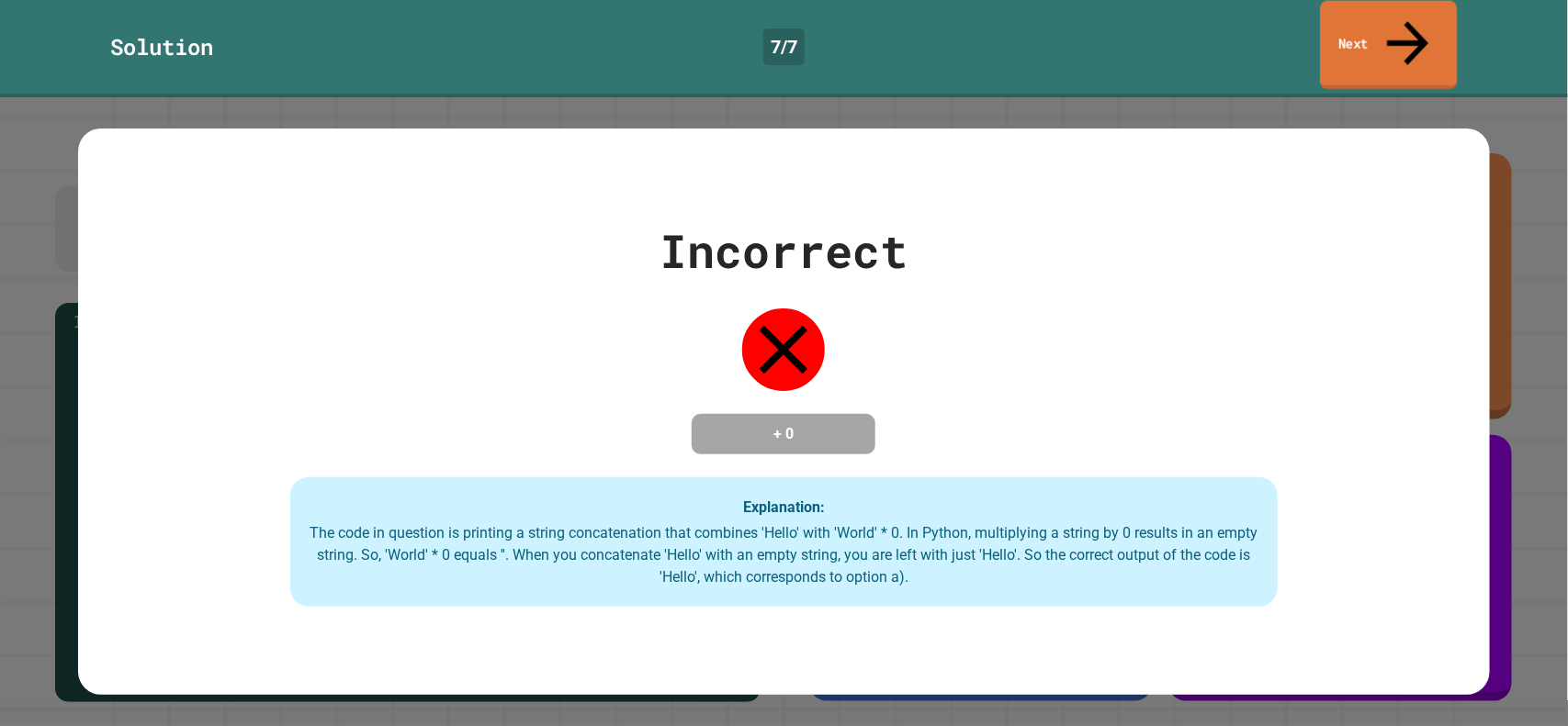
click at [1353, 18] on link "Next" at bounding box center [1389, 45] width 137 height 89
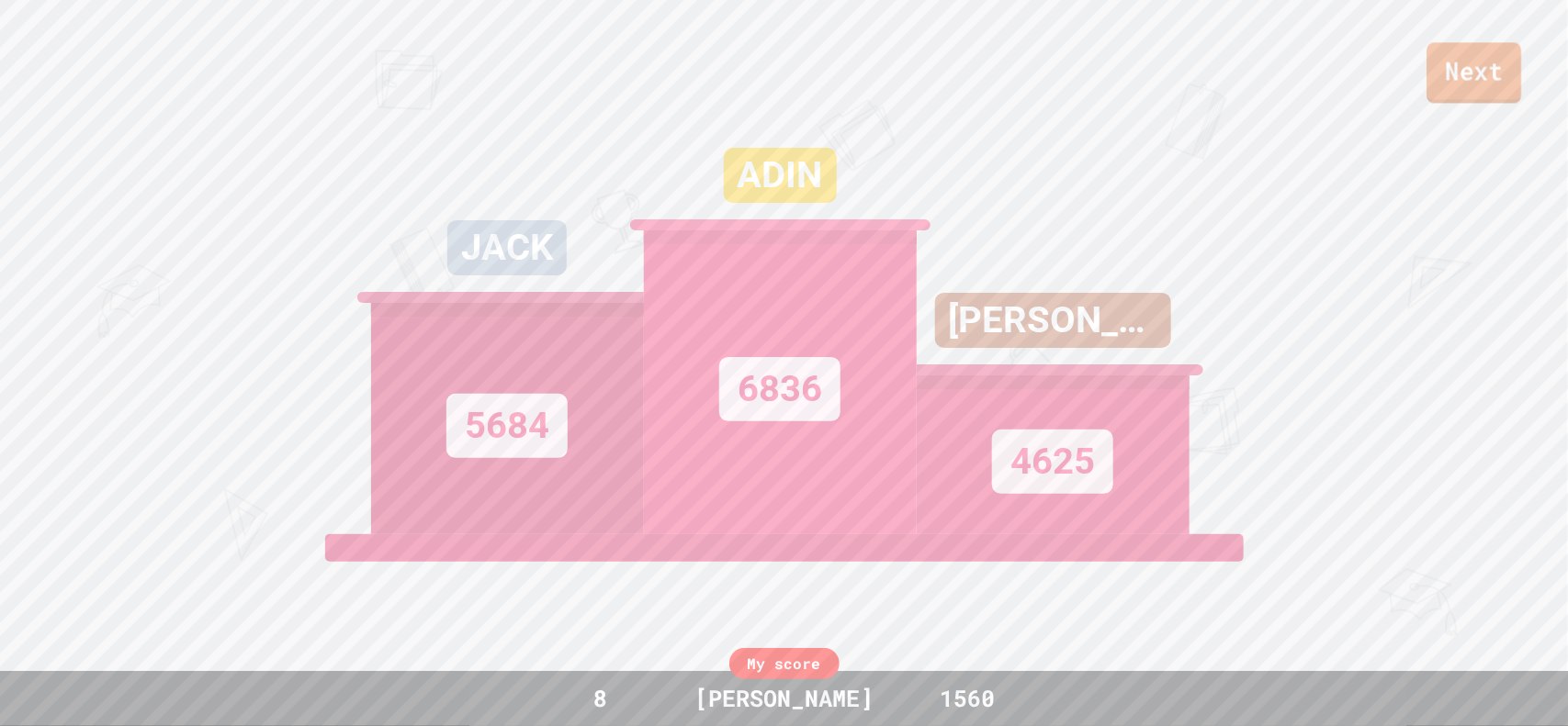
click at [1451, 84] on link "Next" at bounding box center [1475, 73] width 94 height 61
